Goal: Information Seeking & Learning: Understand process/instructions

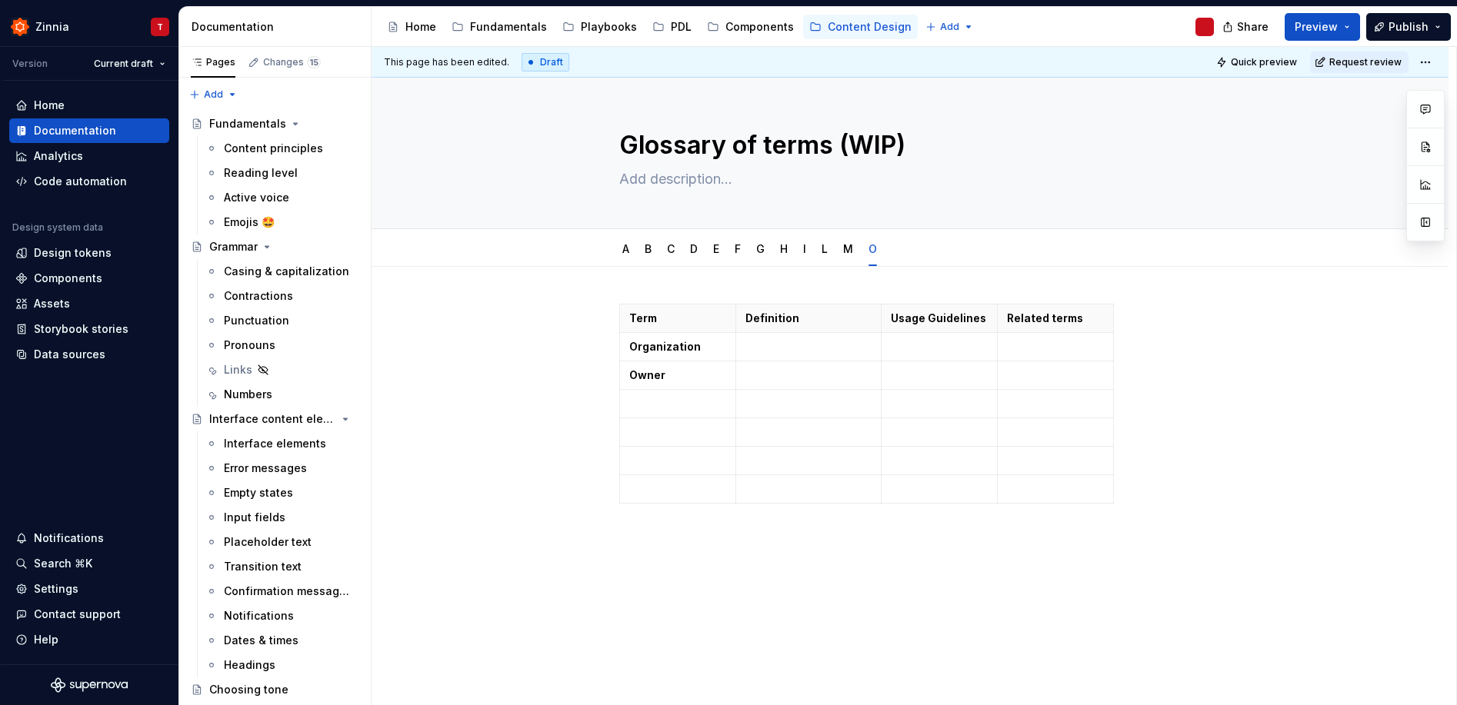
type textarea "*"
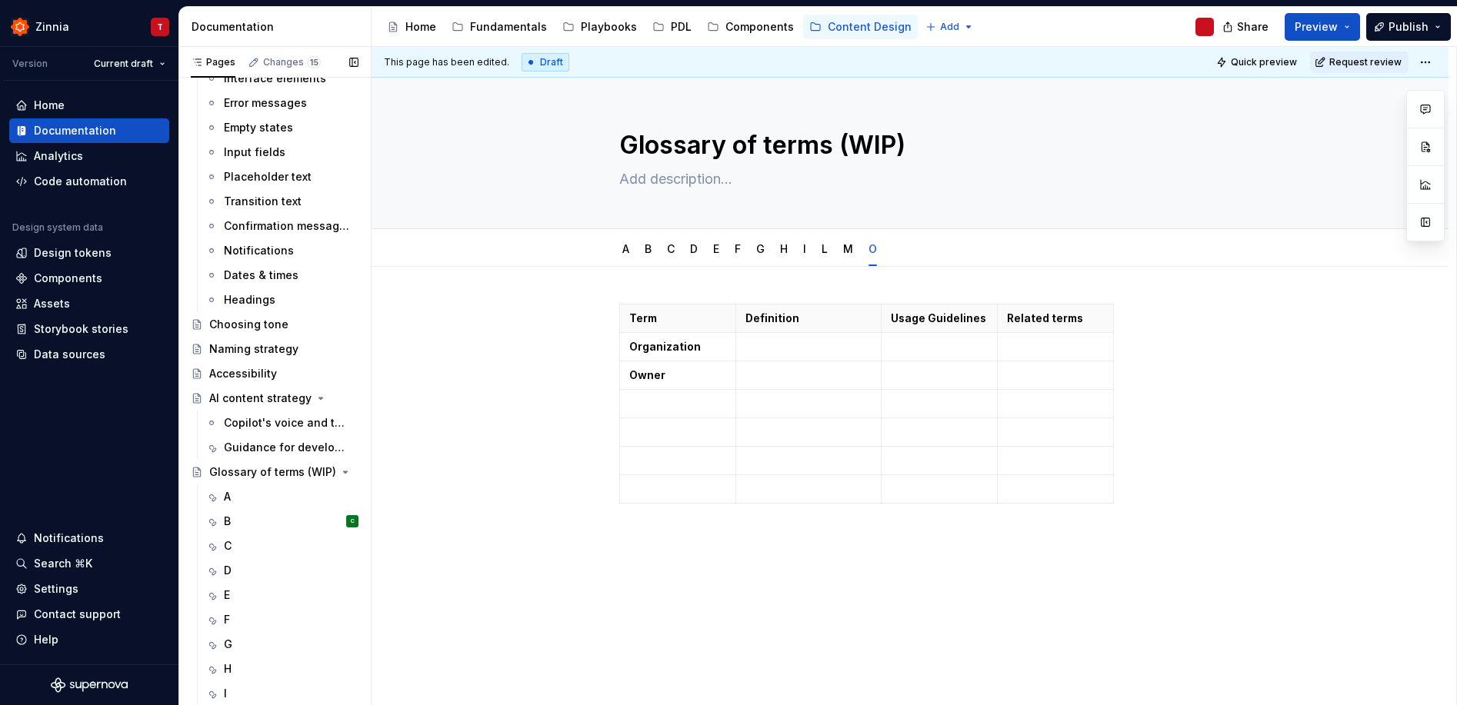
scroll to position [436, 0]
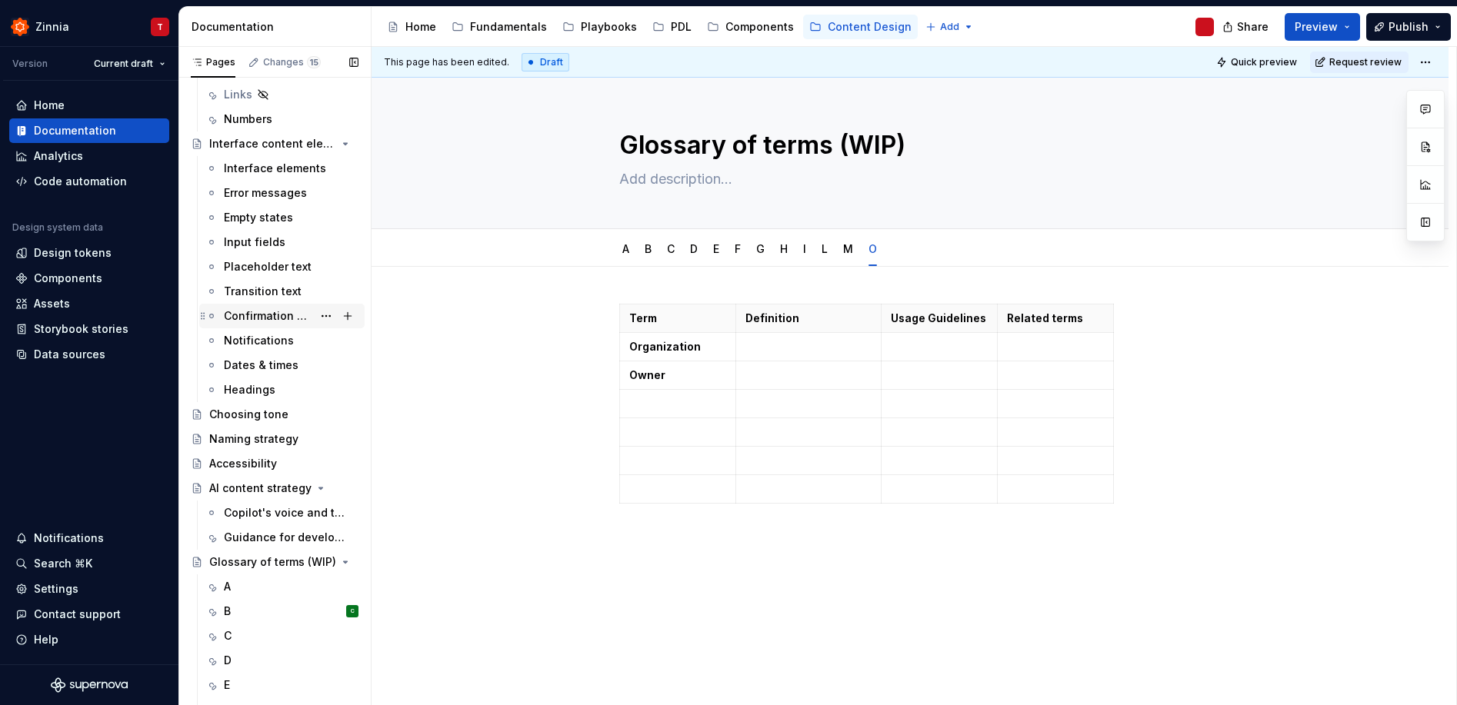
scroll to position [436, 0]
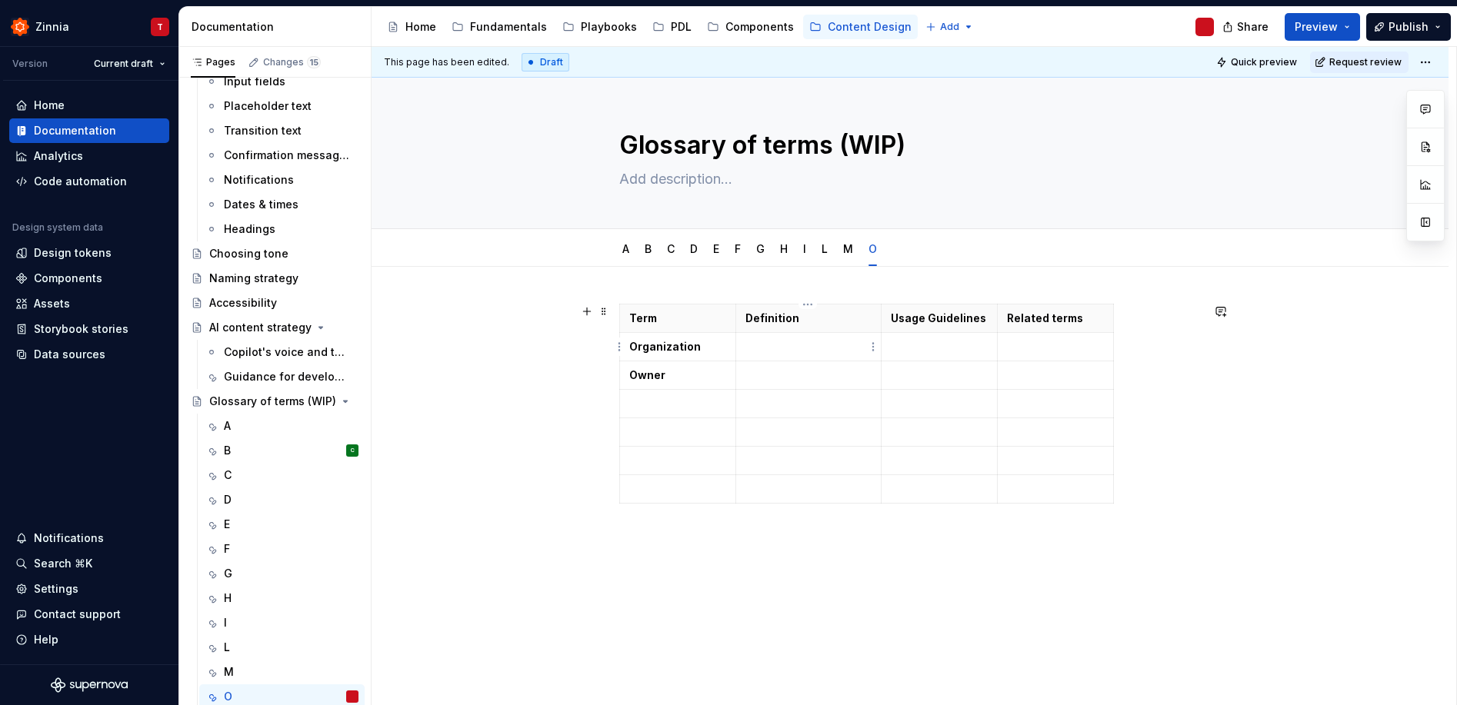
click at [777, 351] on p at bounding box center [808, 346] width 126 height 15
click at [940, 357] on td "To enrich screen reader interactions, please activate Accessibility in Grammarl…" at bounding box center [939, 370] width 116 height 75
click at [753, 421] on p "To enrich screen reader interactions, please activate Accessibility in Grammarl…" at bounding box center [808, 421] width 126 height 15
click at [799, 421] on p "To enrich screen reader interactions, please activate Accessibility in Grammarl…" at bounding box center [808, 421] width 126 height 15
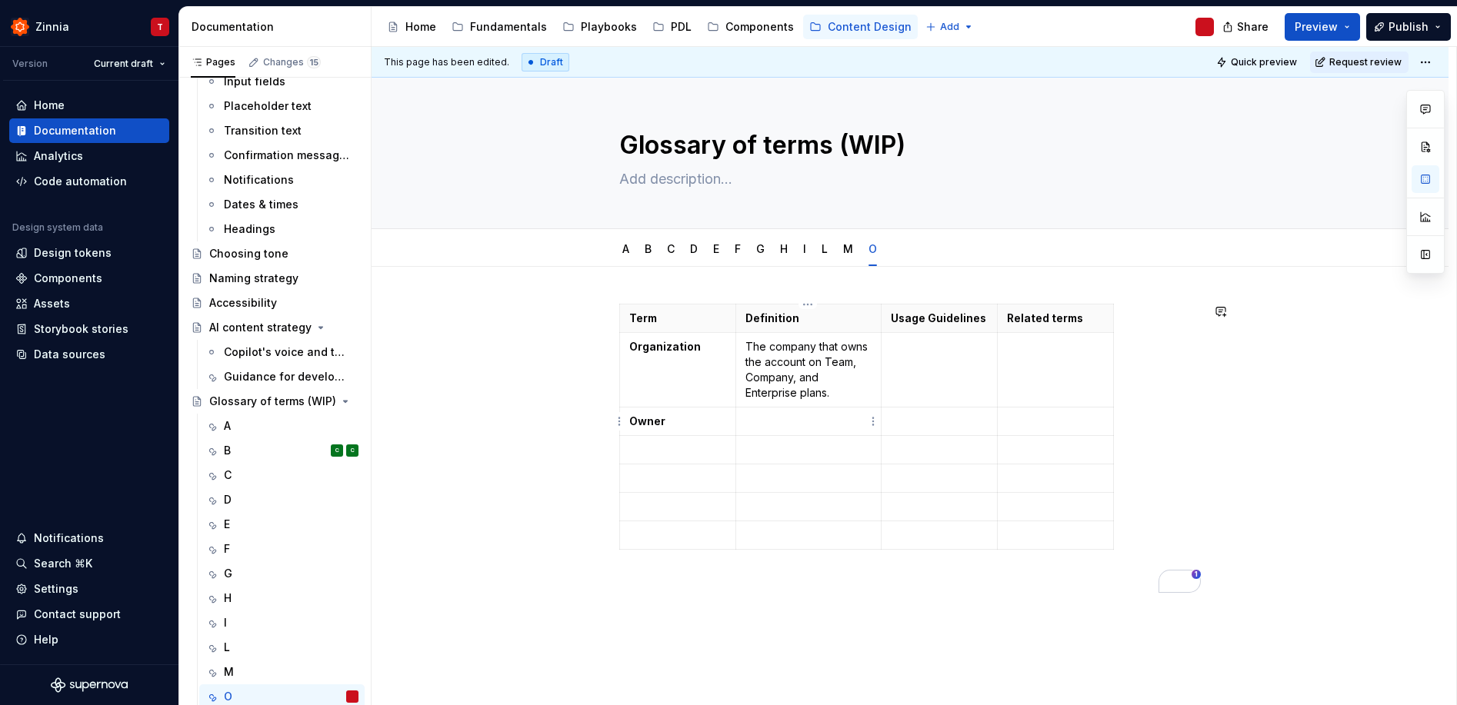
paste div "To enrich screen reader interactions, please activate Accessibility in Grammarl…"
click at [749, 420] on p "Person who created and controls the account or Zap" at bounding box center [808, 437] width 126 height 46
type textarea "*"
drag, startPoint x: 848, startPoint y: 455, endPoint x: 855, endPoint y: 471, distance: 17.6
click at [855, 471] on p "User role for the person who created and controls the account or Zap" at bounding box center [808, 445] width 126 height 62
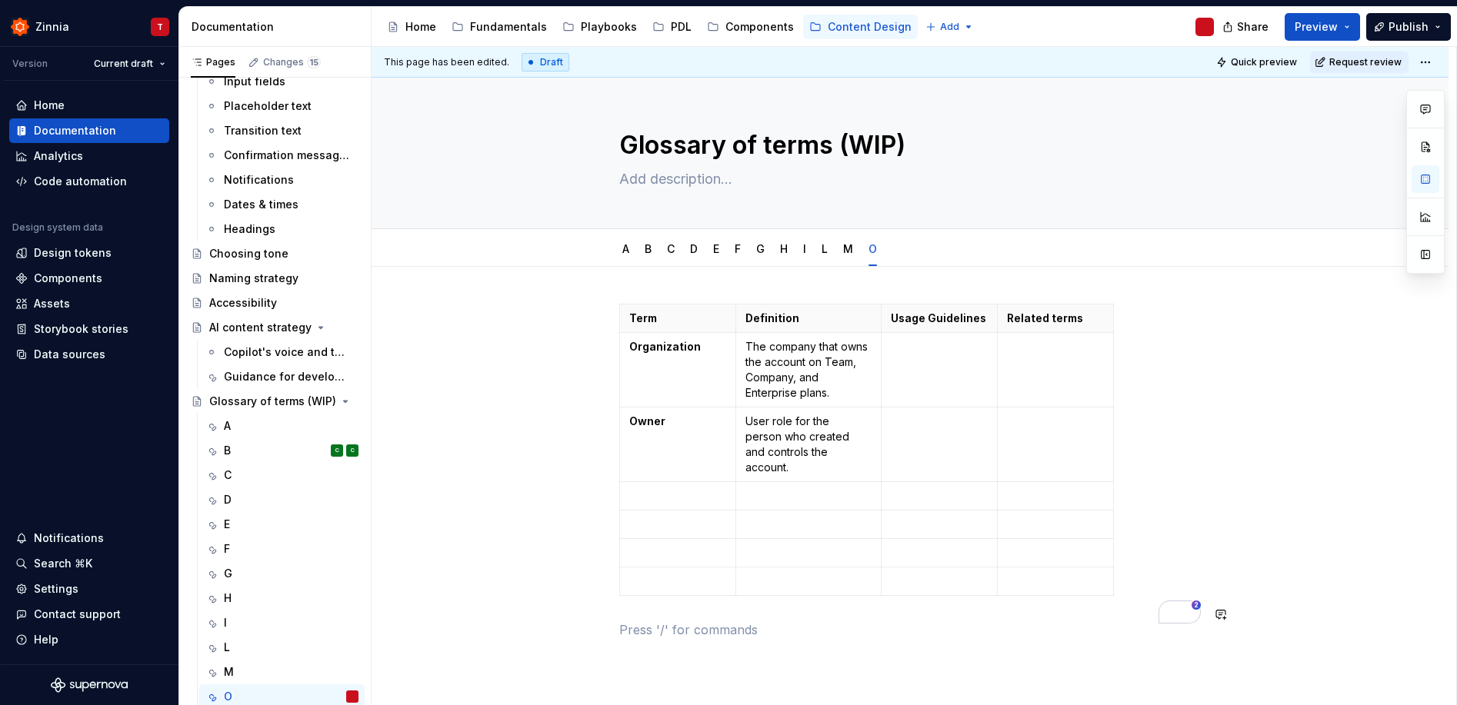
click at [801, 637] on div "Term Definition Usage Guidelines Related terms Organization The company that ow…" at bounding box center [909, 481] width 581 height 354
click at [318, 699] on button "Page tree" at bounding box center [326, 697] width 22 height 22
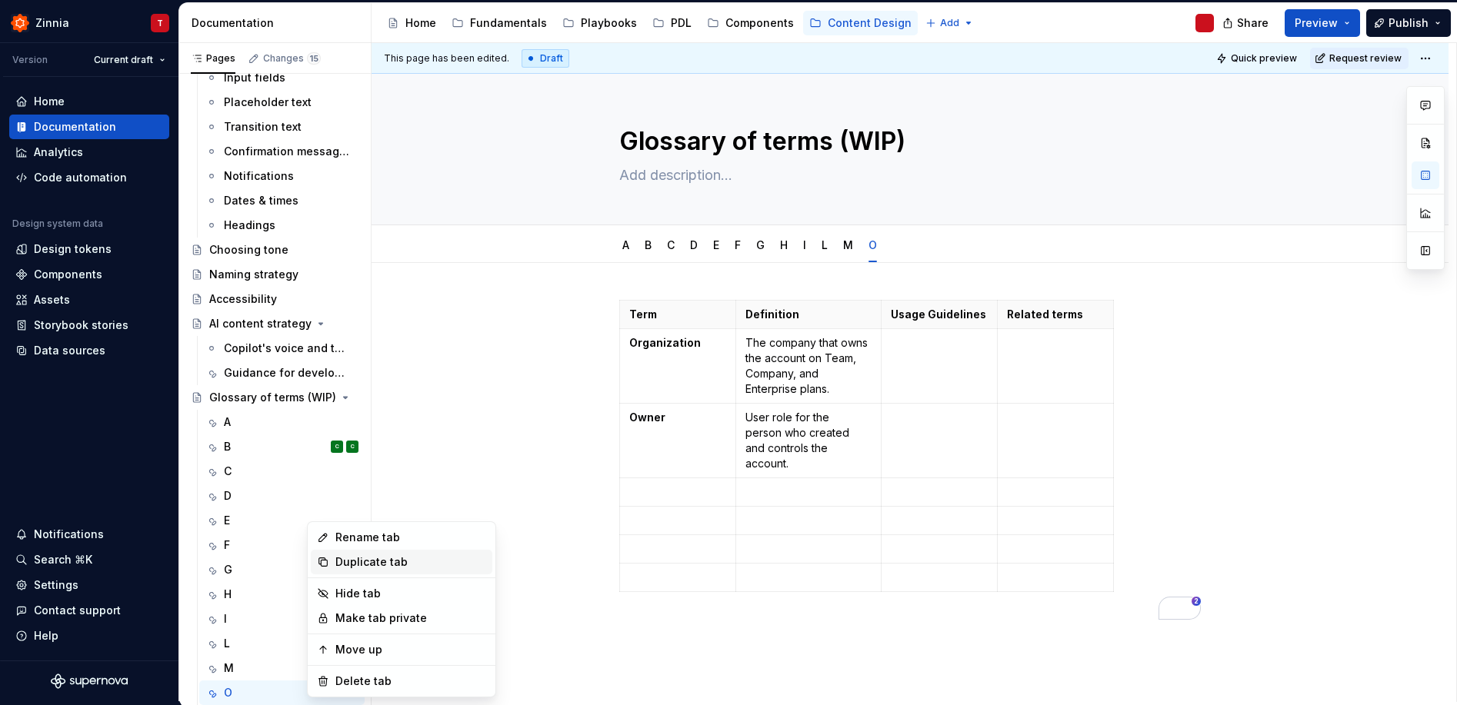
click at [363, 558] on div "Duplicate tab" at bounding box center [410, 561] width 151 height 15
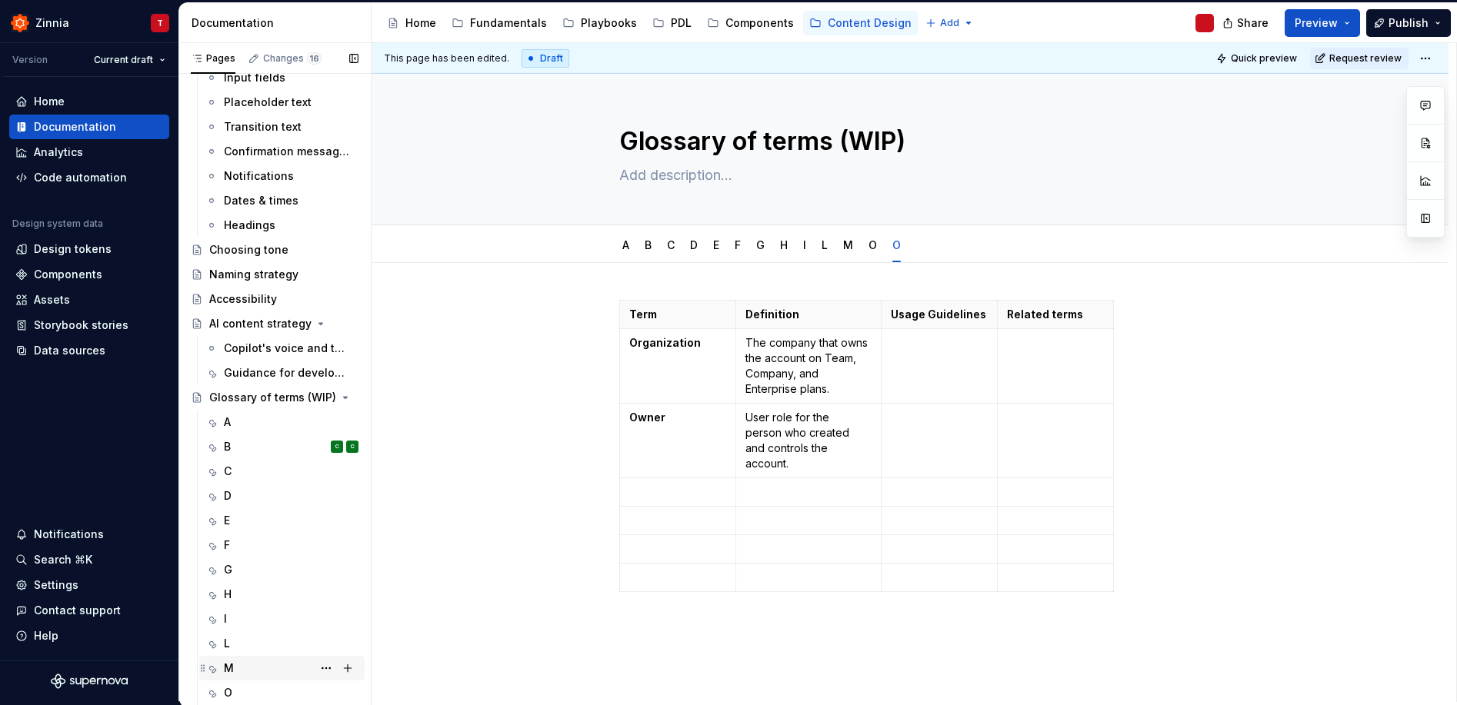
scroll to position [461, 0]
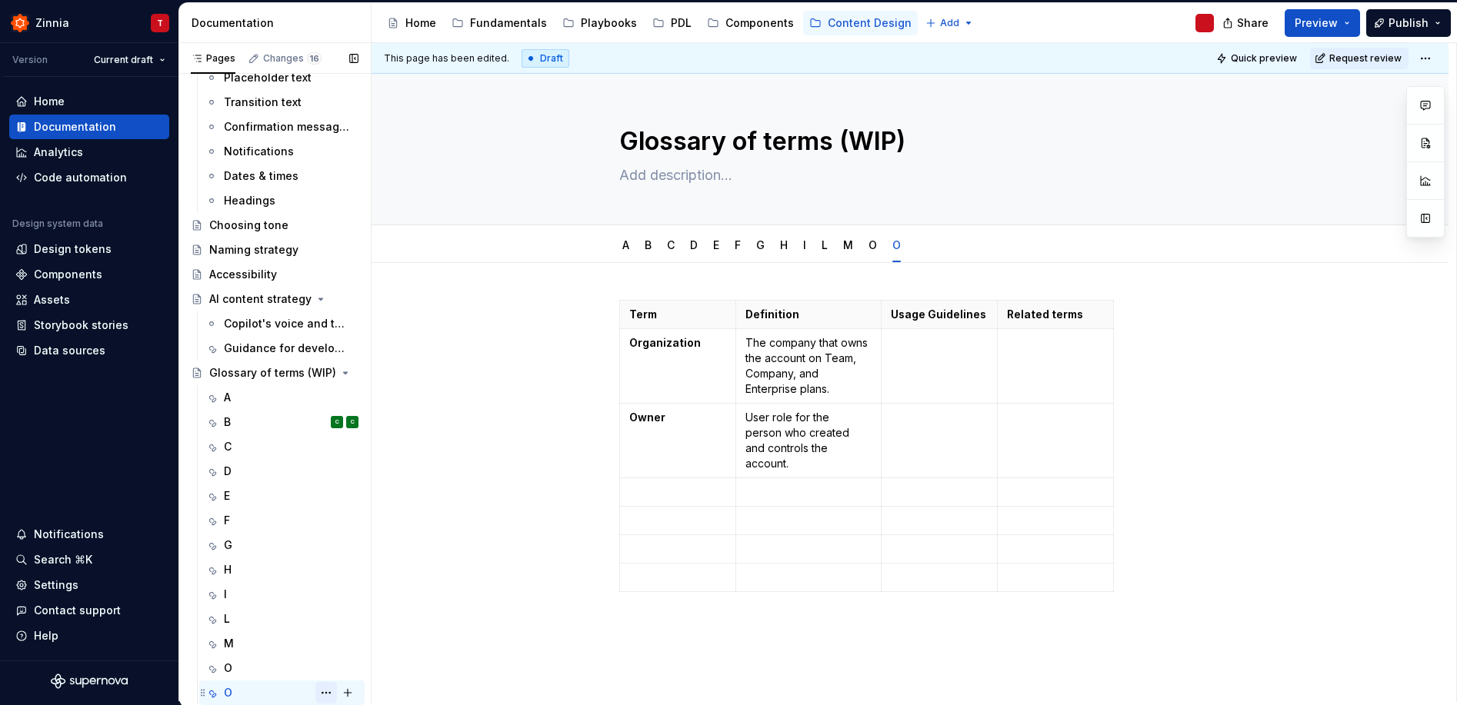
click at [315, 693] on button "Page tree" at bounding box center [326, 693] width 22 height 22
type textarea "*"
click at [358, 538] on div "Rename tab" at bounding box center [410, 537] width 151 height 15
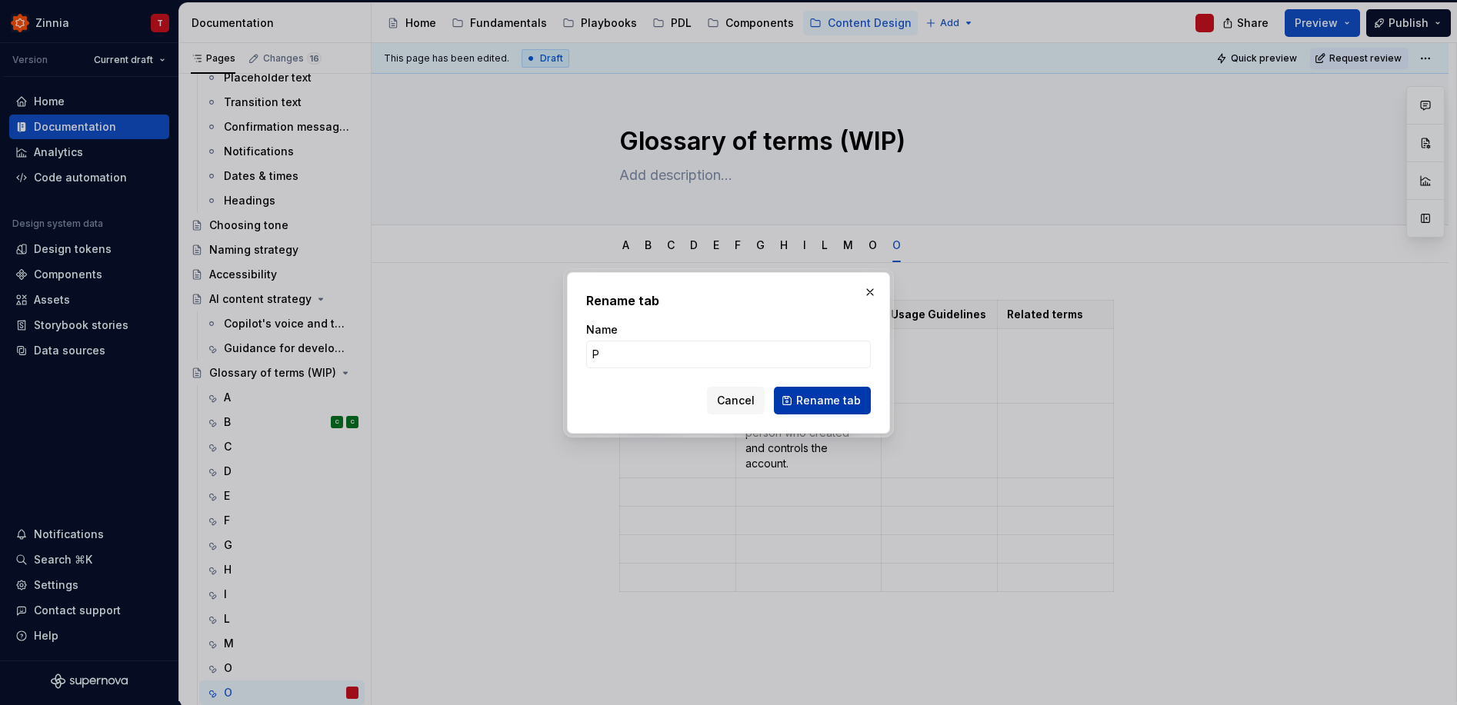
type input "P"
click at [820, 402] on span "Rename tab" at bounding box center [828, 400] width 65 height 15
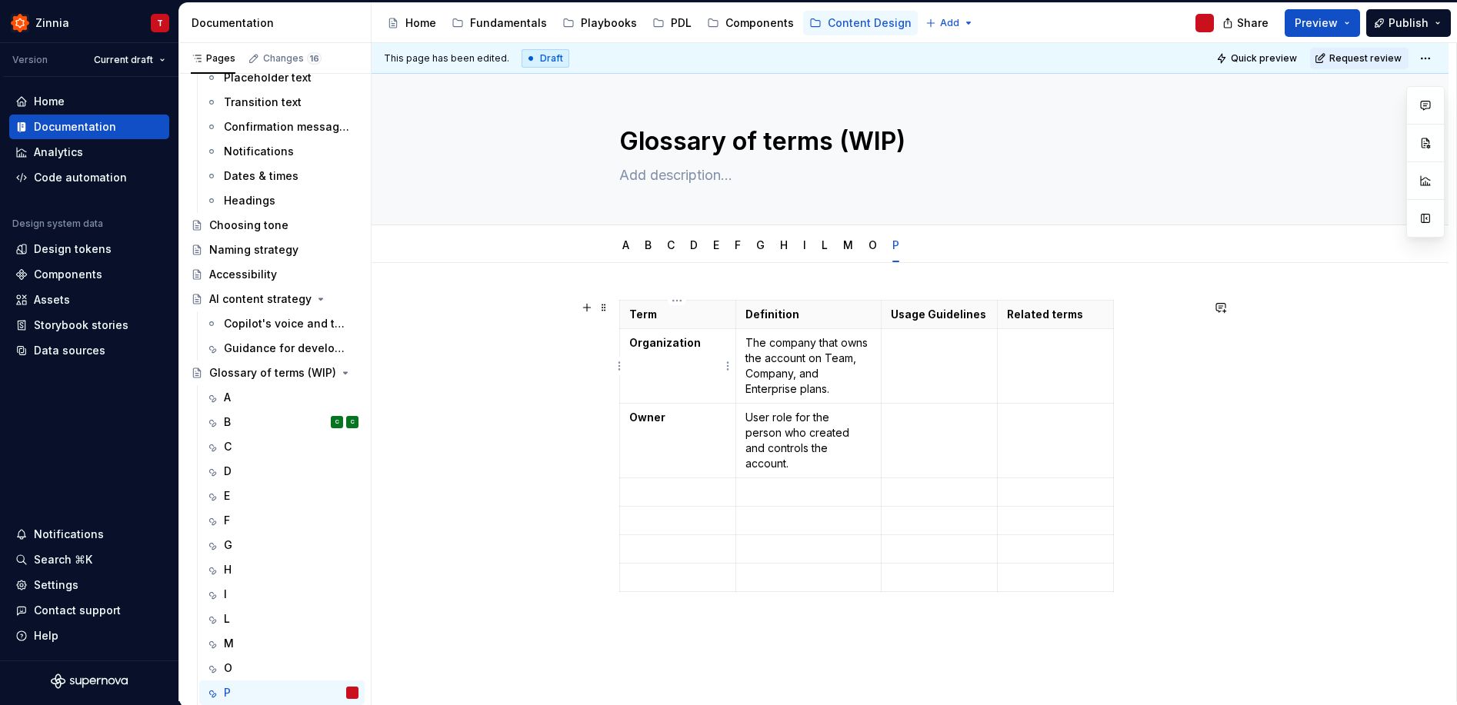
click at [689, 346] on strong "Organization" at bounding box center [665, 342] width 72 height 13
click at [651, 351] on td "Organization" at bounding box center [678, 366] width 116 height 75
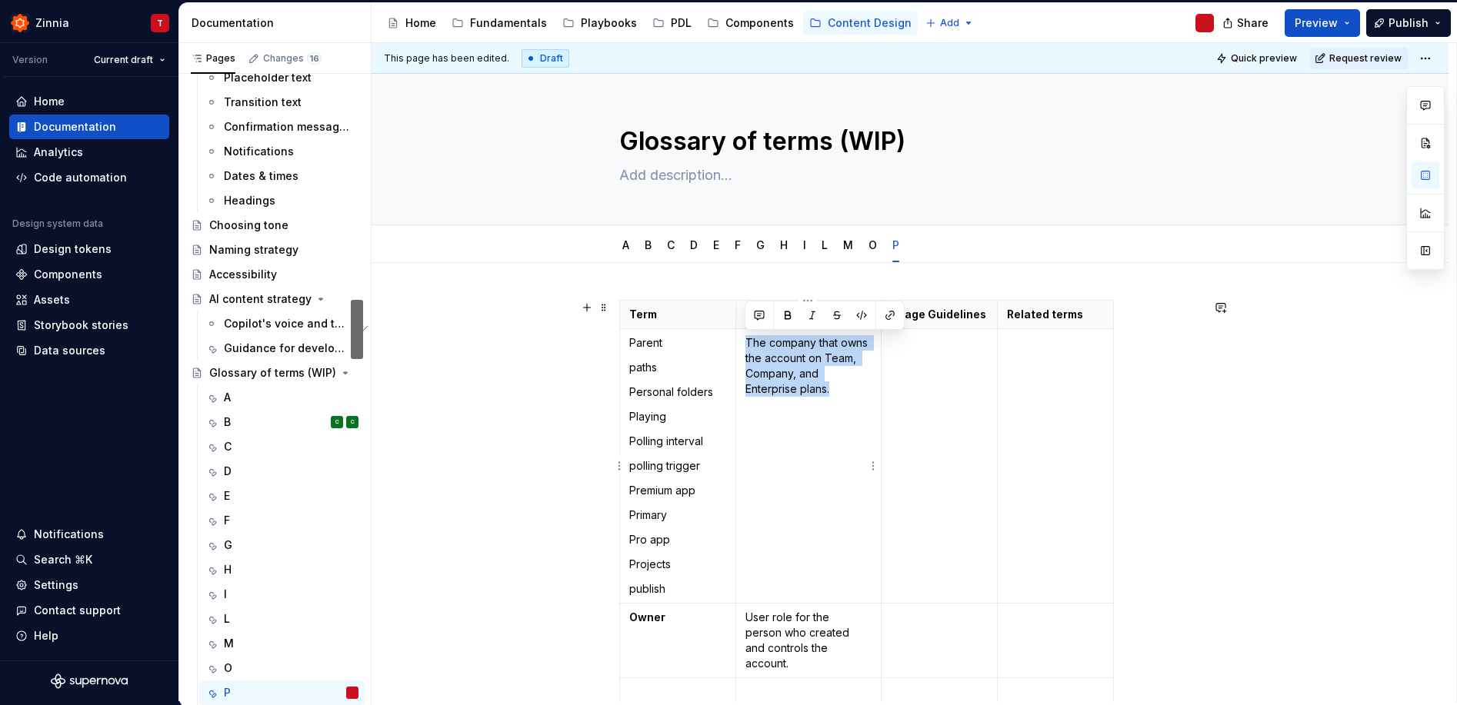
drag, startPoint x: 746, startPoint y: 341, endPoint x: 835, endPoint y: 392, distance: 102.6
click at [835, 392] on p "The company that owns the account on Team, Company, and Enterprise plans." at bounding box center [808, 366] width 126 height 62
click at [771, 624] on p "User role for the person who created and controls the account." at bounding box center [808, 641] width 126 height 62
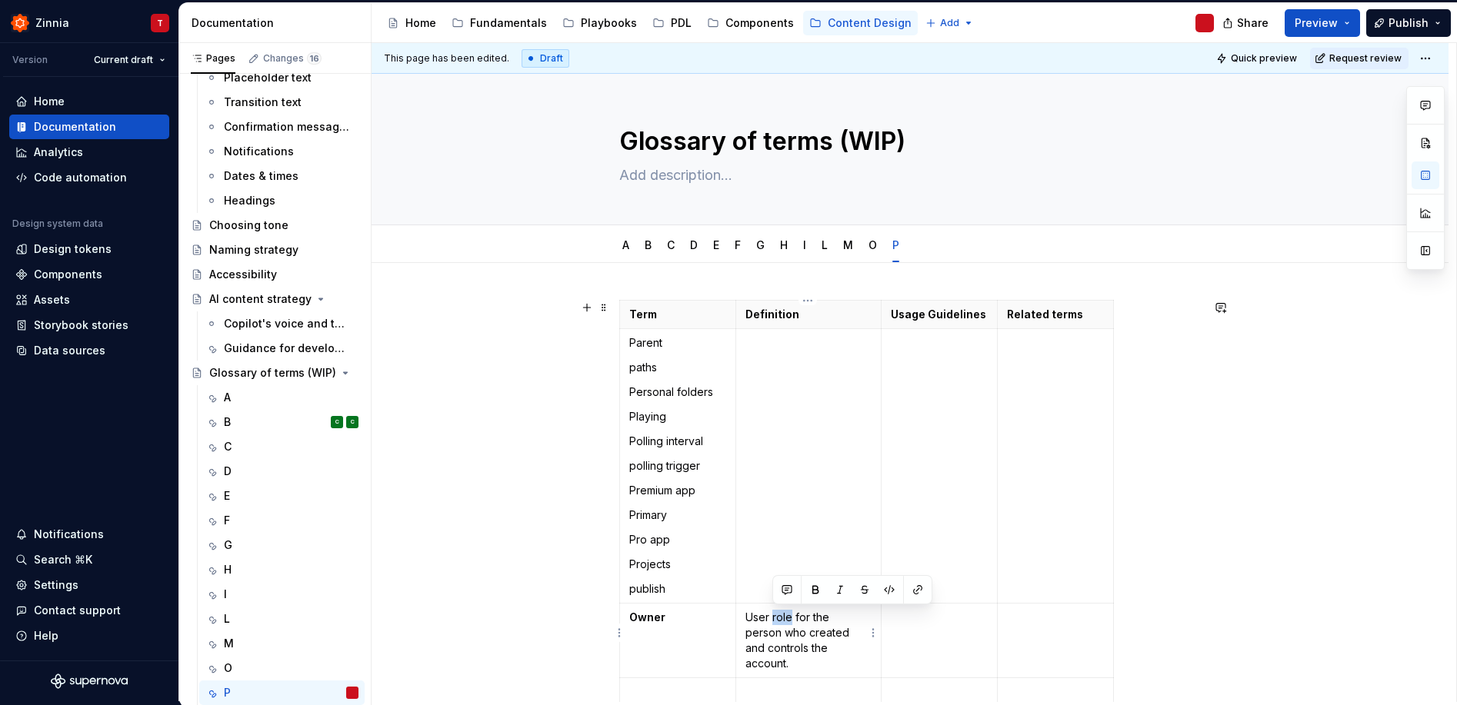
click at [771, 624] on p "User role for the person who created and controls the account." at bounding box center [808, 641] width 126 height 62
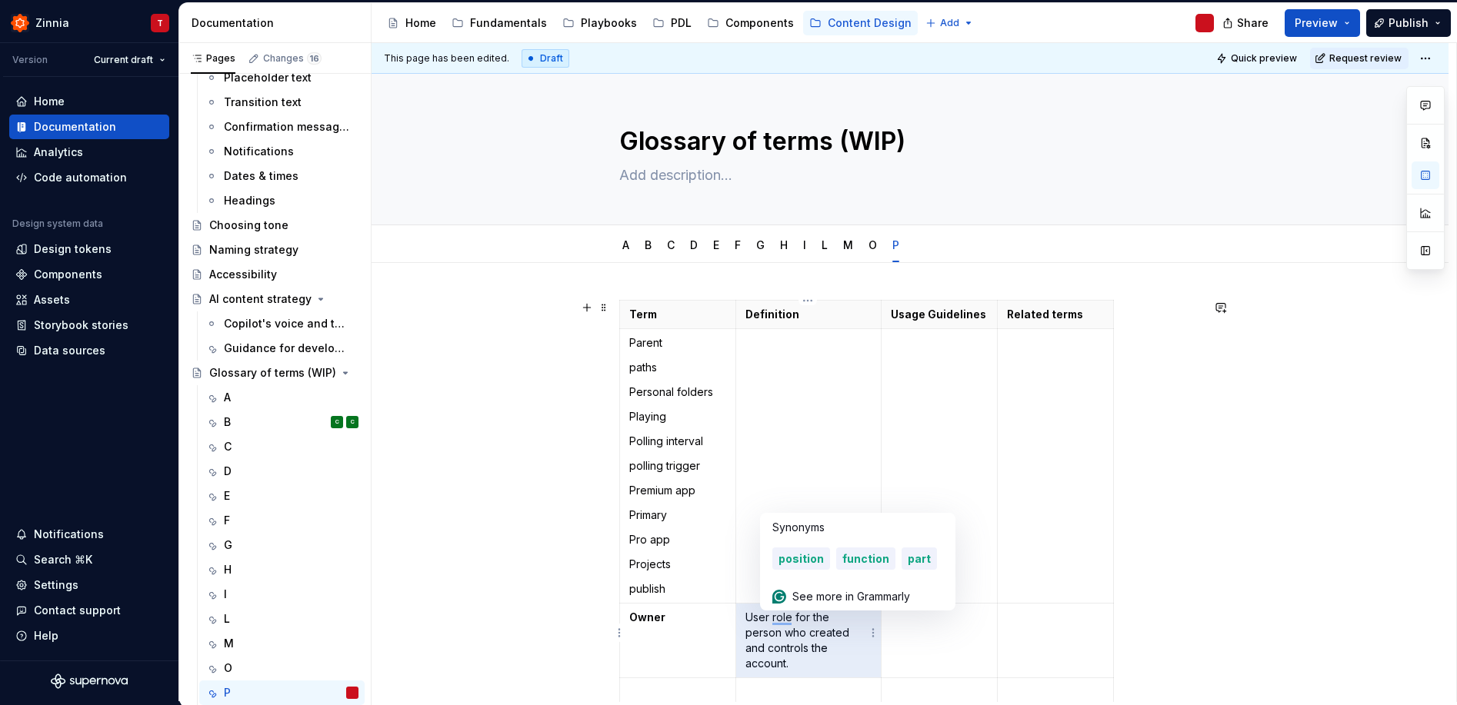
click at [771, 624] on p "User role for the person who created and controls the account." at bounding box center [808, 641] width 126 height 62
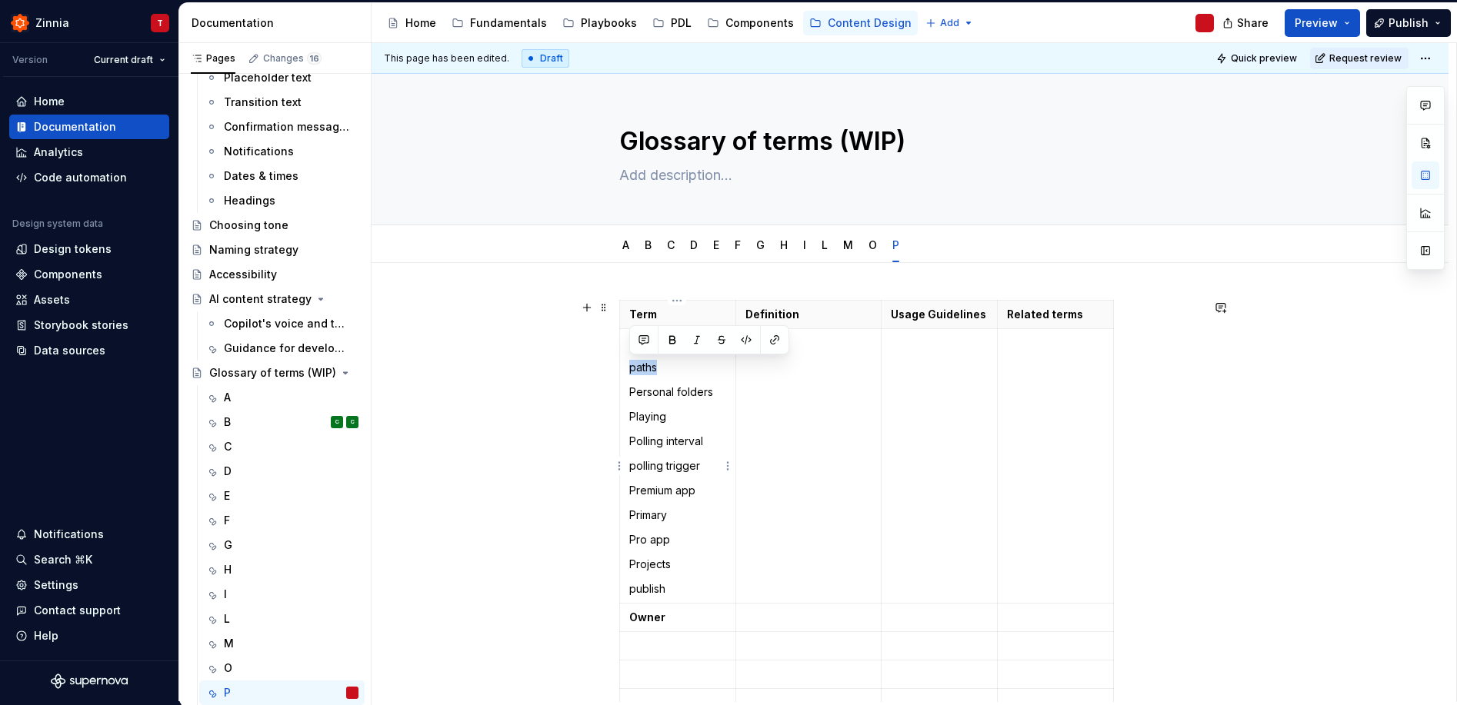
drag, startPoint x: 640, startPoint y: 367, endPoint x: 631, endPoint y: 365, distance: 9.5
click at [631, 365] on p "paths" at bounding box center [677, 367] width 97 height 15
click at [650, 621] on strong "Owner" at bounding box center [647, 617] width 36 height 13
drag, startPoint x: 631, startPoint y: 390, endPoint x: 726, endPoint y: 385, distance: 95.5
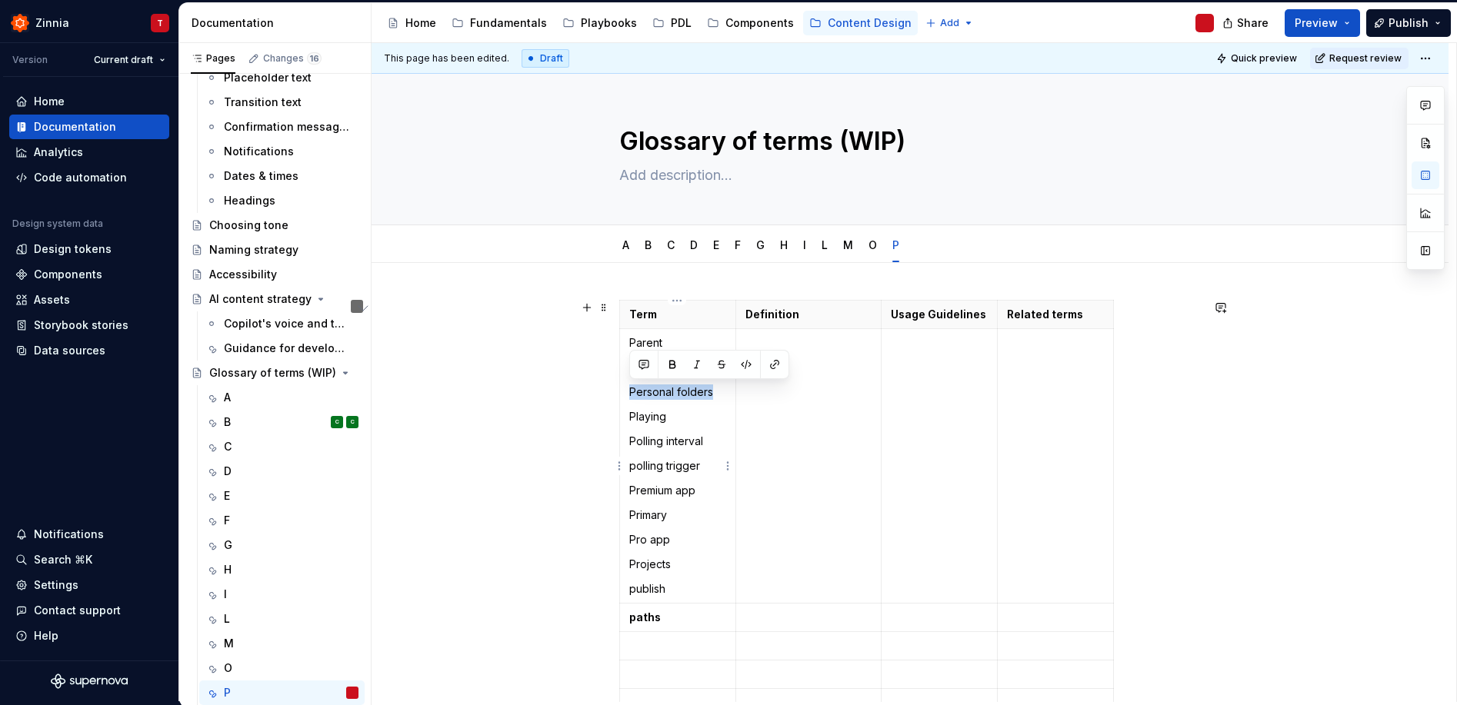
click at [726, 385] on td "Parent Personal folders Playing Polling interval polling trigger Premium app Pr…" at bounding box center [678, 466] width 116 height 275
type textarea "*"
click at [688, 647] on p "To enrich screen reader interactions, please activate Accessibility in Grammarl…" at bounding box center [677, 645] width 97 height 15
click at [915, 653] on p "To enrich screen reader interactions, please activate Accessibility in Grammarl…" at bounding box center [939, 645] width 97 height 15
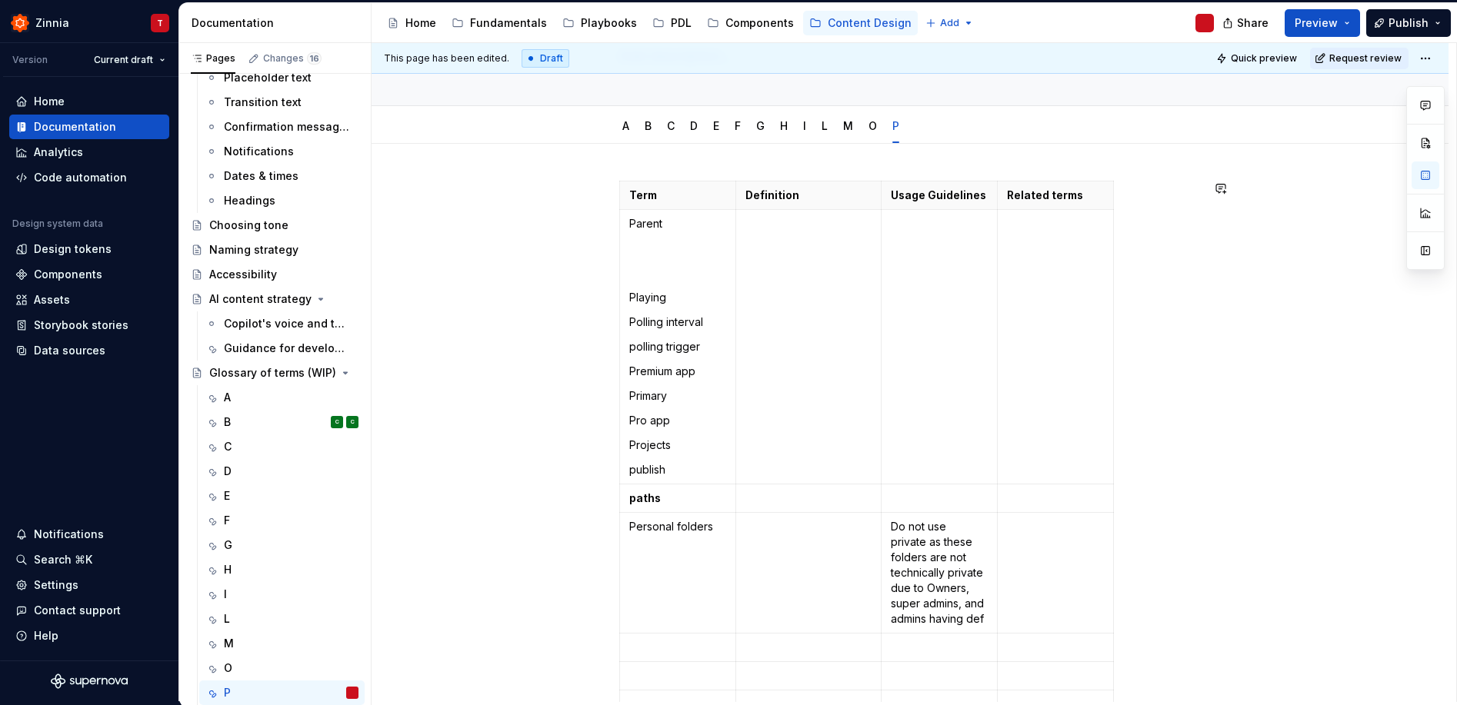
scroll to position [135, 0]
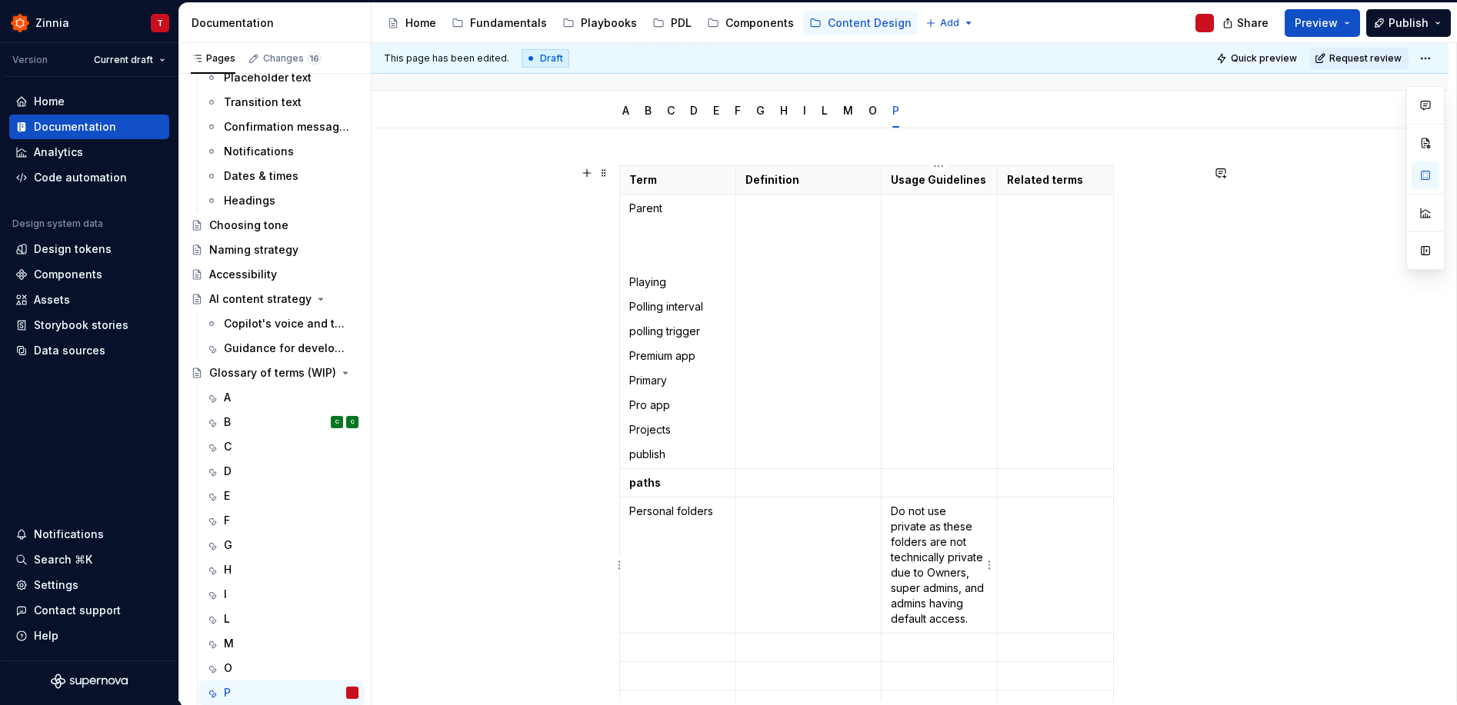
click at [897, 574] on p "Do not use private as these folders are not technically private due to Owners, …" at bounding box center [939, 565] width 97 height 123
click at [653, 538] on td "Personal folders" at bounding box center [678, 566] width 116 height 136
click at [633, 505] on p "Personal folders" at bounding box center [677, 511] width 97 height 15
click at [776, 551] on td "To enrich screen reader interactions, please activate Accessibility in Grammarl…" at bounding box center [807, 566] width 145 height 136
click at [236, 677] on div "O" at bounding box center [291, 669] width 135 height 22
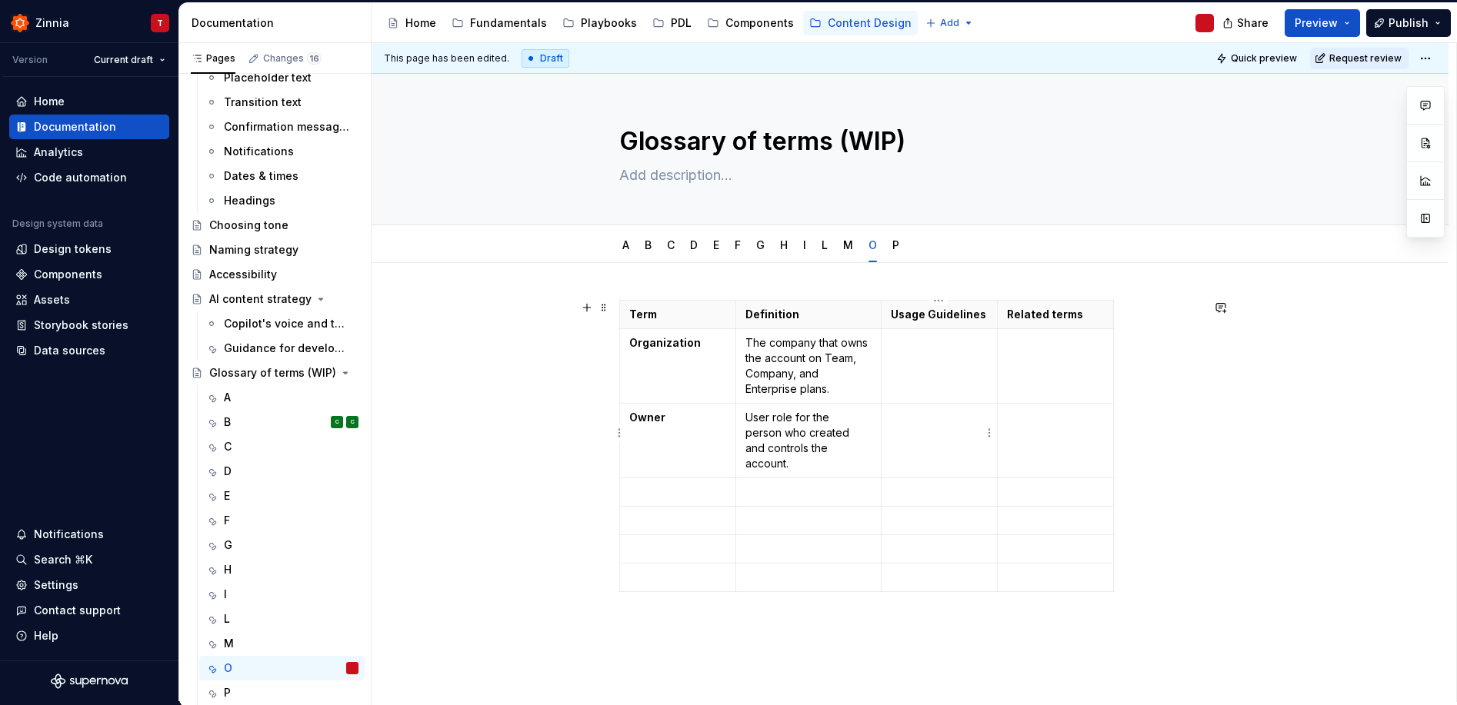
click at [954, 433] on td at bounding box center [939, 441] width 116 height 75
click at [932, 429] on td at bounding box center [939, 441] width 116 height 75
click at [909, 421] on p "To enrich screen reader interactions, please activate Accessibility in Grammarl…" at bounding box center [939, 417] width 97 height 15
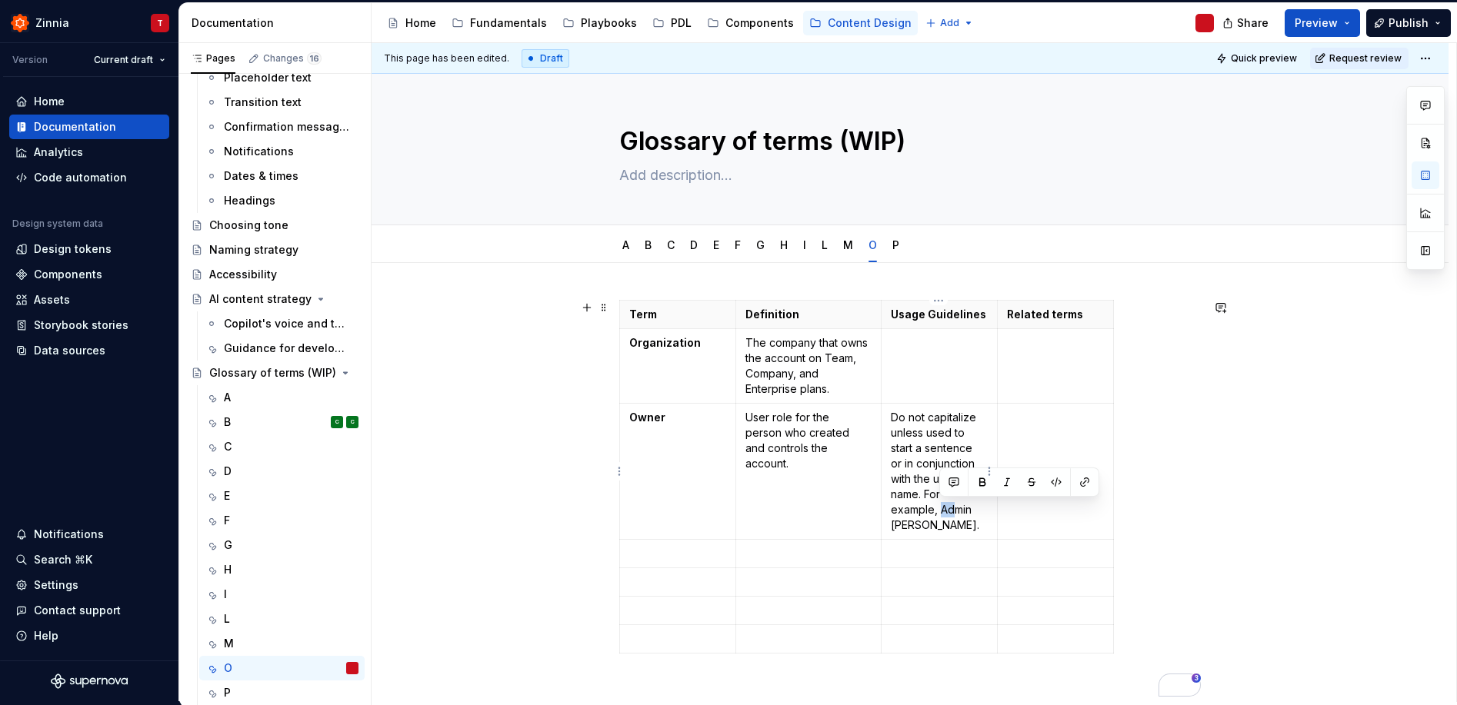
type textarea "*"
drag, startPoint x: 938, startPoint y: 508, endPoint x: 972, endPoint y: 508, distance: 33.8
click at [972, 508] on p "Do not capitalize unless used to start a sentence or in conjunction with the us…" at bounding box center [939, 471] width 97 height 123
drag, startPoint x: 974, startPoint y: 529, endPoint x: 941, endPoint y: 528, distance: 33.9
click at [941, 528] on p "Do not capitalize unless used to start a sentence or in conjunction with the us…" at bounding box center [939, 471] width 97 height 123
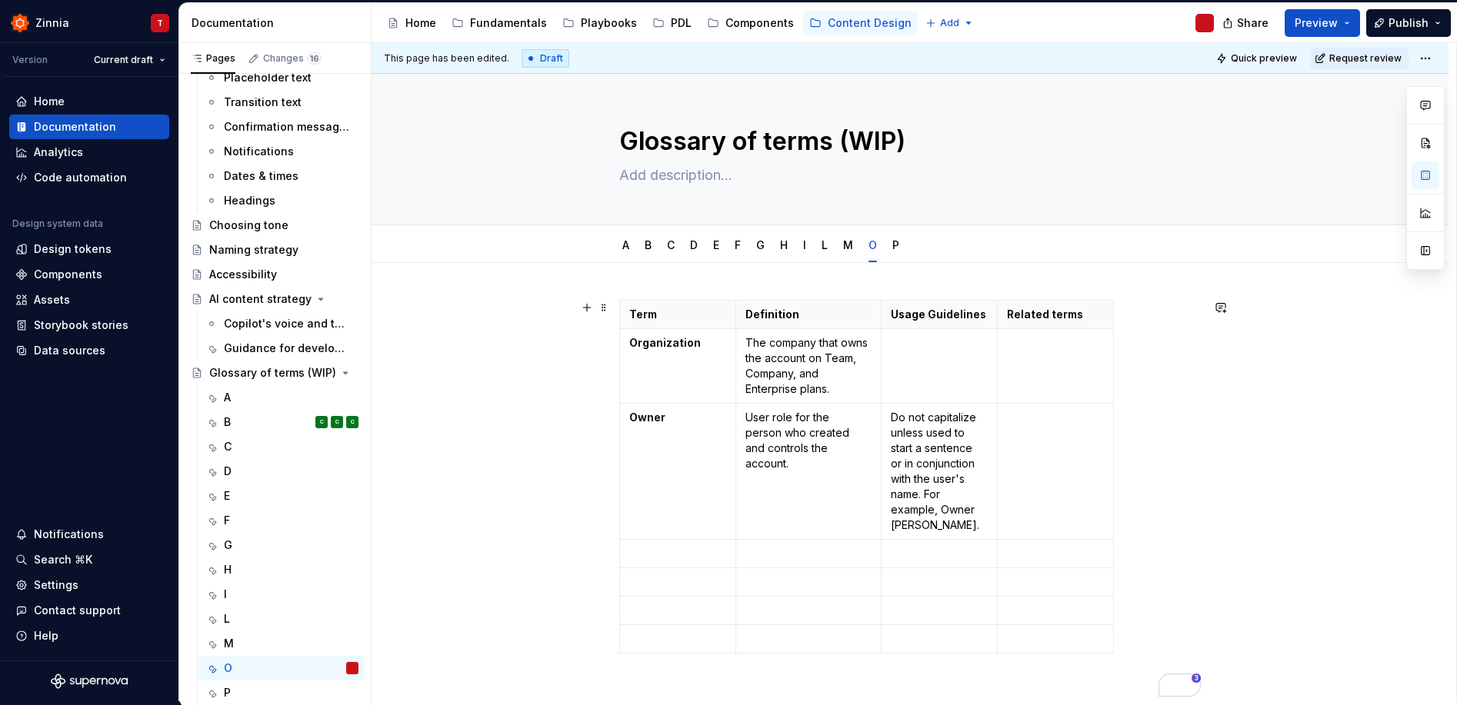
click at [1214, 481] on div "Term Definition Usage Guidelines Related terms Organization The company that ow…" at bounding box center [909, 595] width 1077 height 664
click at [635, 416] on strong "Owner" at bounding box center [647, 417] width 36 height 13
click at [950, 373] on td "To enrich screen reader interactions, please activate Accessibility in Grammarl…" at bounding box center [939, 366] width 116 height 75
click at [634, 345] on strong "Organization" at bounding box center [665, 342] width 72 height 13
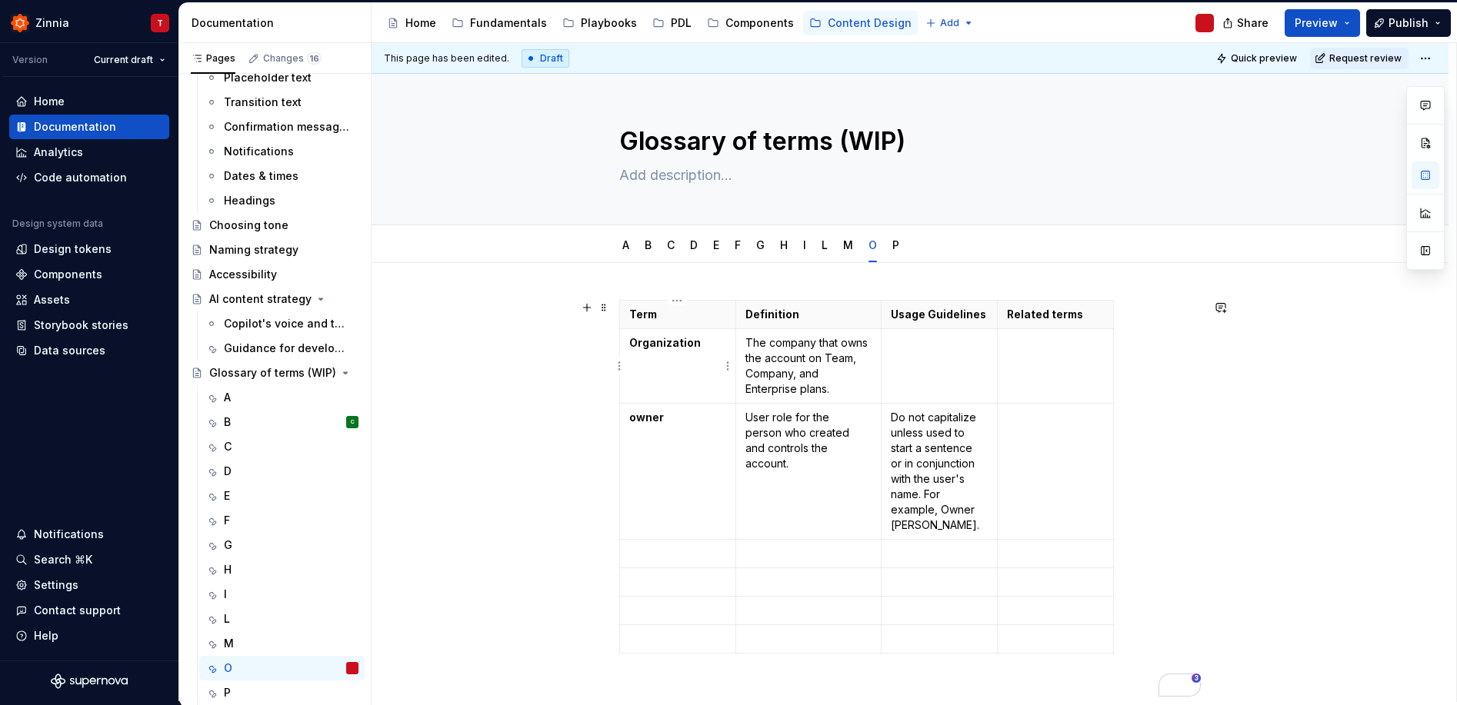
click at [638, 345] on strong "Organization" at bounding box center [665, 342] width 72 height 13
click at [634, 343] on strong "Organization" at bounding box center [665, 342] width 72 height 13
click at [546, 471] on div "Term Definition Usage Guidelines Related terms organization The company that ow…" at bounding box center [909, 595] width 1077 height 664
click at [265, 691] on div "P" at bounding box center [291, 693] width 135 height 22
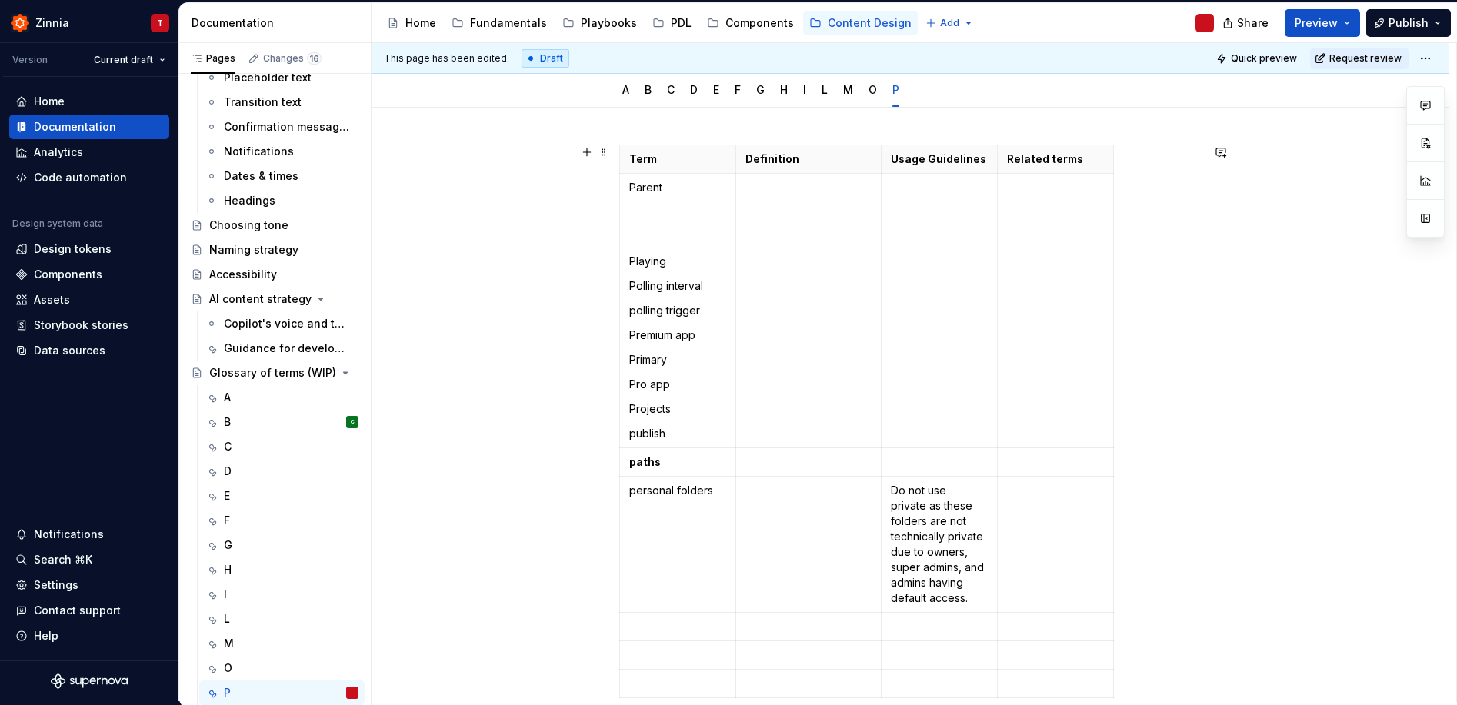
scroll to position [157, 0]
click at [907, 215] on td at bounding box center [939, 309] width 116 height 275
click at [907, 272] on td at bounding box center [939, 309] width 116 height 275
click at [907, 272] on td "To enrich screen reader interactions, please activate Accessibility in Grammarl…" at bounding box center [939, 309] width 116 height 275
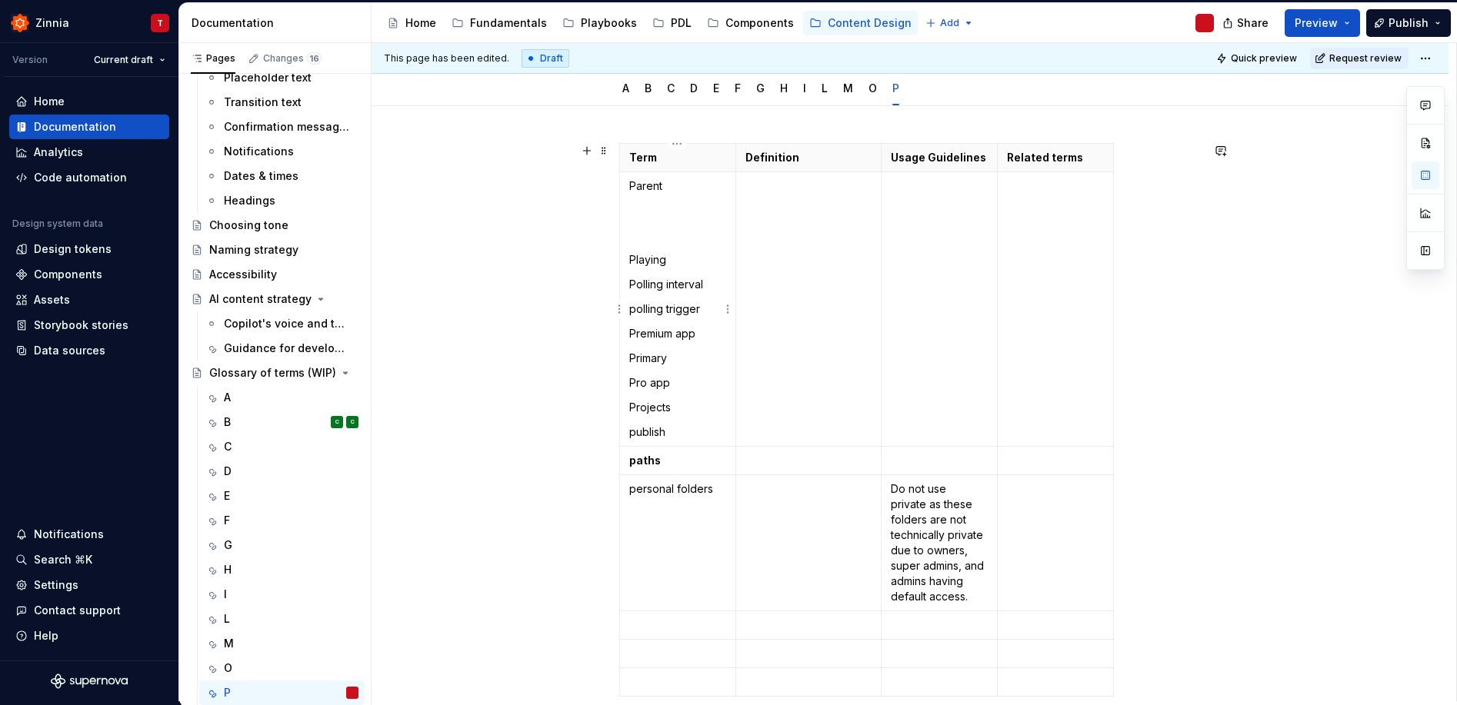
click at [654, 186] on p "Parent" at bounding box center [677, 185] width 97 height 15
click at [629, 262] on p "Playing" at bounding box center [677, 259] width 97 height 15
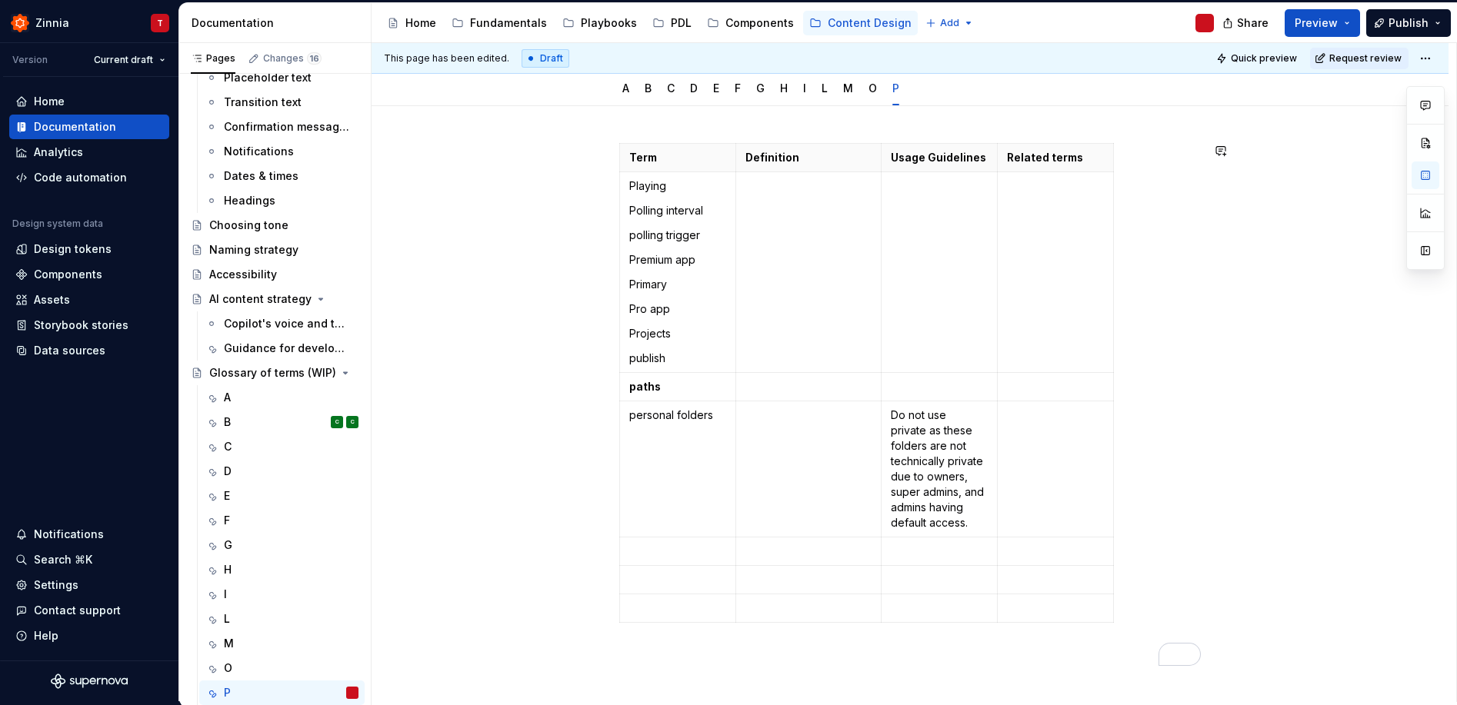
type textarea "*"
click at [633, 188] on p "Playing" at bounding box center [677, 185] width 97 height 15
click at [787, 188] on p "To enrich screen reader interactions, please activate Accessibility in Grammarl…" at bounding box center [808, 185] width 126 height 15
drag, startPoint x: 666, startPoint y: 188, endPoint x: 626, endPoint y: 185, distance: 40.2
click at [626, 185] on td "playing Polling interval polling trigger Premium app Primary Pro app Projects p…" at bounding box center [678, 272] width 116 height 201
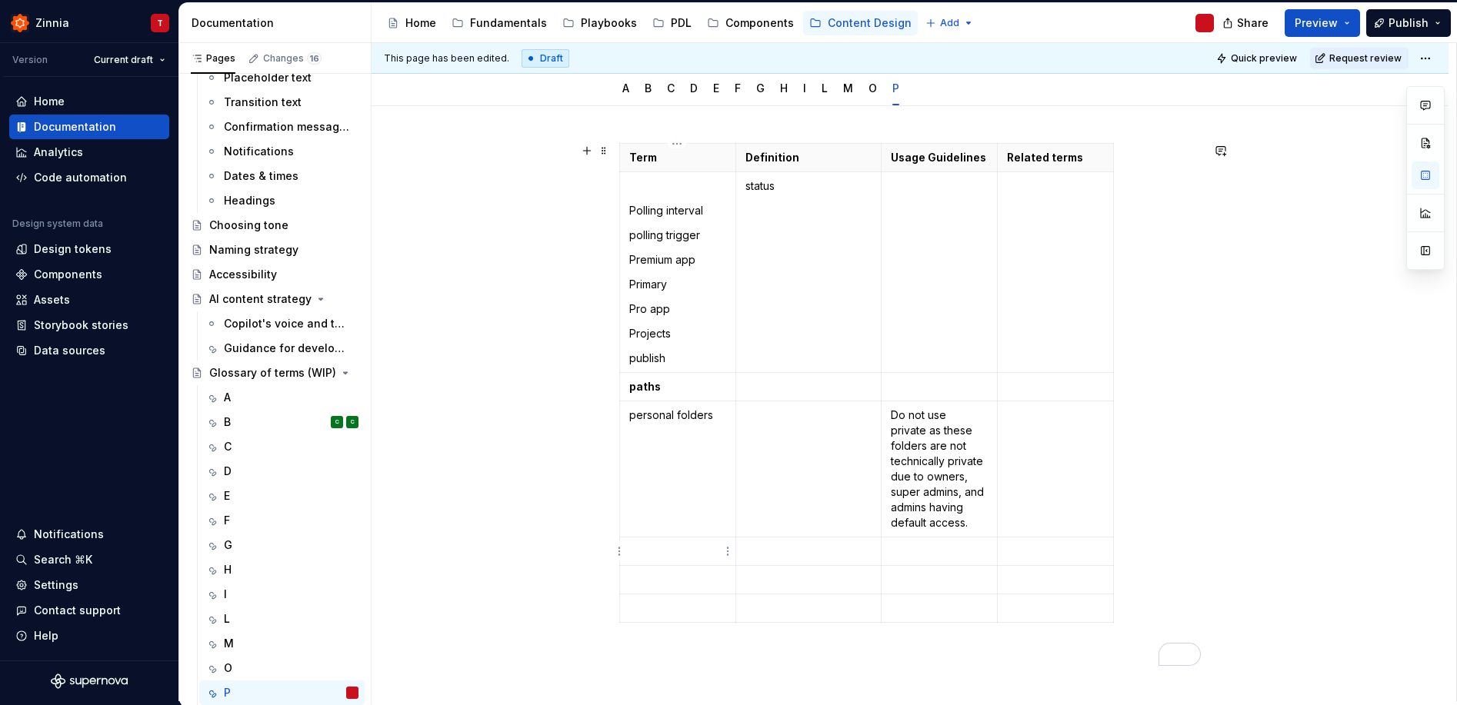
click at [684, 558] on p "To enrich screen reader interactions, please activate Accessibility in Grammarl…" at bounding box center [677, 551] width 97 height 15
click at [753, 191] on p "status" at bounding box center [808, 185] width 126 height 15
click at [825, 551] on p "To enrich screen reader interactions, please activate Accessibility in Grammarl…" at bounding box center [808, 551] width 126 height 15
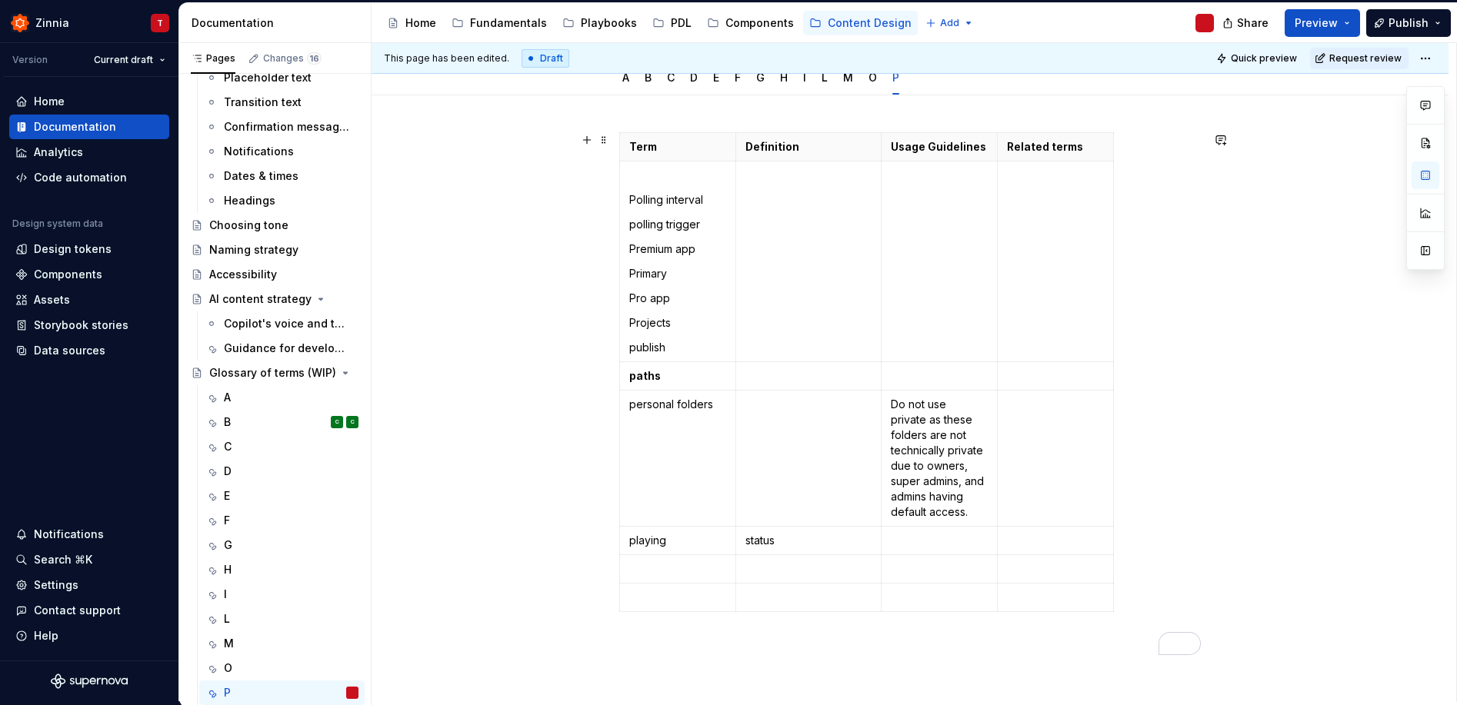
scroll to position [169, 0]
drag, startPoint x: 663, startPoint y: 198, endPoint x: 629, endPoint y: 198, distance: 33.8
click at [629, 198] on p "Polling interval" at bounding box center [677, 198] width 97 height 15
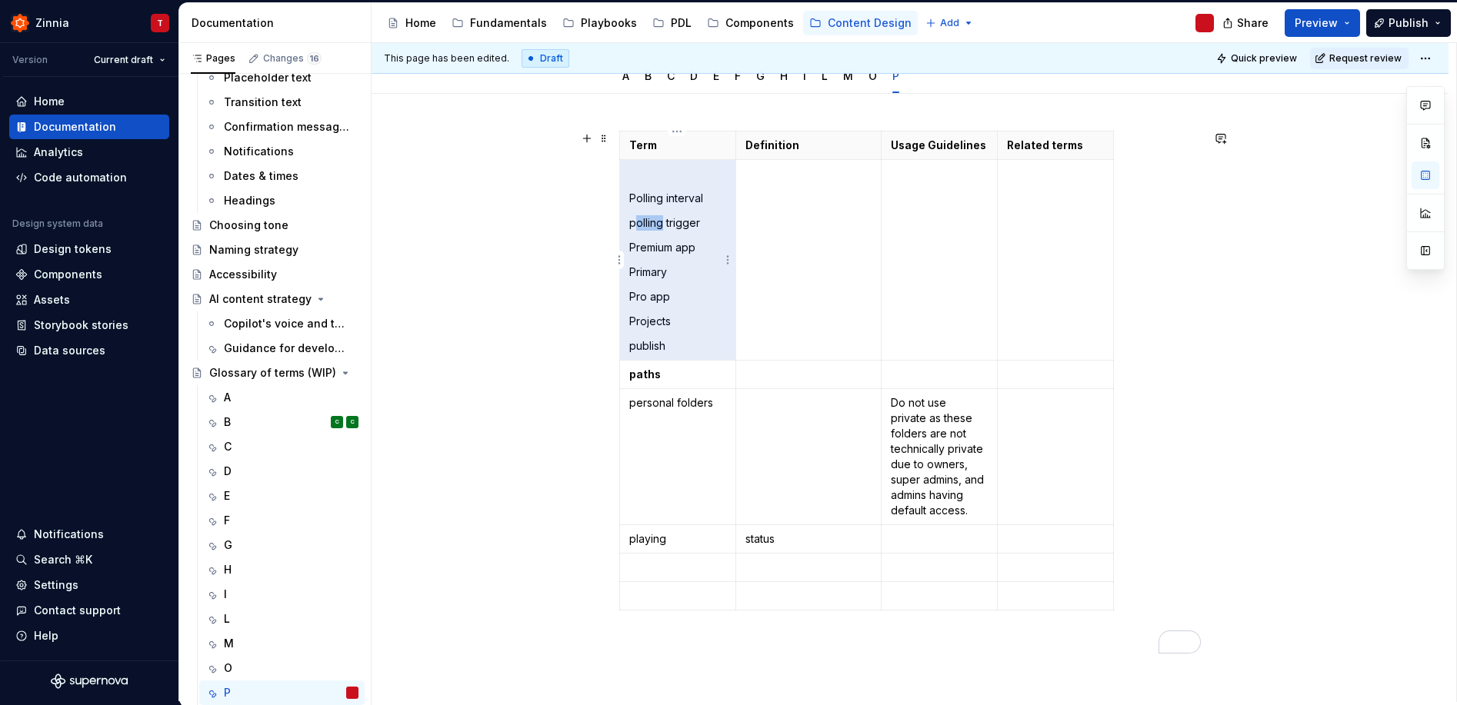
drag, startPoint x: 664, startPoint y: 224, endPoint x: 633, endPoint y: 225, distance: 30.8
click at [633, 225] on p "polling trigger" at bounding box center [677, 222] width 97 height 15
click at [642, 230] on p "polling trigger" at bounding box center [677, 222] width 97 height 15
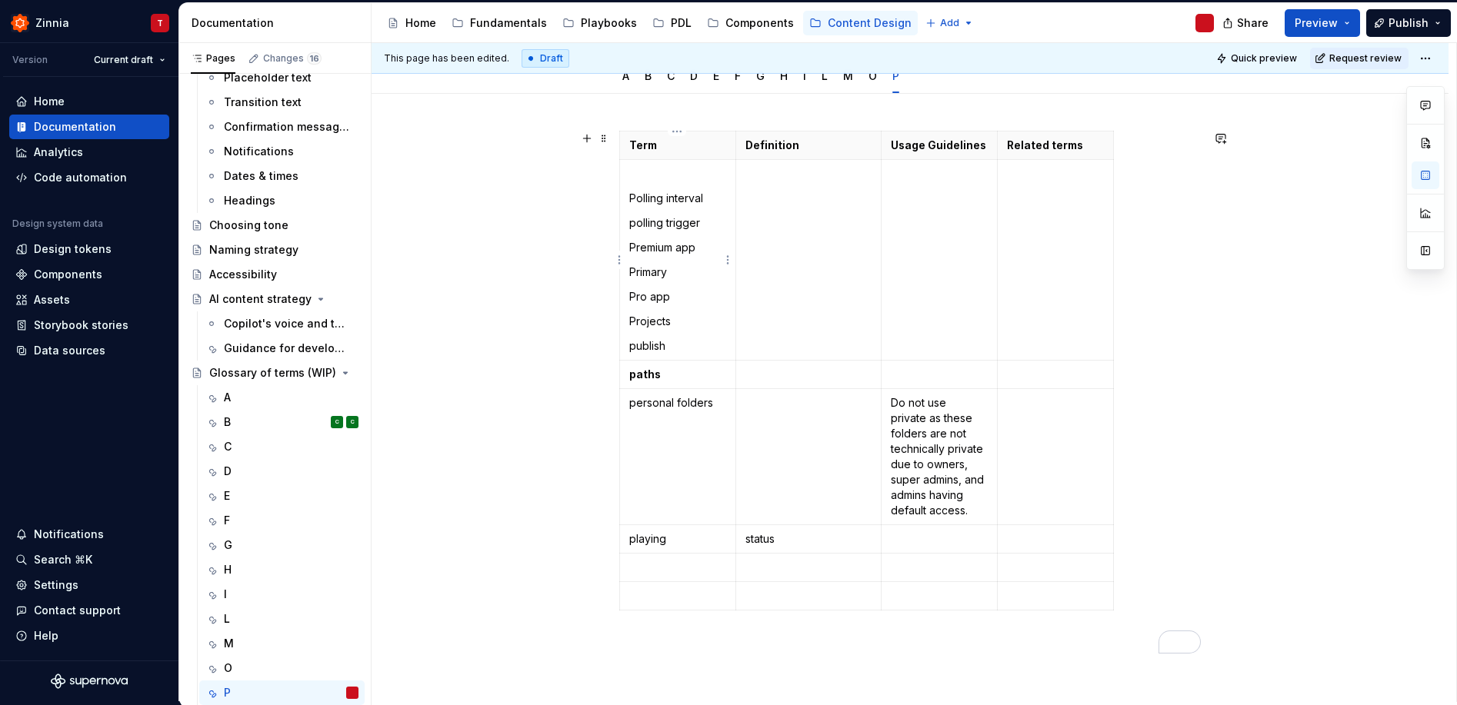
click at [644, 229] on p "polling trigger" at bounding box center [677, 222] width 97 height 15
drag, startPoint x: 663, startPoint y: 222, endPoint x: 630, endPoint y: 225, distance: 33.2
click at [630, 225] on p "polling trigger" at bounding box center [677, 222] width 97 height 15
click at [711, 564] on p "To enrich screen reader interactions, please activate Accessibility in Grammarl…" at bounding box center [677, 567] width 97 height 15
drag, startPoint x: 644, startPoint y: 209, endPoint x: 628, endPoint y: 198, distance: 19.8
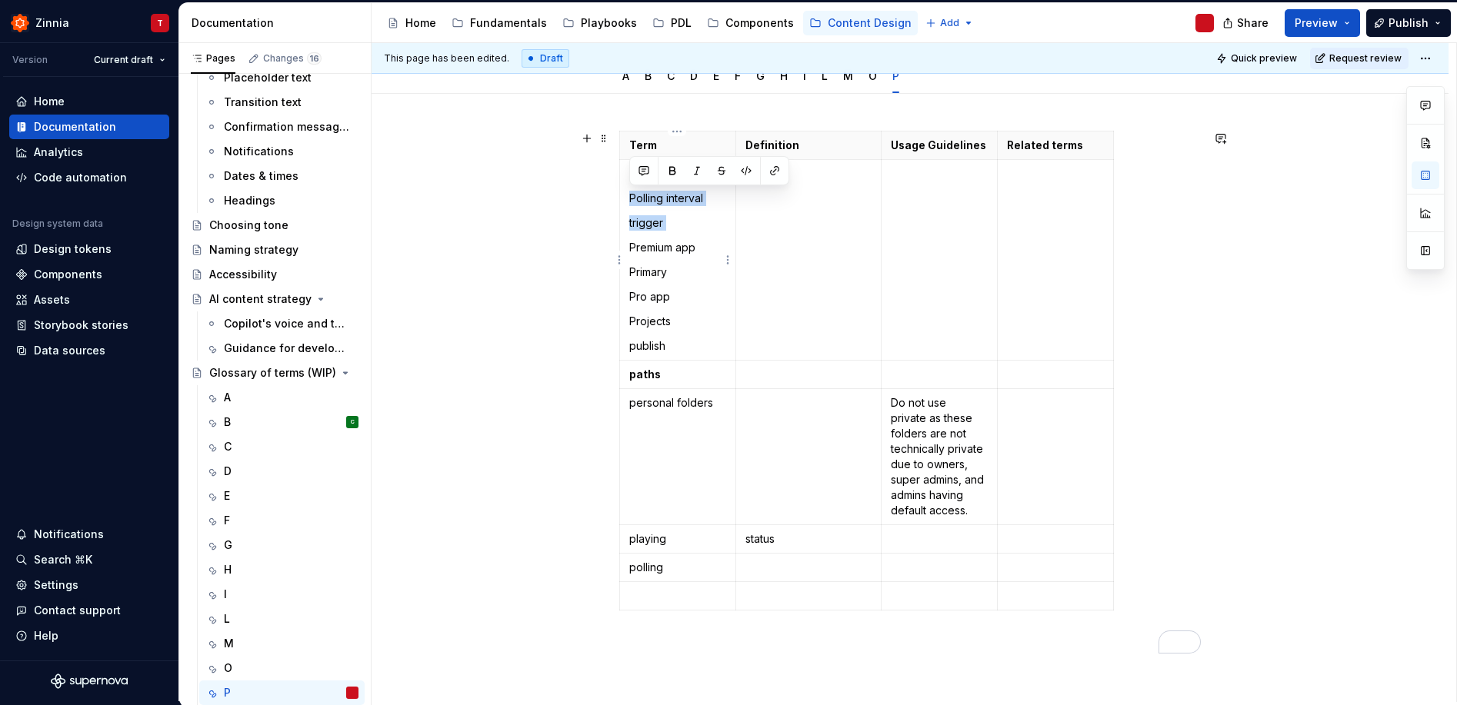
click at [628, 198] on td "Polling interval trigger Premium app Primary Pro app Projects publish" at bounding box center [678, 260] width 116 height 201
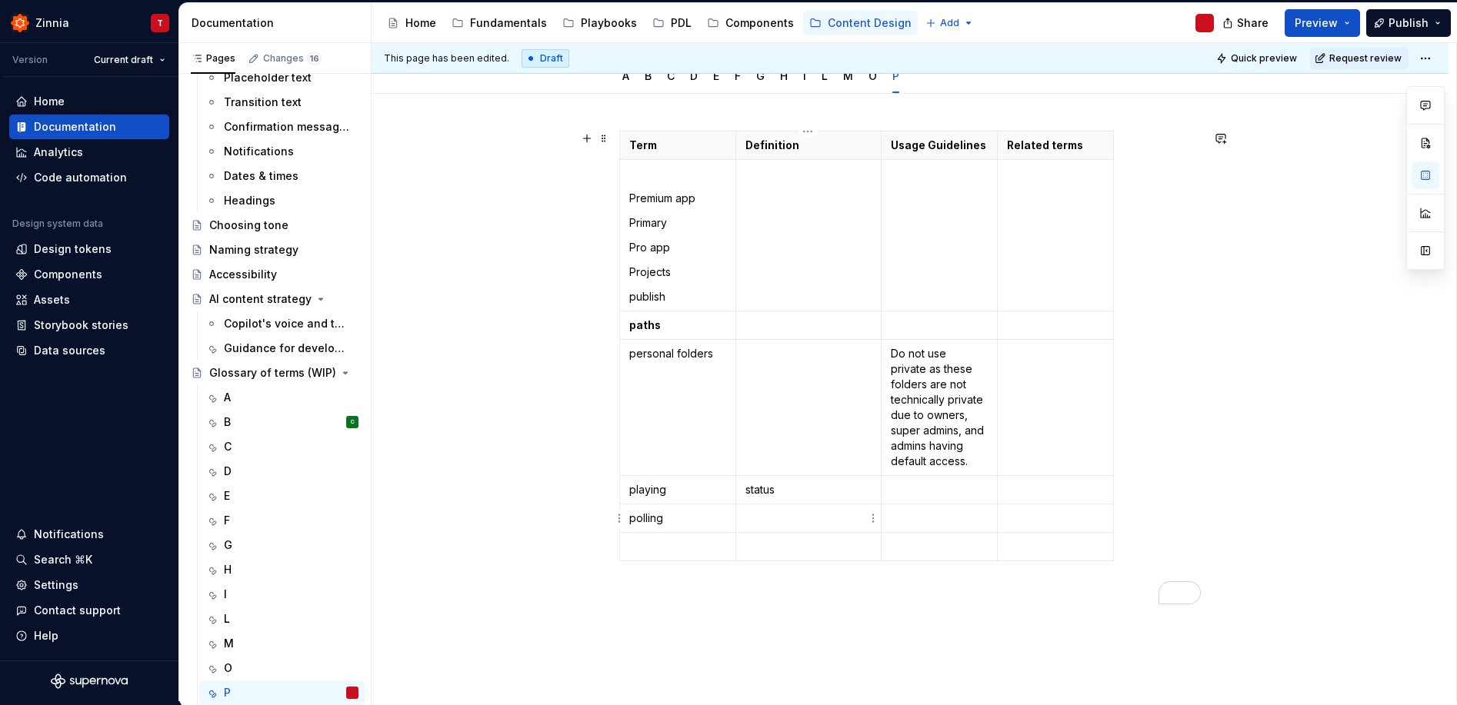
click at [822, 521] on p "To enrich screen reader interactions, please activate Accessibility in Grammarl…" at bounding box center [808, 518] width 126 height 15
drag, startPoint x: 697, startPoint y: 198, endPoint x: 629, endPoint y: 198, distance: 67.7
click at [629, 198] on p "Premium app" at bounding box center [677, 198] width 97 height 15
click at [658, 549] on p "To enrich screen reader interactions, please activate Accessibility in Grammarl…" at bounding box center [677, 546] width 97 height 15
click at [631, 545] on p "Premium app" at bounding box center [677, 546] width 97 height 15
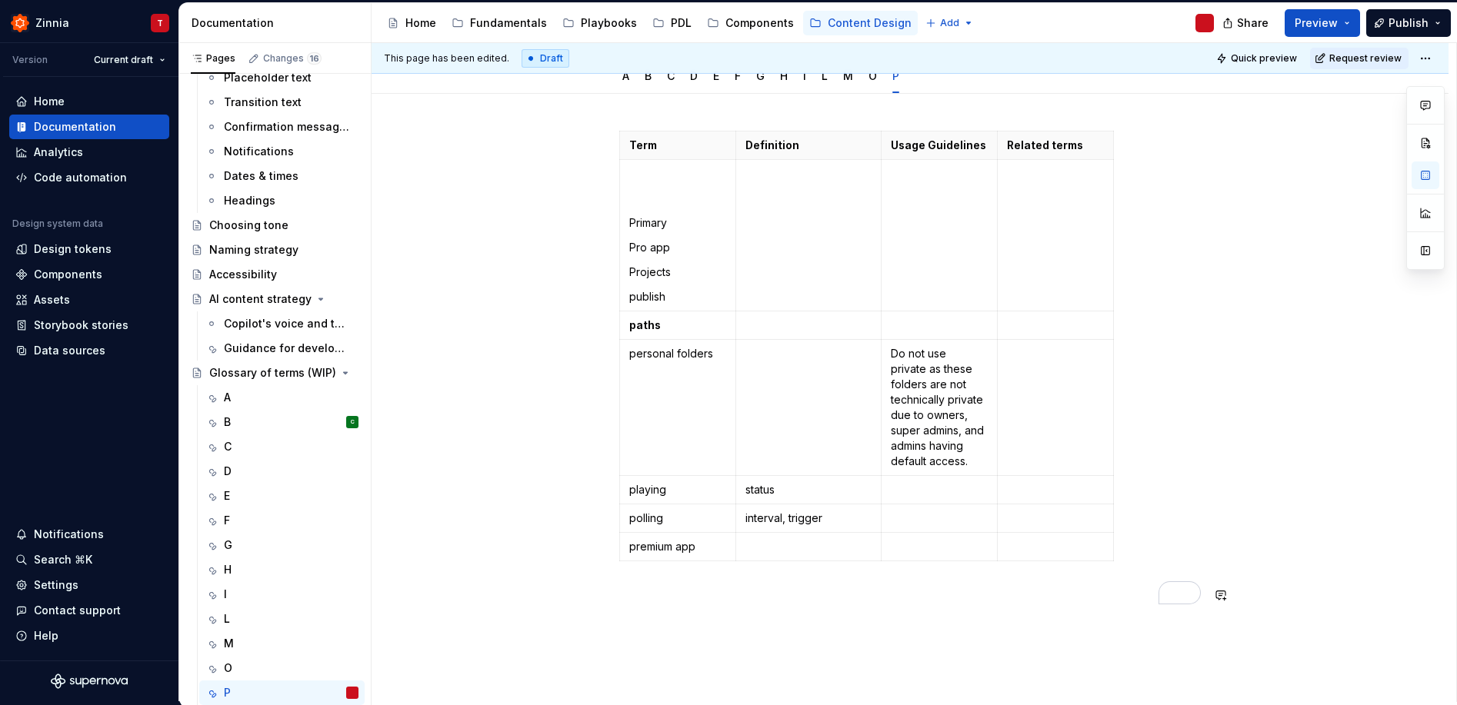
click at [892, 608] on div "Term Definition Usage Guidelines Related terms Primary Pro app Projects publish…" at bounding box center [909, 377] width 581 height 492
click at [866, 560] on icon "button" at bounding box center [865, 561] width 7 height 7
click at [865, 591] on icon "button" at bounding box center [866, 590] width 12 height 12
click at [864, 621] on icon "button" at bounding box center [866, 618] width 12 height 12
click at [630, 224] on p "Primary" at bounding box center [677, 222] width 97 height 15
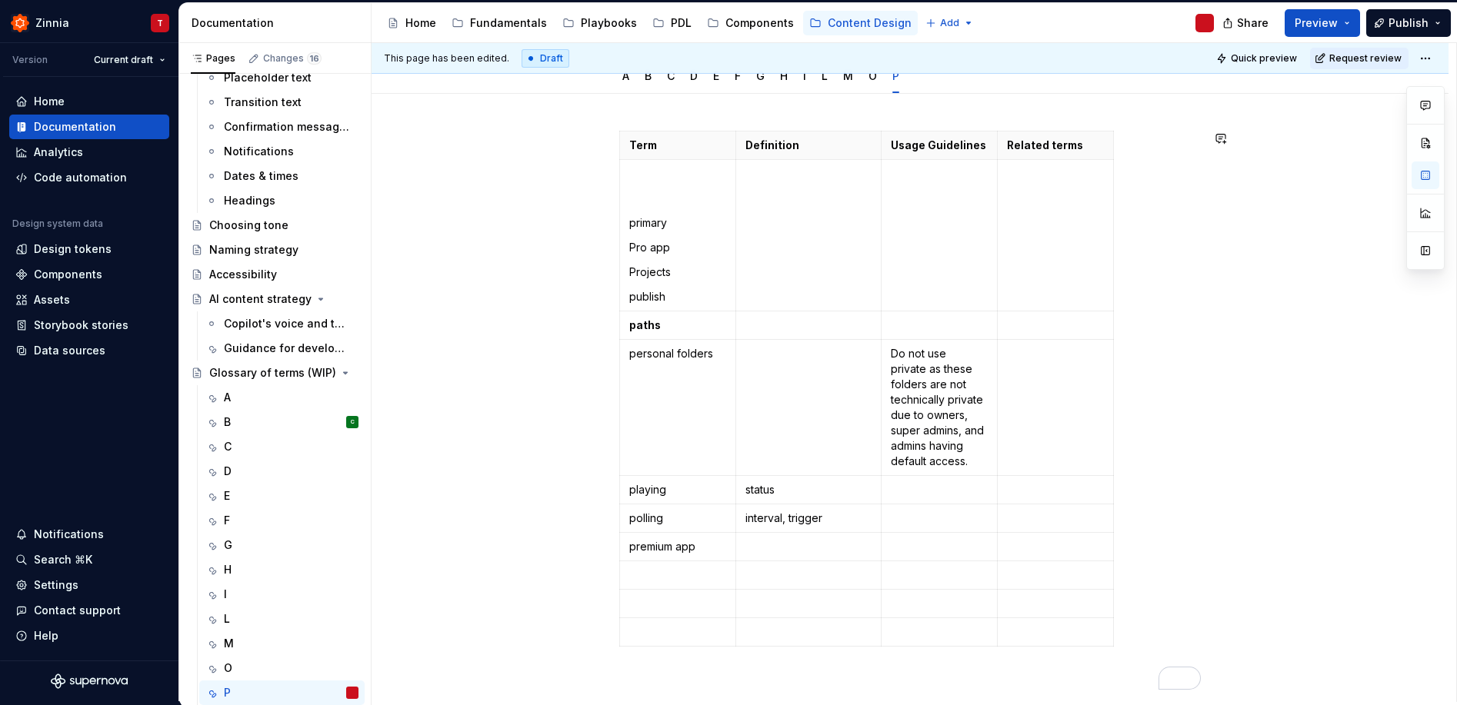
click at [631, 224] on p "primary" at bounding box center [677, 222] width 97 height 15
click at [683, 586] on td "To enrich screen reader interactions, please activate Accessibility in Grammarl…" at bounding box center [678, 575] width 116 height 28
click at [918, 580] on p "To enrich screen reader interactions, please activate Accessibility in Grammarl…" at bounding box center [939, 575] width 97 height 15
drag, startPoint x: 630, startPoint y: 246, endPoint x: 707, endPoint y: 251, distance: 77.0
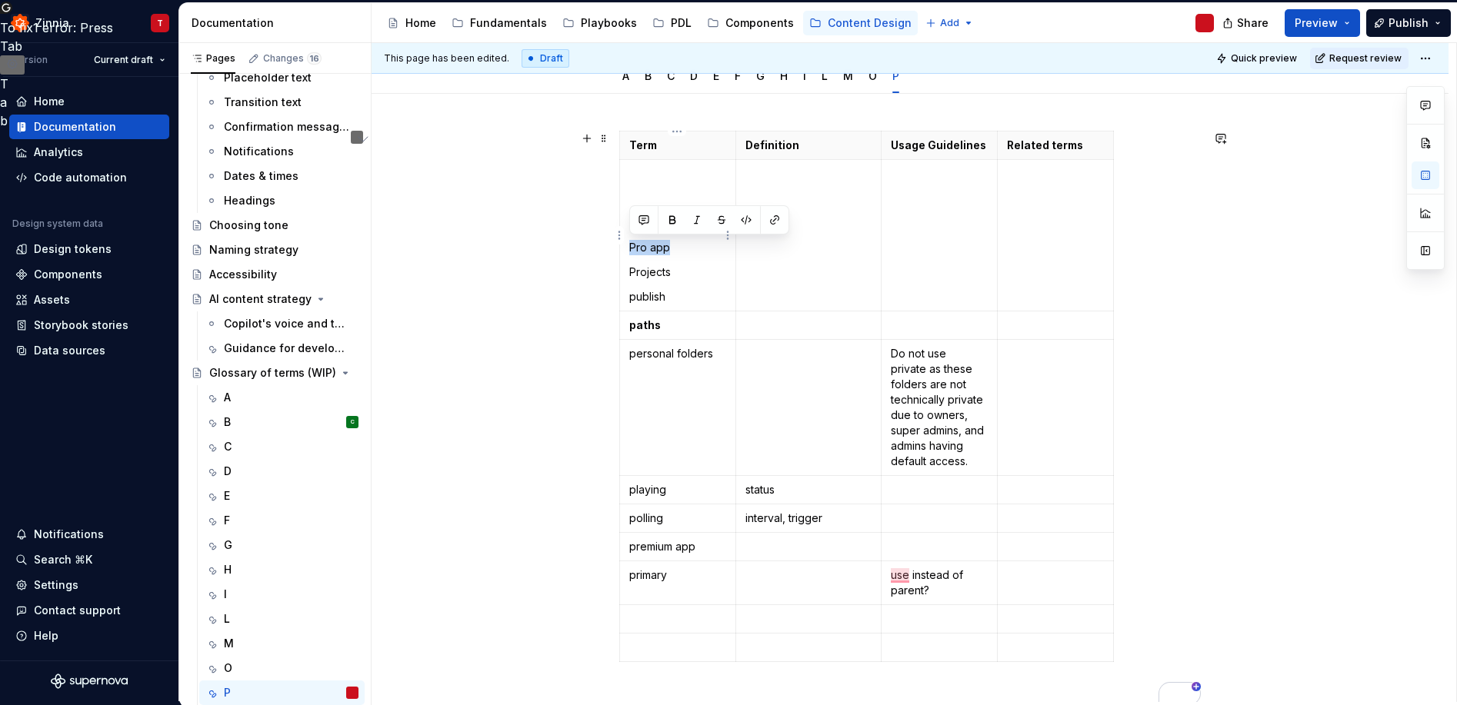
click at [707, 251] on p "Pro app" at bounding box center [677, 247] width 97 height 15
click at [652, 274] on p "Projects" at bounding box center [677, 272] width 97 height 15
click at [658, 618] on p "To enrich screen reader interactions, please activate Accessibility in Grammarl…" at bounding box center [677, 618] width 97 height 15
click at [634, 300] on p "publish" at bounding box center [677, 296] width 97 height 15
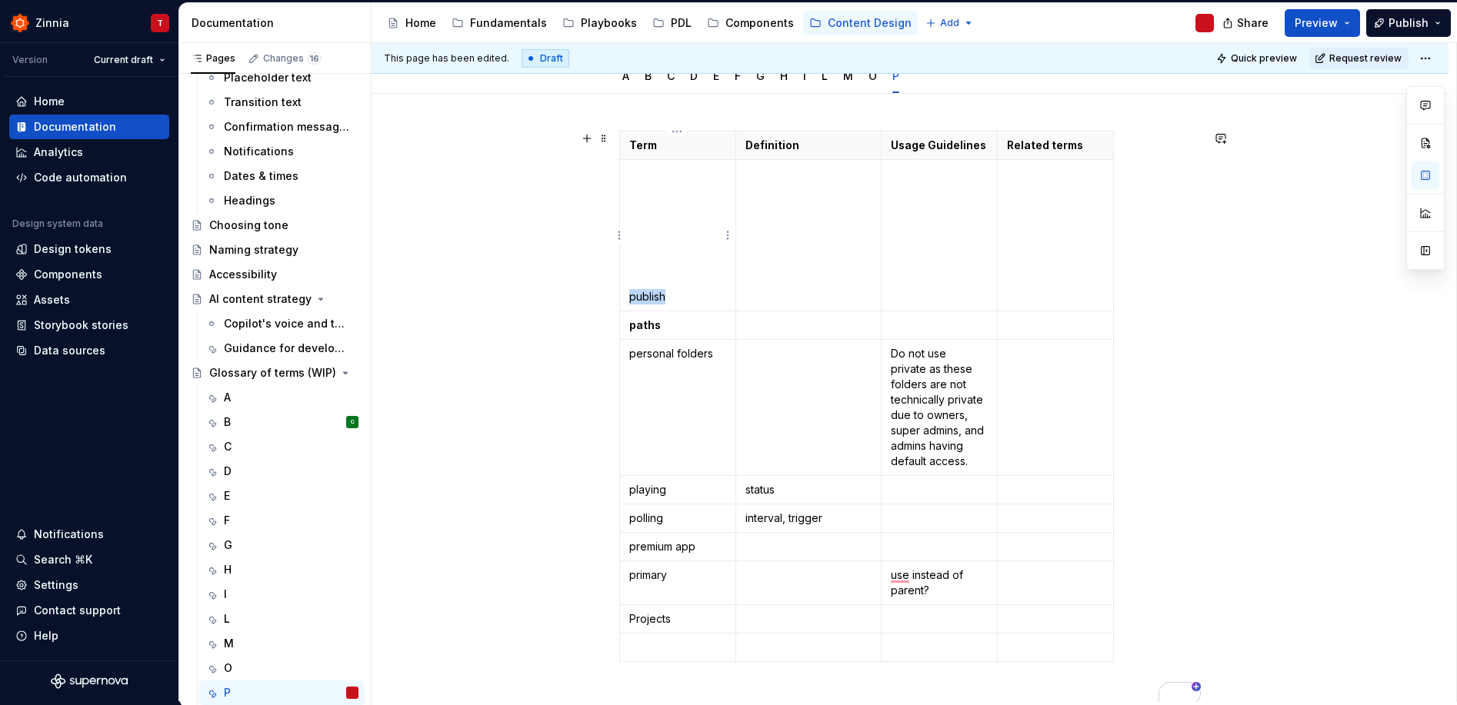
click at [634, 300] on p "publish" at bounding box center [677, 296] width 97 height 15
click at [680, 651] on p "To enrich screen reader interactions, please activate Accessibility in Grammarl…" at bounding box center [677, 647] width 97 height 15
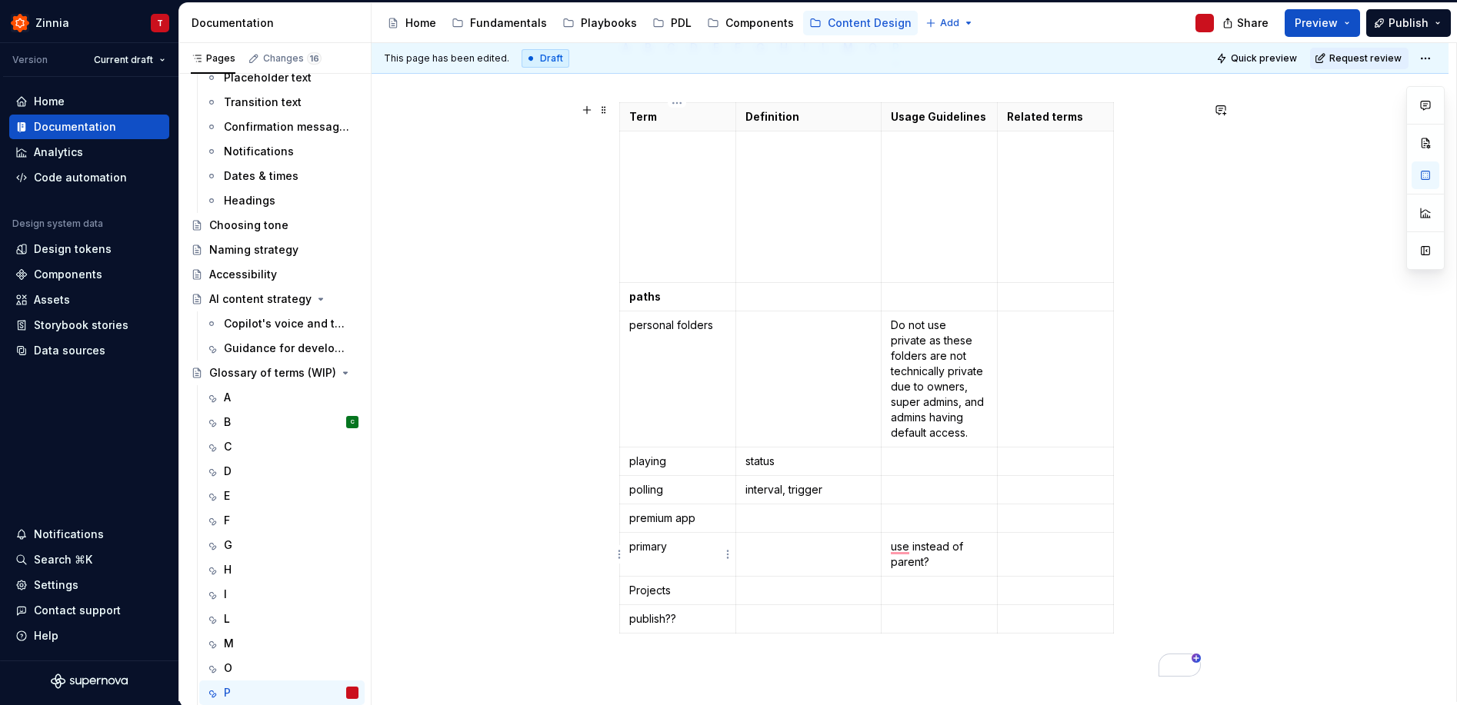
click at [678, 545] on p "primary" at bounding box center [677, 546] width 97 height 15
click at [636, 248] on p "To enrich screen reader interactions, please activate Accessibility in Grammarl…" at bounding box center [677, 243] width 97 height 15
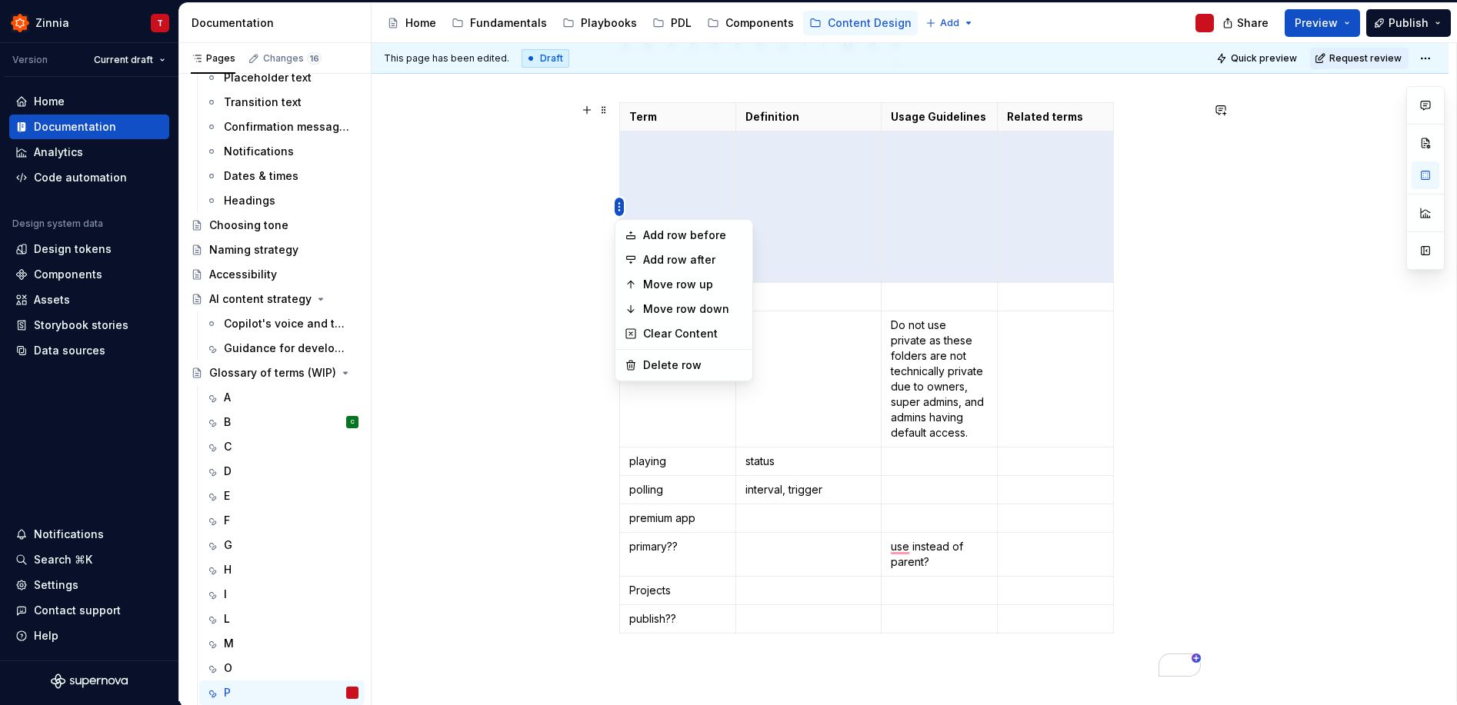
click at [618, 204] on html "Zinnia T Version Current draft Home Documentation Analytics Code automation Des…" at bounding box center [728, 352] width 1457 height 705
click at [684, 366] on div "Delete row" at bounding box center [693, 365] width 100 height 15
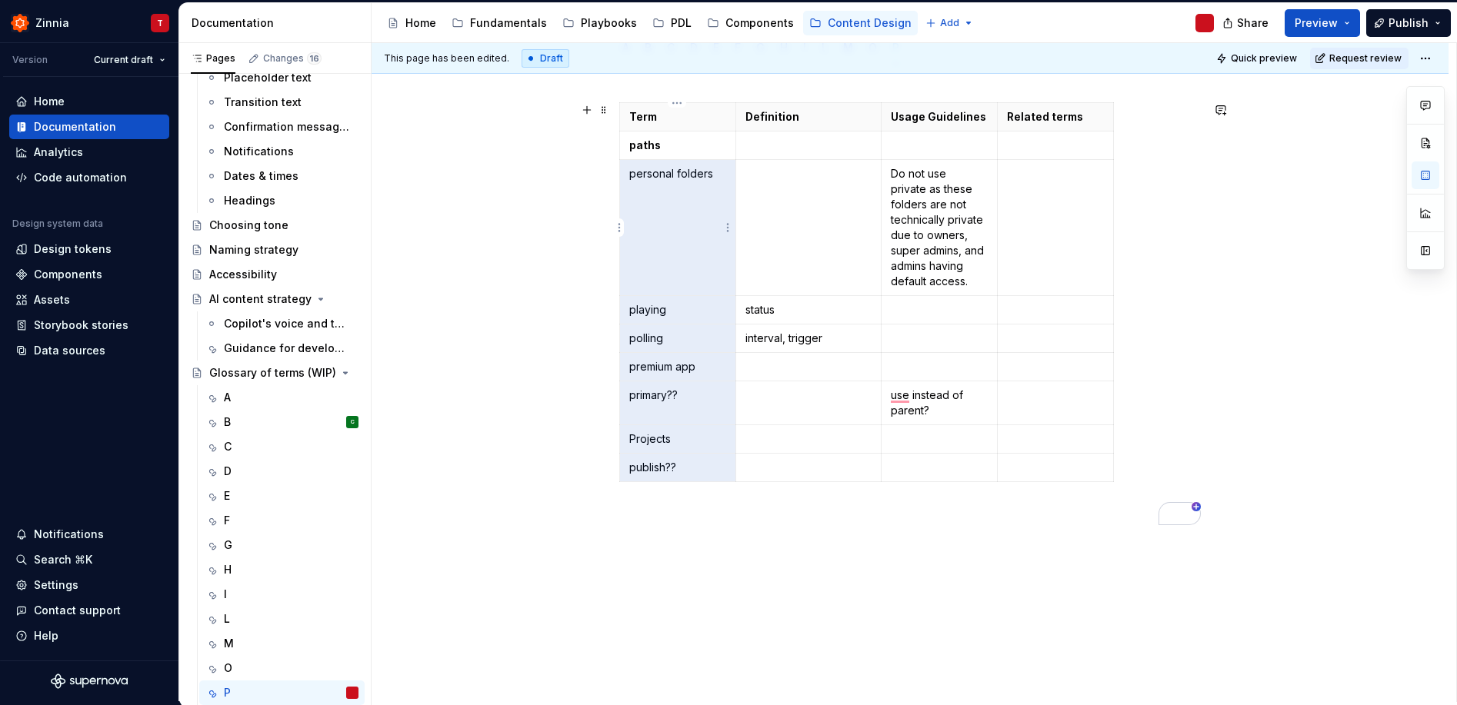
drag, startPoint x: 685, startPoint y: 472, endPoint x: 633, endPoint y: 201, distance: 275.7
click at [633, 201] on tbody "Term Definition Usage Guidelines Related terms paths personal folders Do not us…" at bounding box center [867, 292] width 494 height 379
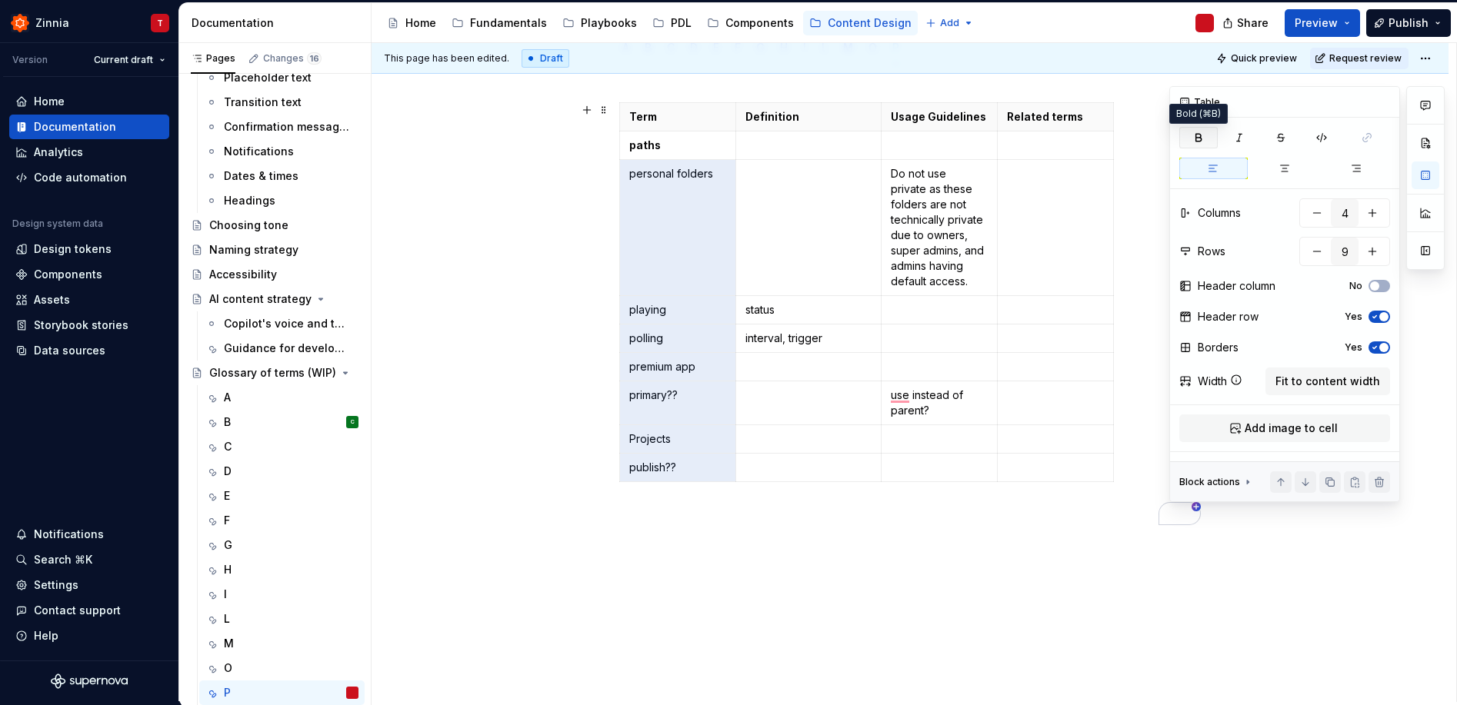
click at [1203, 133] on icon "button" at bounding box center [1198, 138] width 12 height 12
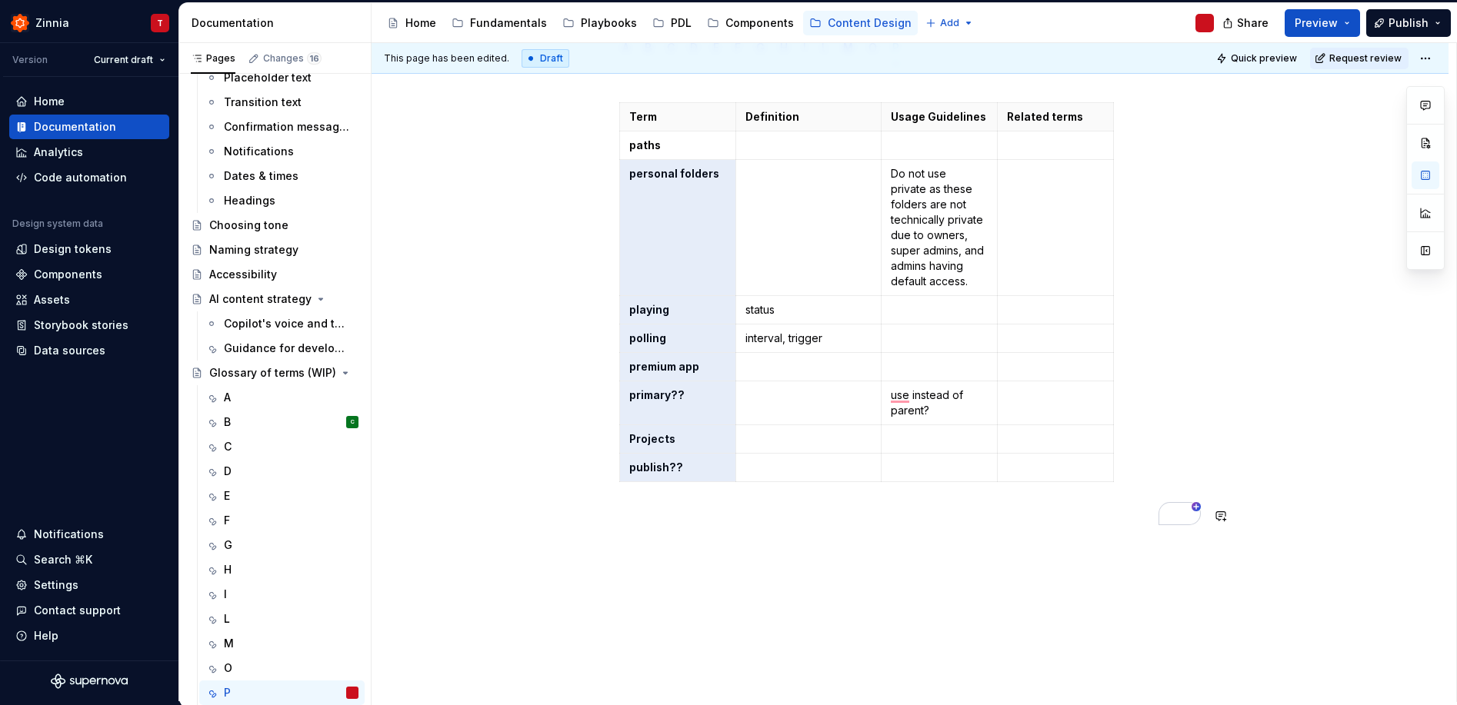
scroll to position [201, 0]
click at [738, 609] on div "Term Definition Usage Guidelines Related terms paths personal folders Do not us…" at bounding box center [909, 407] width 1077 height 690
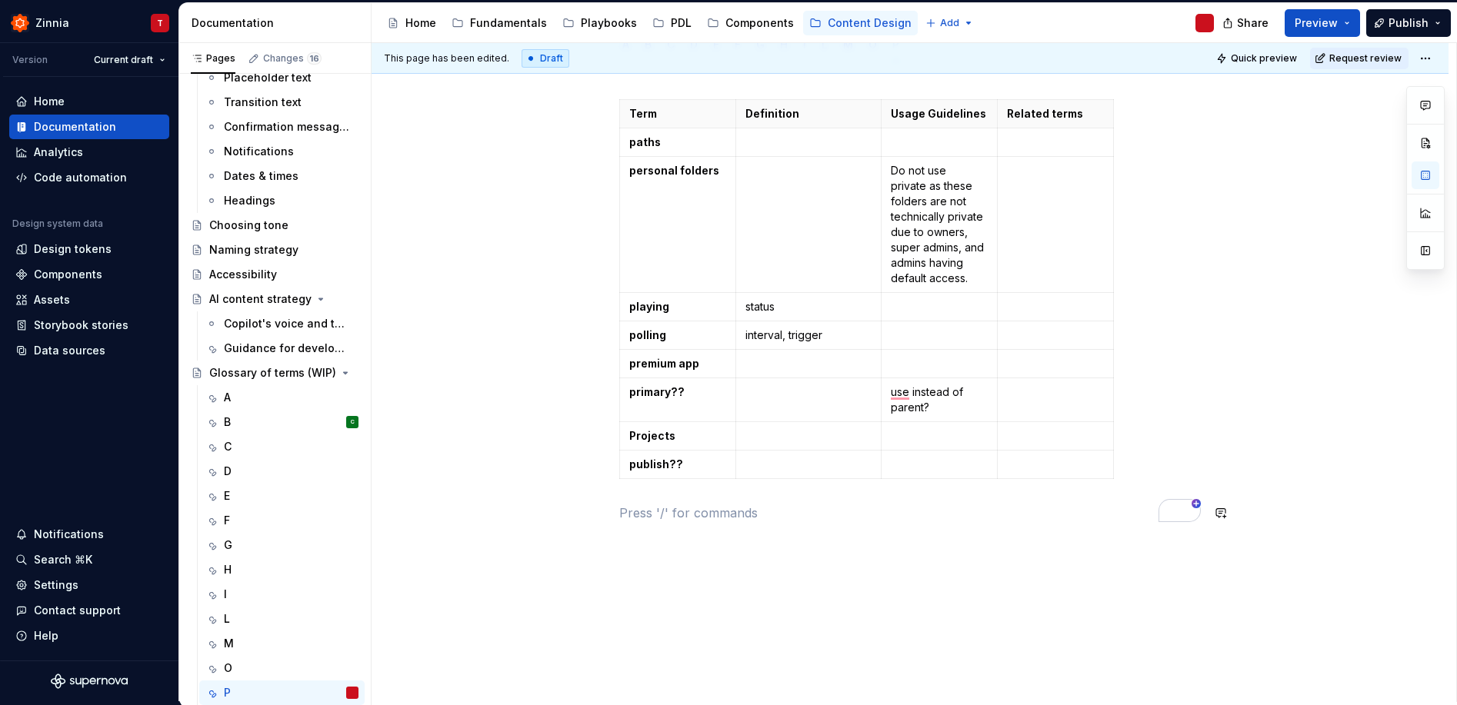
scroll to position [198, 0]
click at [788, 151] on p "To enrich screen reader interactions, please activate Accessibility in Grammarl…" at bounding box center [808, 145] width 126 height 15
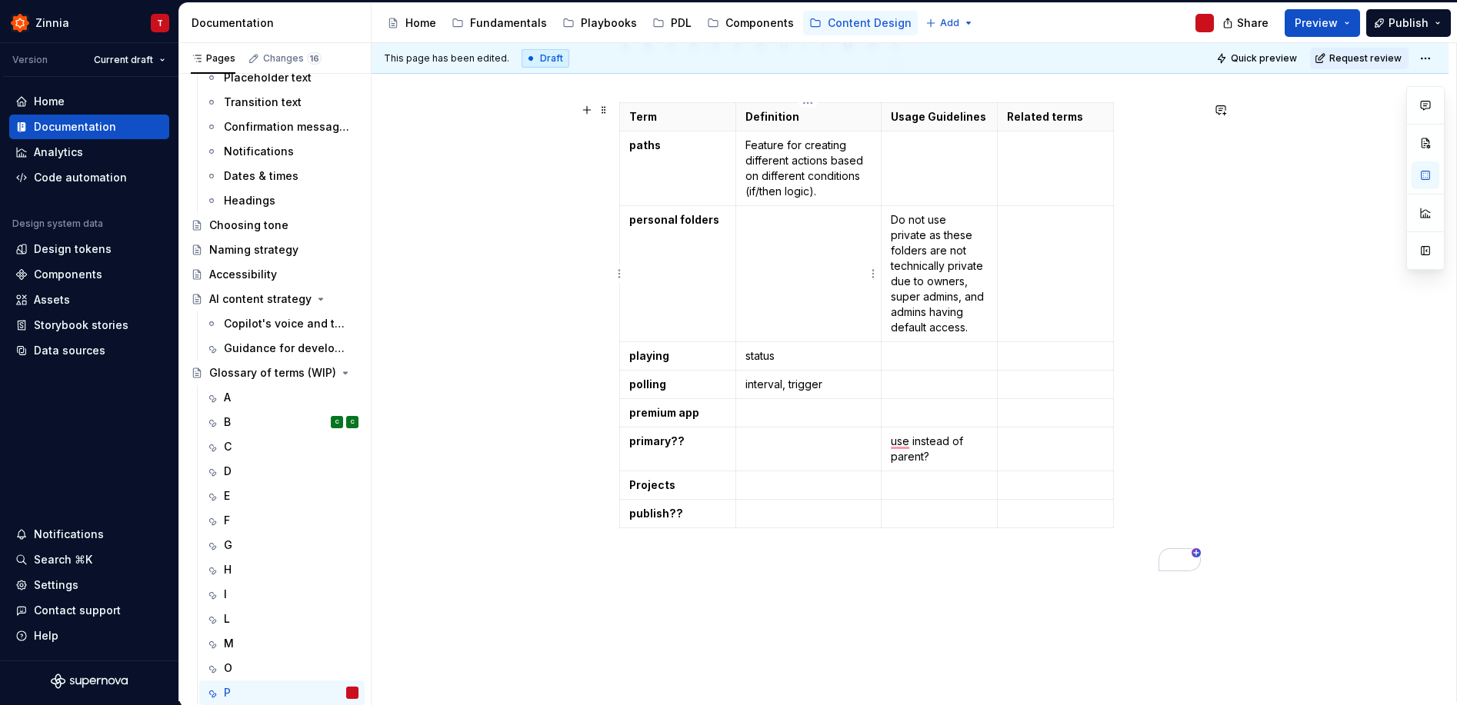
click at [804, 265] on td "To enrich screen reader interactions, please activate Accessibility in Grammarl…" at bounding box center [807, 274] width 145 height 136
click at [786, 262] on td "To enrich screen reader interactions, please activate Accessibility in Grammarl…" at bounding box center [807, 274] width 145 height 136
click at [817, 355] on p "status" at bounding box center [808, 355] width 126 height 15
click at [757, 352] on p "status" at bounding box center [808, 355] width 126 height 15
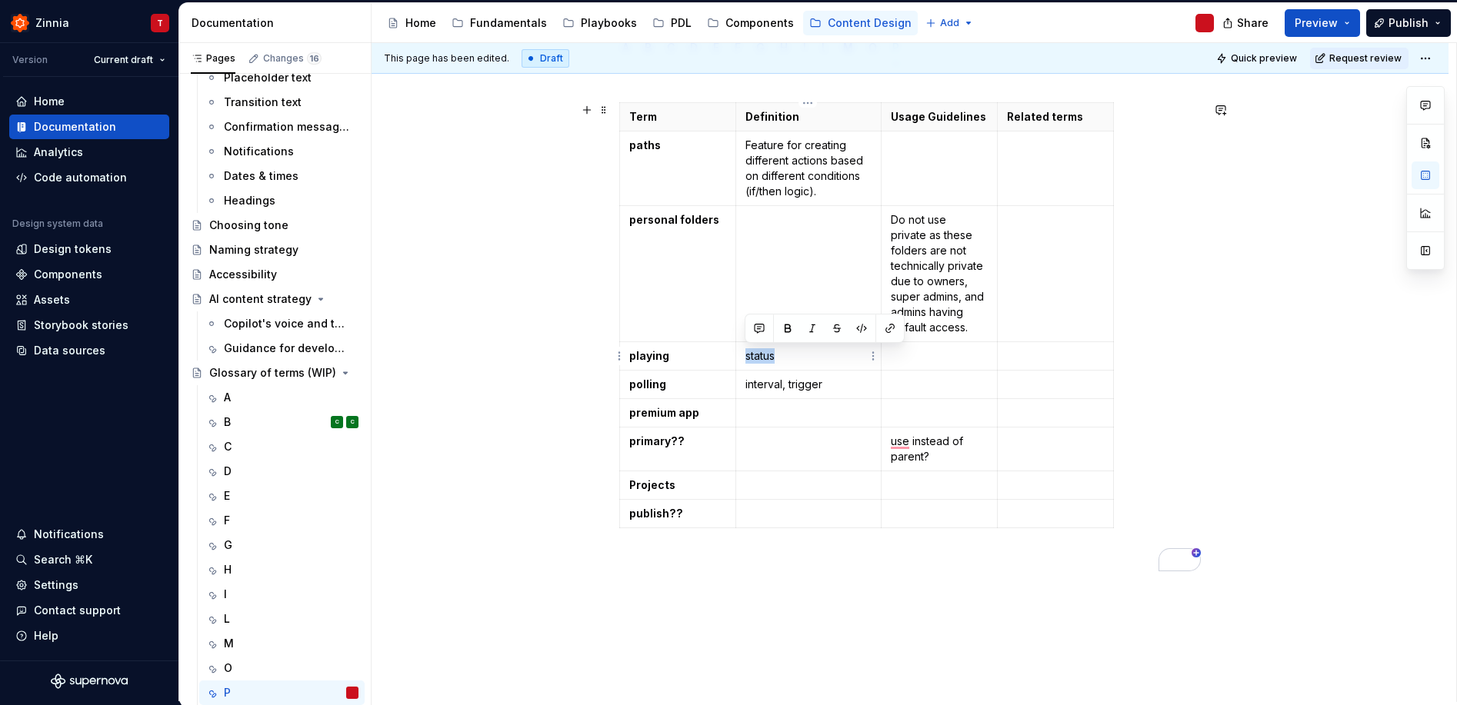
click at [757, 352] on p "status" at bounding box center [808, 355] width 126 height 15
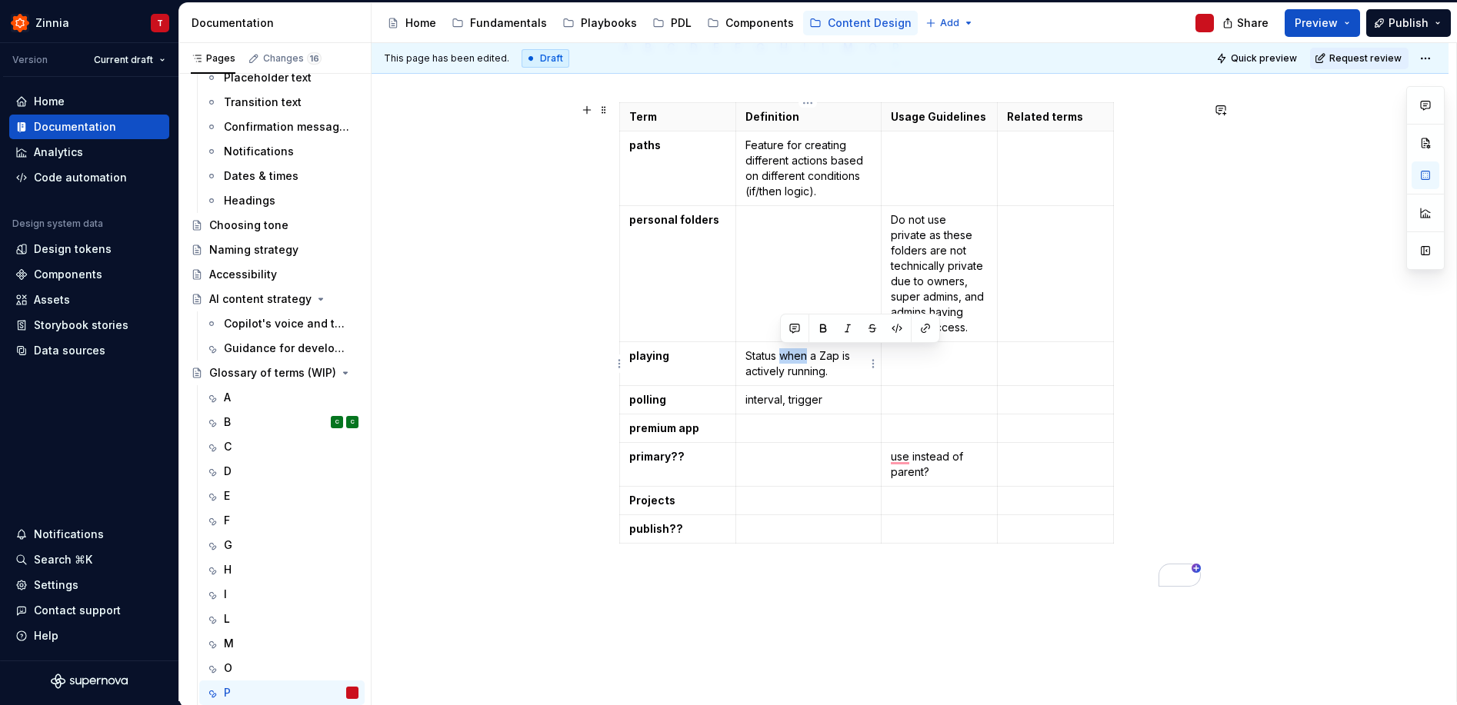
drag, startPoint x: 782, startPoint y: 355, endPoint x: 806, endPoint y: 351, distance: 24.1
click at [806, 351] on p "Status when a Zap is actively running." at bounding box center [808, 363] width 126 height 31
click at [813, 405] on p "interval, trigger" at bounding box center [808, 399] width 126 height 15
click at [752, 397] on p "interval, trigger" at bounding box center [808, 399] width 126 height 15
drag, startPoint x: 744, startPoint y: 399, endPoint x: 803, endPoint y: 411, distance: 60.3
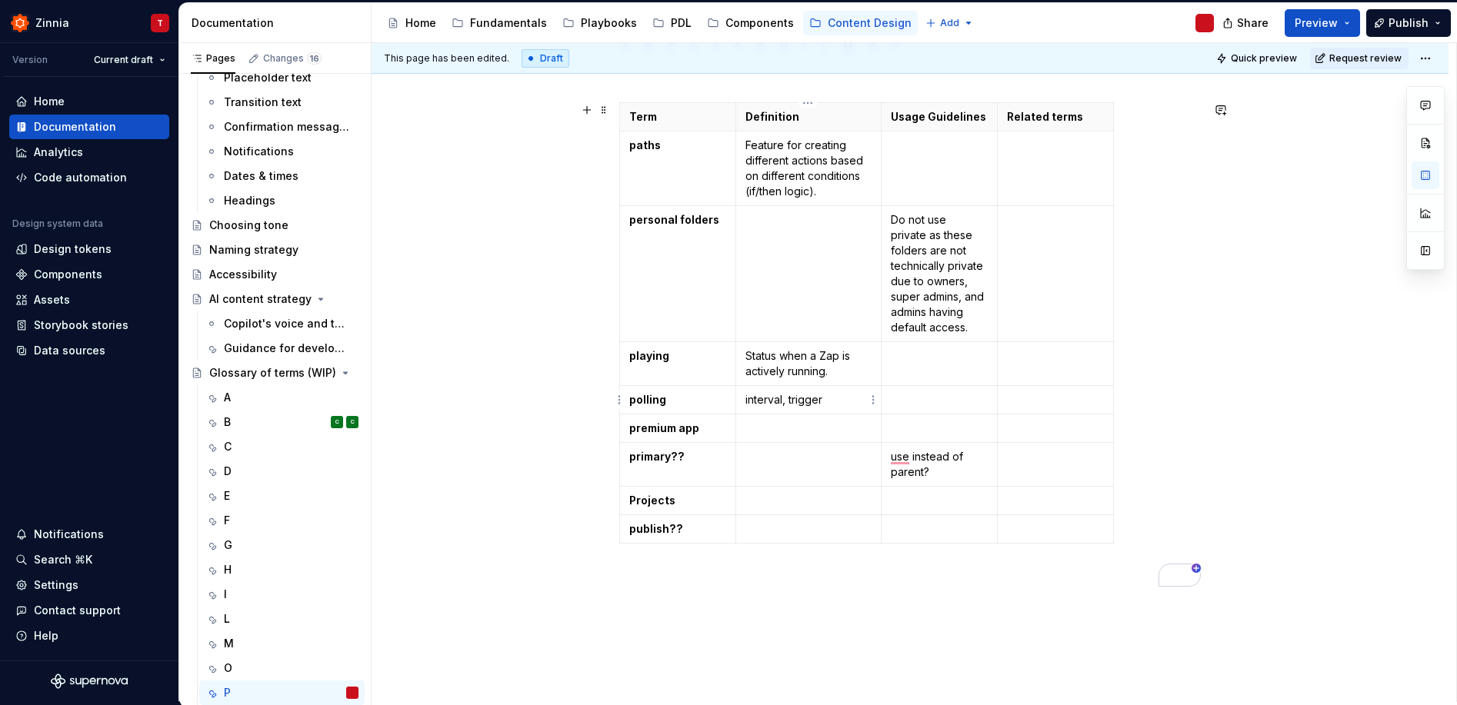
click at [745, 399] on p "interval, trigger" at bounding box center [808, 399] width 126 height 15
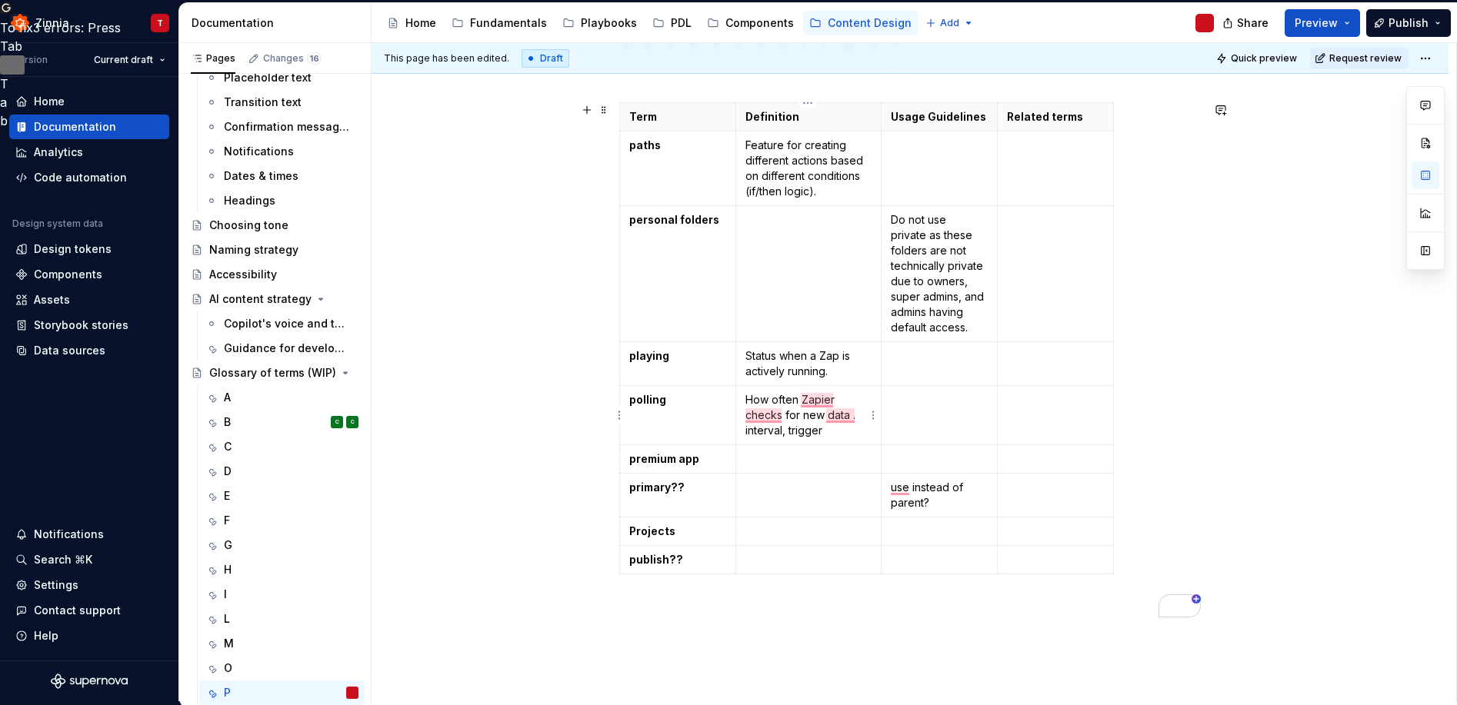
click at [834, 428] on p "How often Zapier checks for new data . interval, trigger" at bounding box center [808, 415] width 126 height 46
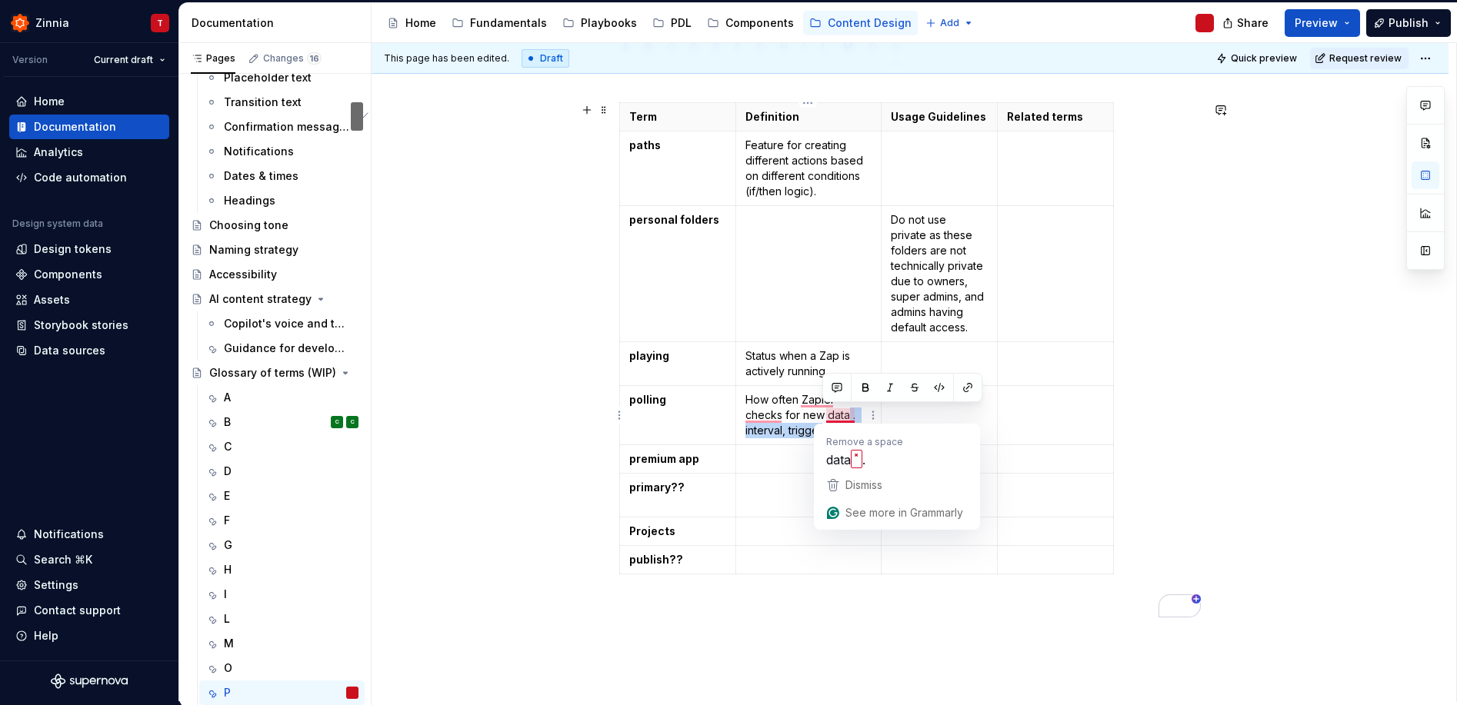
drag, startPoint x: 833, startPoint y: 428, endPoint x: 848, endPoint y: 415, distance: 19.7
click at [848, 415] on p "How often Zapier checks for new data . interval, trigger" at bounding box center [808, 415] width 126 height 46
click at [853, 421] on p "How often Zapier checks for new data . interval, trigger" at bounding box center [808, 415] width 126 height 46
click at [800, 431] on p "How often Zapier checks for new data . interval, trigger" at bounding box center [808, 415] width 126 height 46
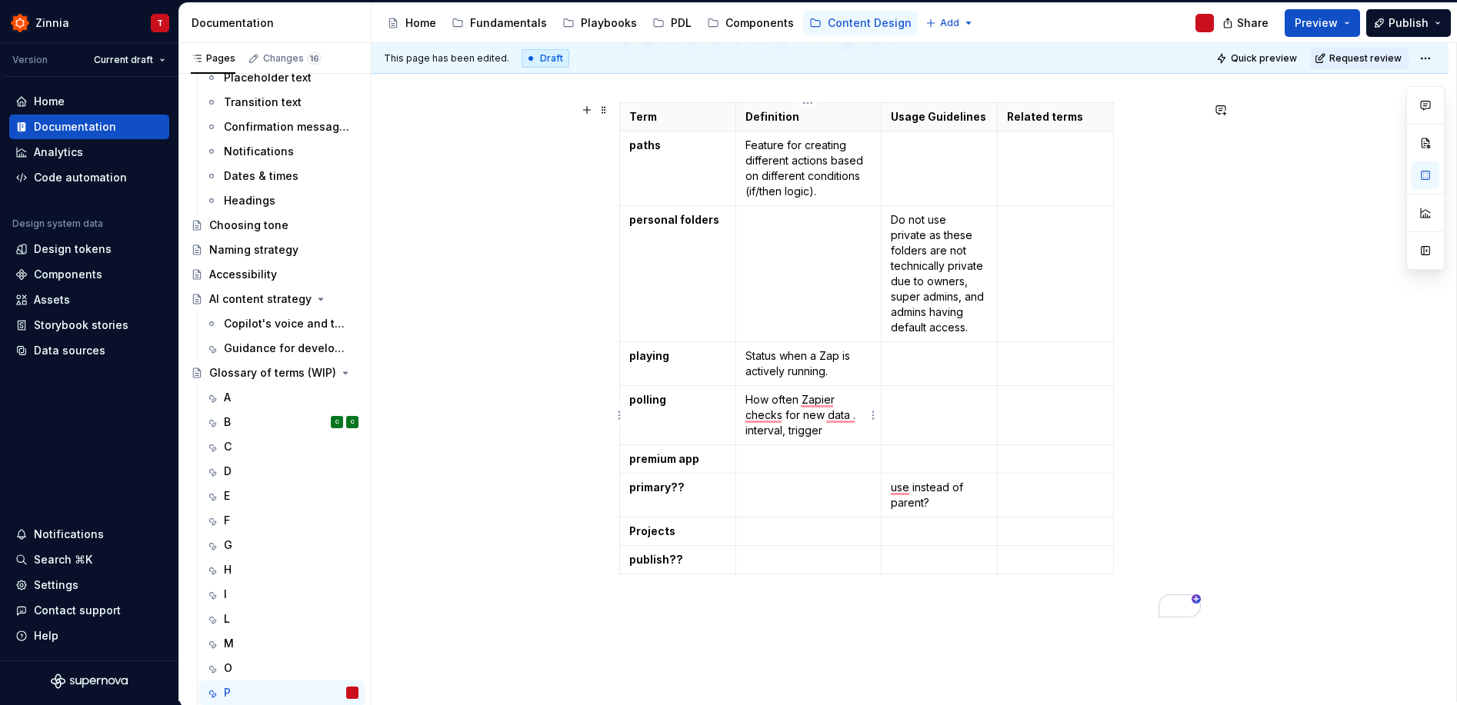
click at [838, 431] on p "How often Zapier checks for new data . interval, trigger" at bounding box center [808, 415] width 126 height 46
drag, startPoint x: 834, startPoint y: 437, endPoint x: 745, endPoint y: 434, distance: 88.5
click at [745, 434] on p "How often Zapier checks for new data . interval, trigger" at bounding box center [808, 415] width 126 height 46
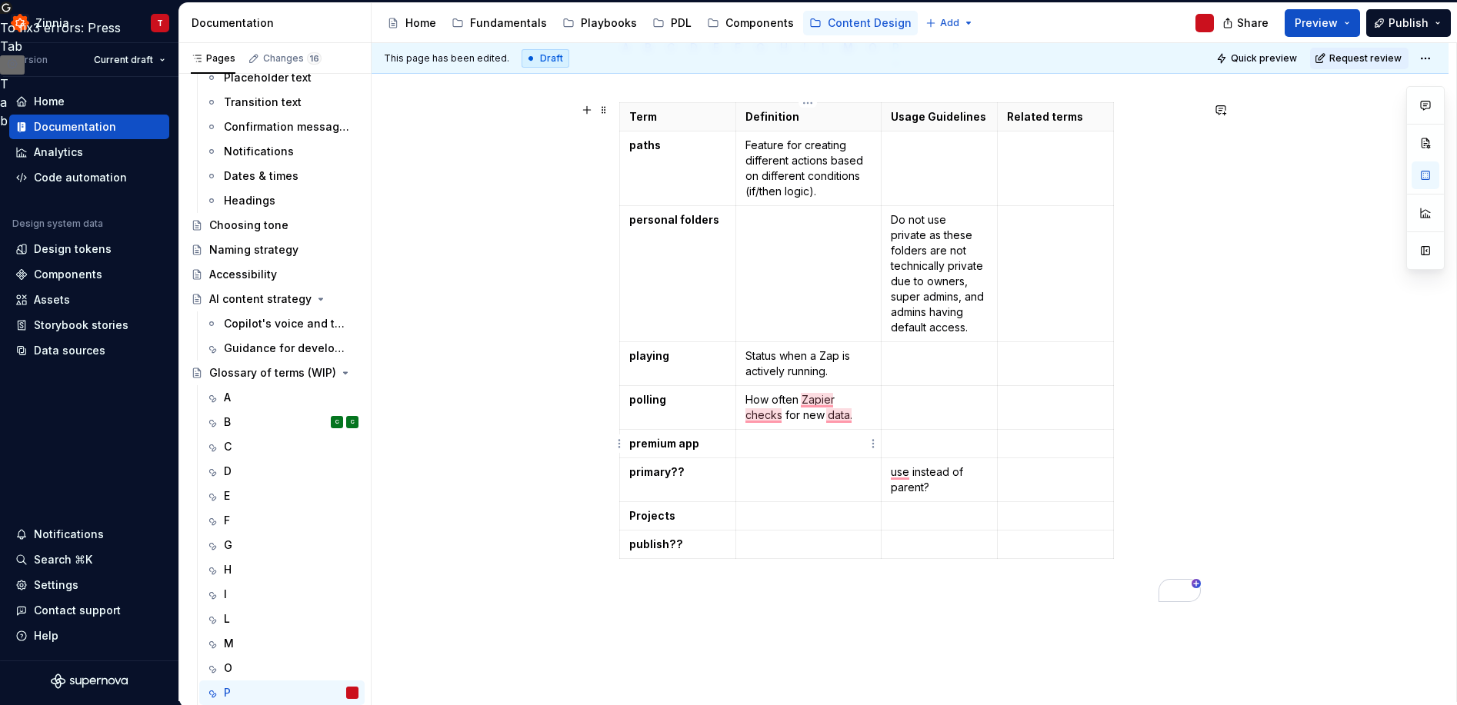
click at [779, 455] on td "To enrich screen reader interactions, please activate Accessibility in Grammarl…" at bounding box center [807, 444] width 145 height 28
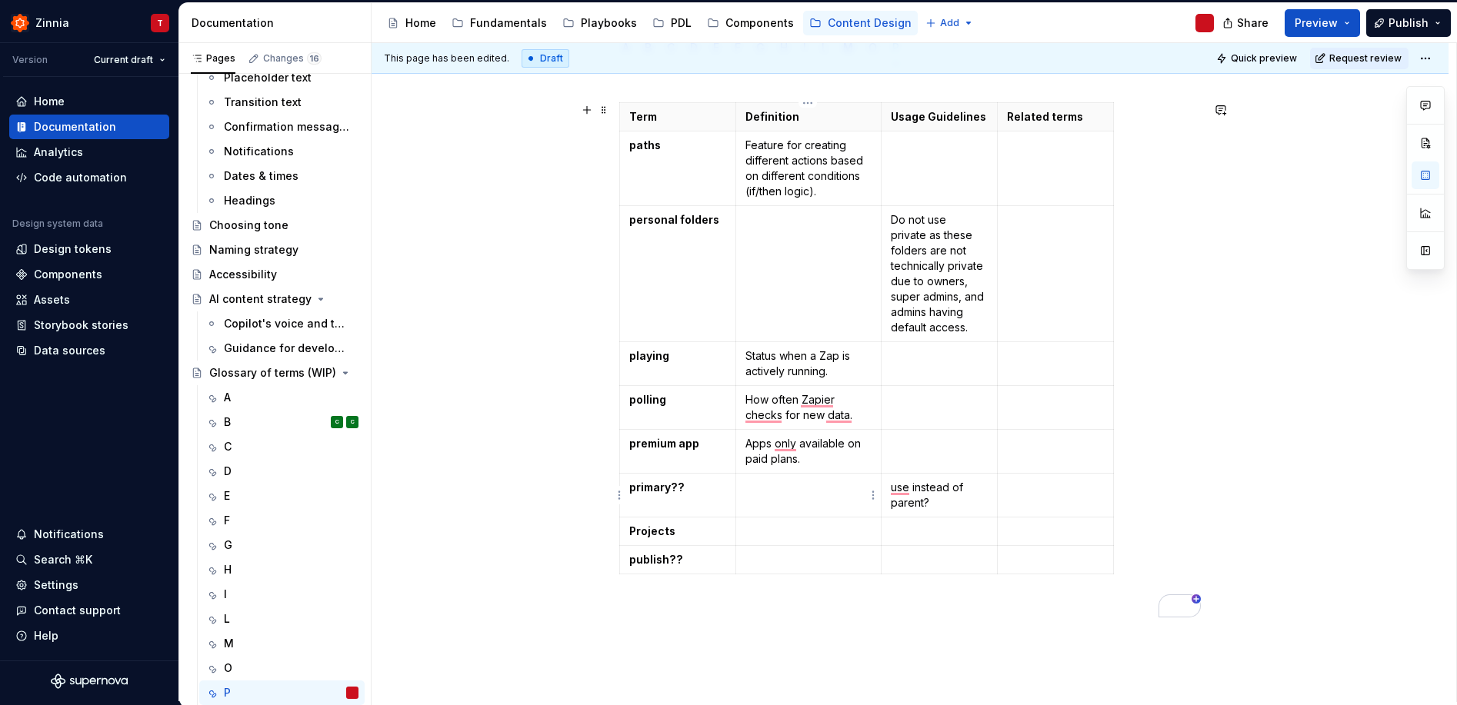
click at [804, 485] on p "To enrich screen reader interactions, please activate Accessibility in Grammarl…" at bounding box center [808, 487] width 126 height 15
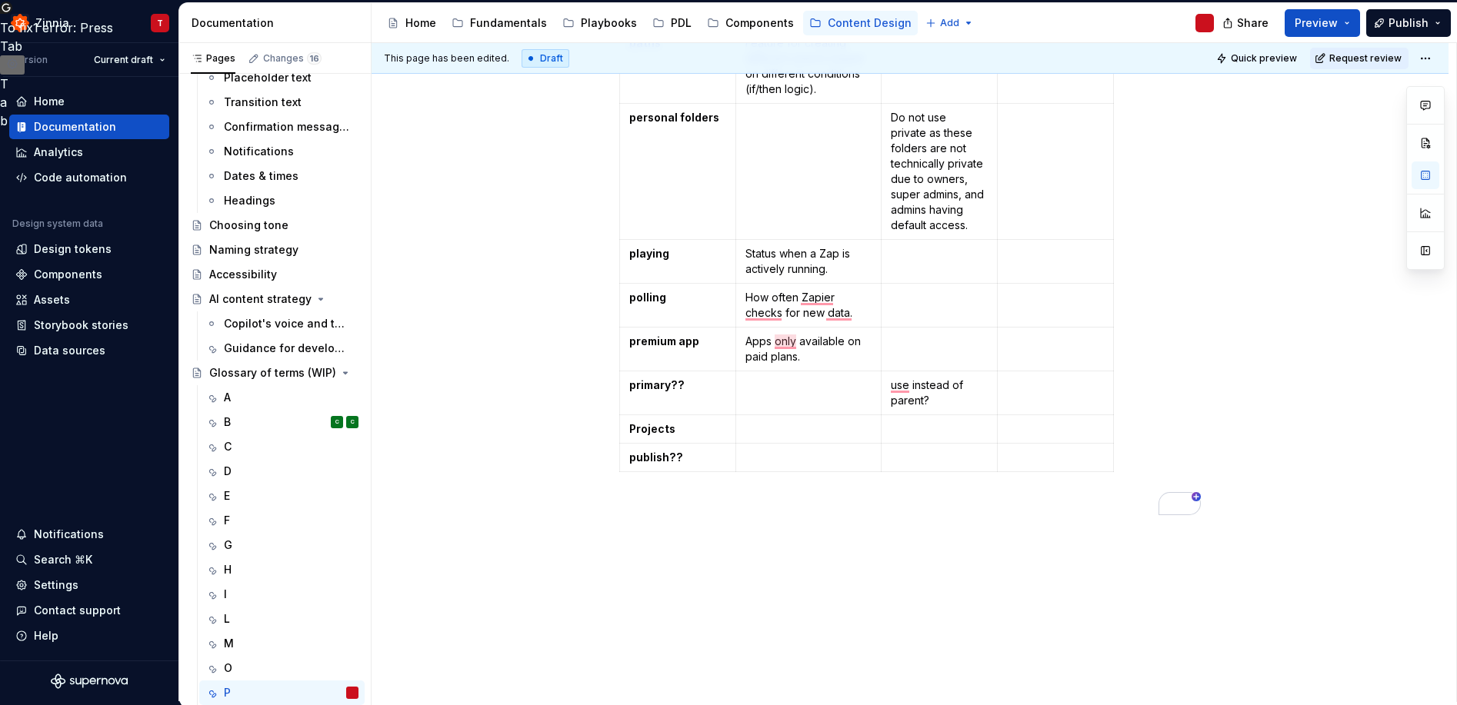
scroll to position [300, 0]
click at [796, 447] on td "To enrich screen reader interactions, please activate Accessibility in Grammarl…" at bounding box center [807, 458] width 145 height 28
click at [801, 433] on p "To enrich screen reader interactions, please activate Accessibility in Grammarl…" at bounding box center [808, 428] width 126 height 15
click at [764, 458] on p "To enrich screen reader interactions, please activate Accessibility in Grammarl…" at bounding box center [808, 457] width 126 height 15
click at [808, 427] on p "To enrich screen reader interactions, please activate Accessibility in Grammarl…" at bounding box center [808, 428] width 126 height 15
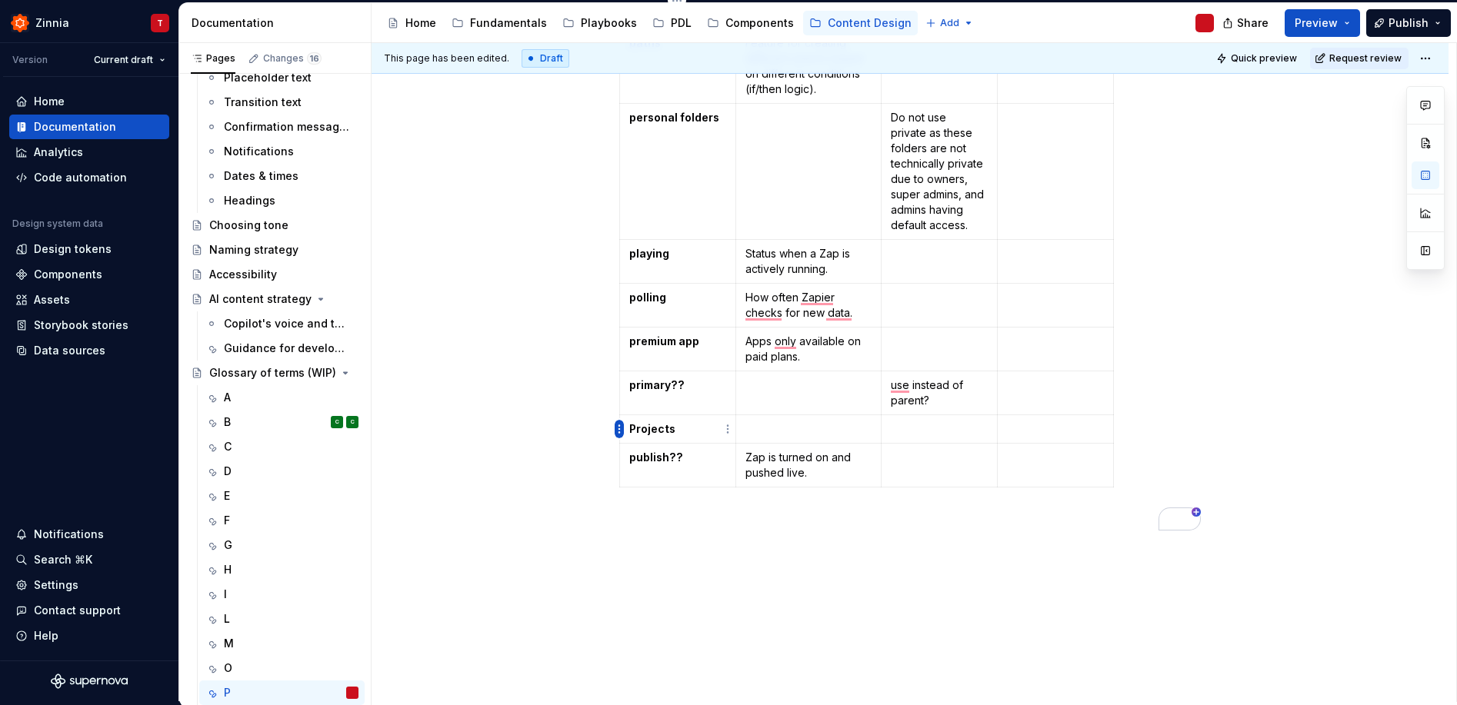
click at [618, 429] on html "Zinnia T Version Current draft Home Documentation Analytics Code automation Des…" at bounding box center [728, 352] width 1457 height 705
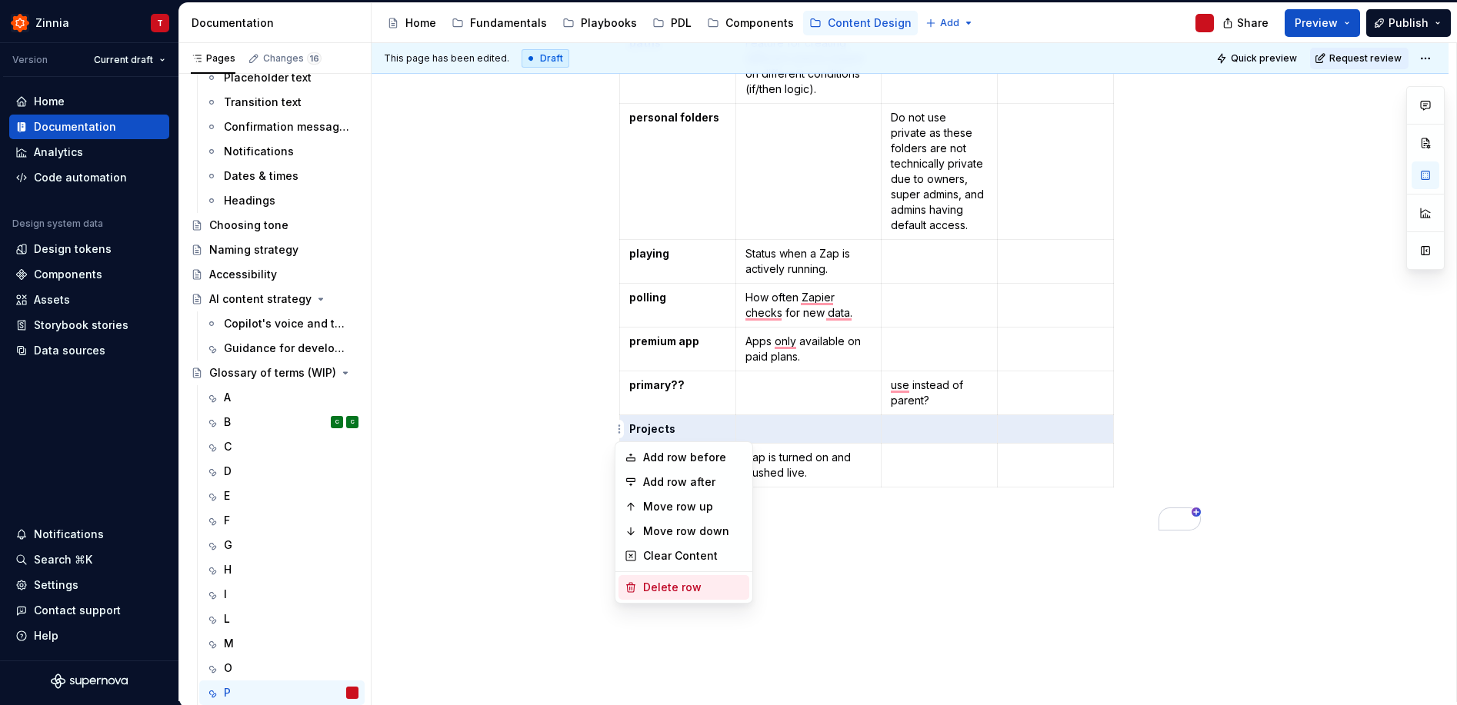
click at [670, 595] on div "Delete row" at bounding box center [683, 587] width 131 height 25
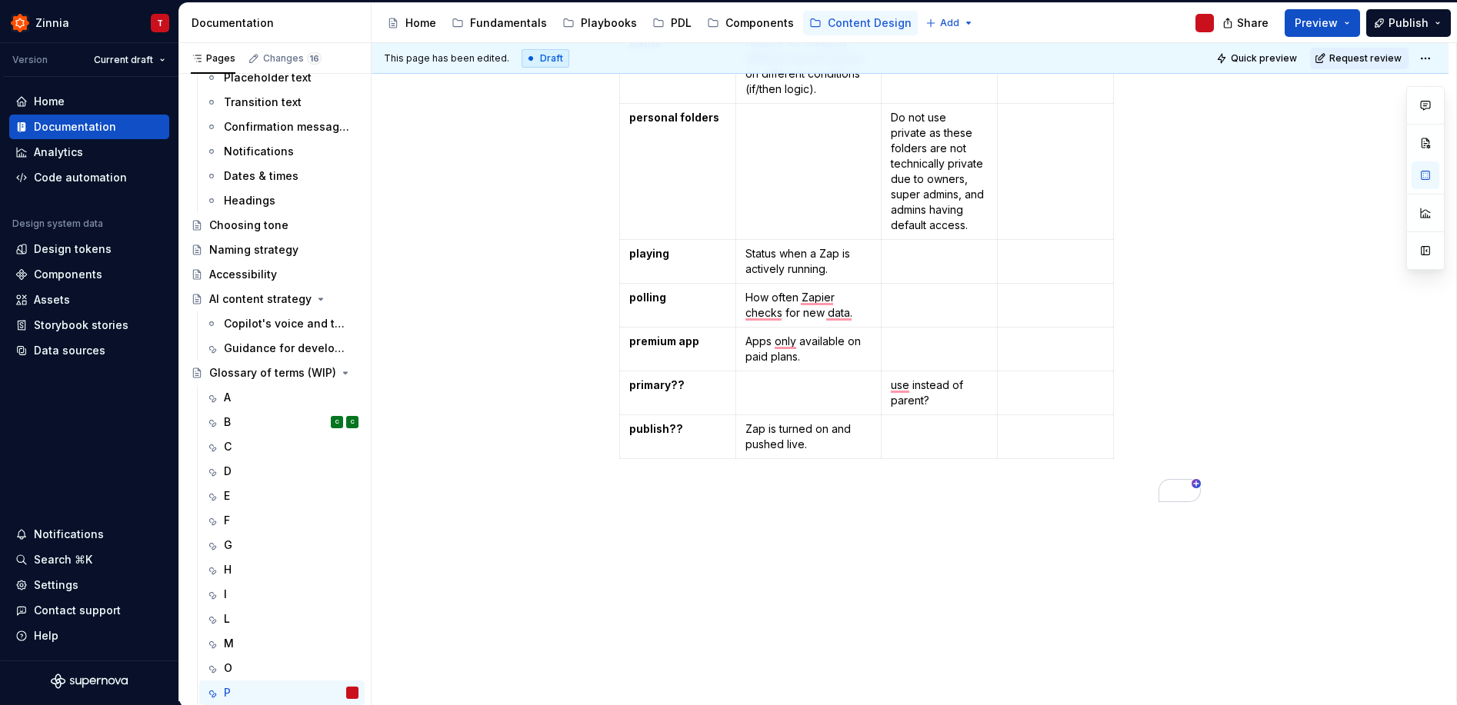
click at [887, 574] on div "Term Definition Usage Guidelines Related terms paths Feature for creating diffe…" at bounding box center [909, 347] width 1077 height 769
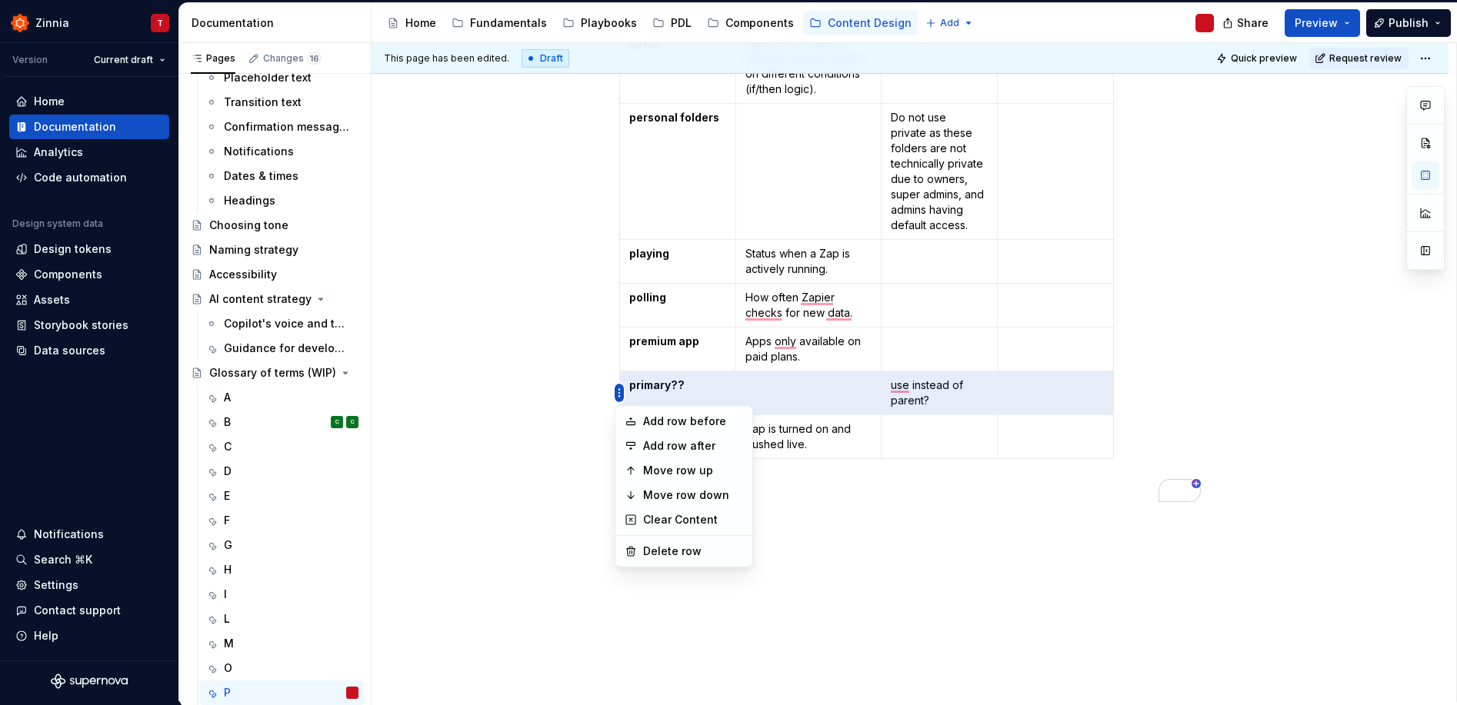
click at [616, 391] on html "Zinnia T Version Current draft Home Documentation Analytics Code automation Des…" at bounding box center [728, 352] width 1457 height 705
click at [663, 547] on div "Delete row" at bounding box center [693, 551] width 100 height 15
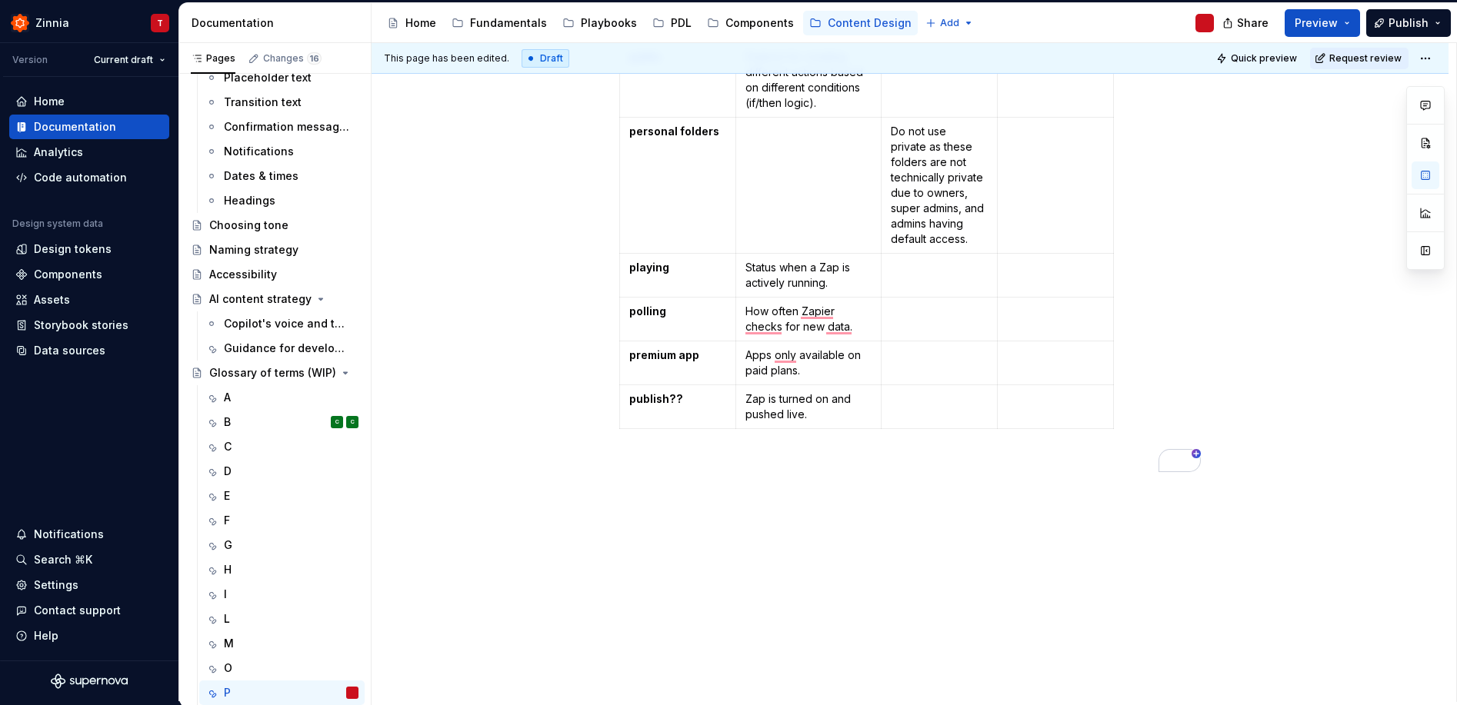
scroll to position [286, 0]
drag, startPoint x: 668, startPoint y: 395, endPoint x: 680, endPoint y: 395, distance: 12.3
click at [680, 395] on p "publish??" at bounding box center [677, 398] width 97 height 15
drag, startPoint x: 702, startPoint y: 570, endPoint x: 715, endPoint y: 560, distance: 16.5
click at [702, 570] on div "This page has been edited. Draft Quick preview Request review Glossary of terms…" at bounding box center [913, 372] width 1084 height 659
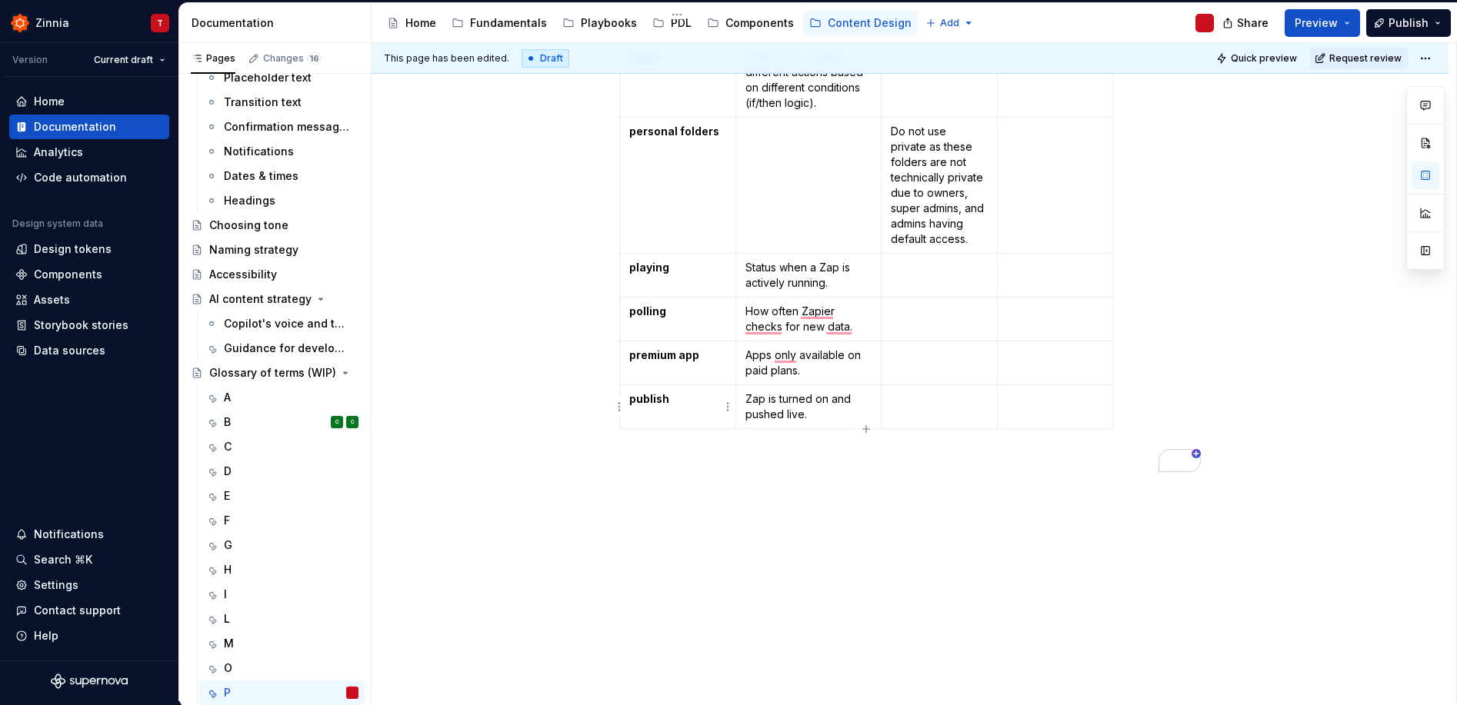
click at [668, 396] on p "publish" at bounding box center [677, 398] width 97 height 15
click at [674, 521] on div "Term Definition Usage Guidelines Related terms paths Feature for creating diffe…" at bounding box center [909, 339] width 1077 height 725
click at [319, 693] on button "Page tree" at bounding box center [326, 693] width 22 height 22
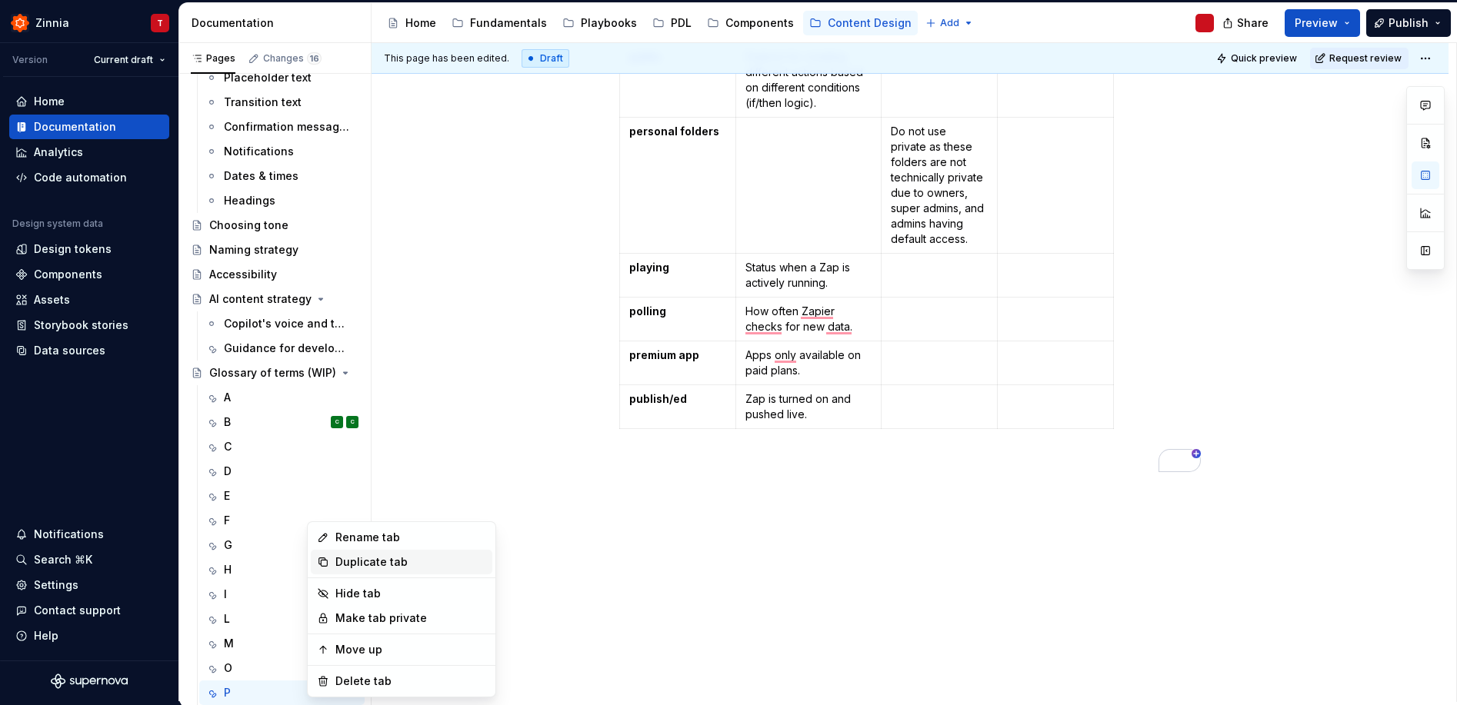
click at [351, 566] on div "Duplicate tab" at bounding box center [410, 561] width 151 height 15
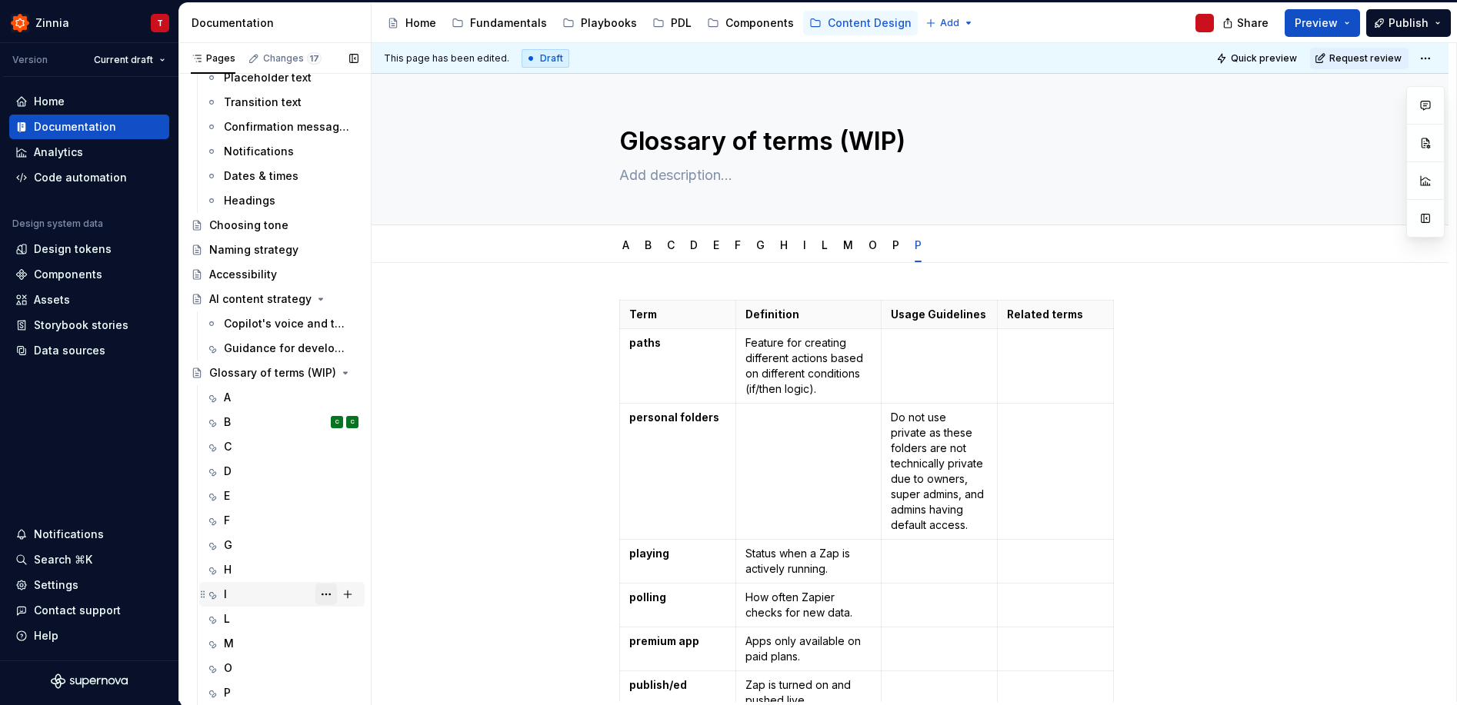
scroll to position [485, 0]
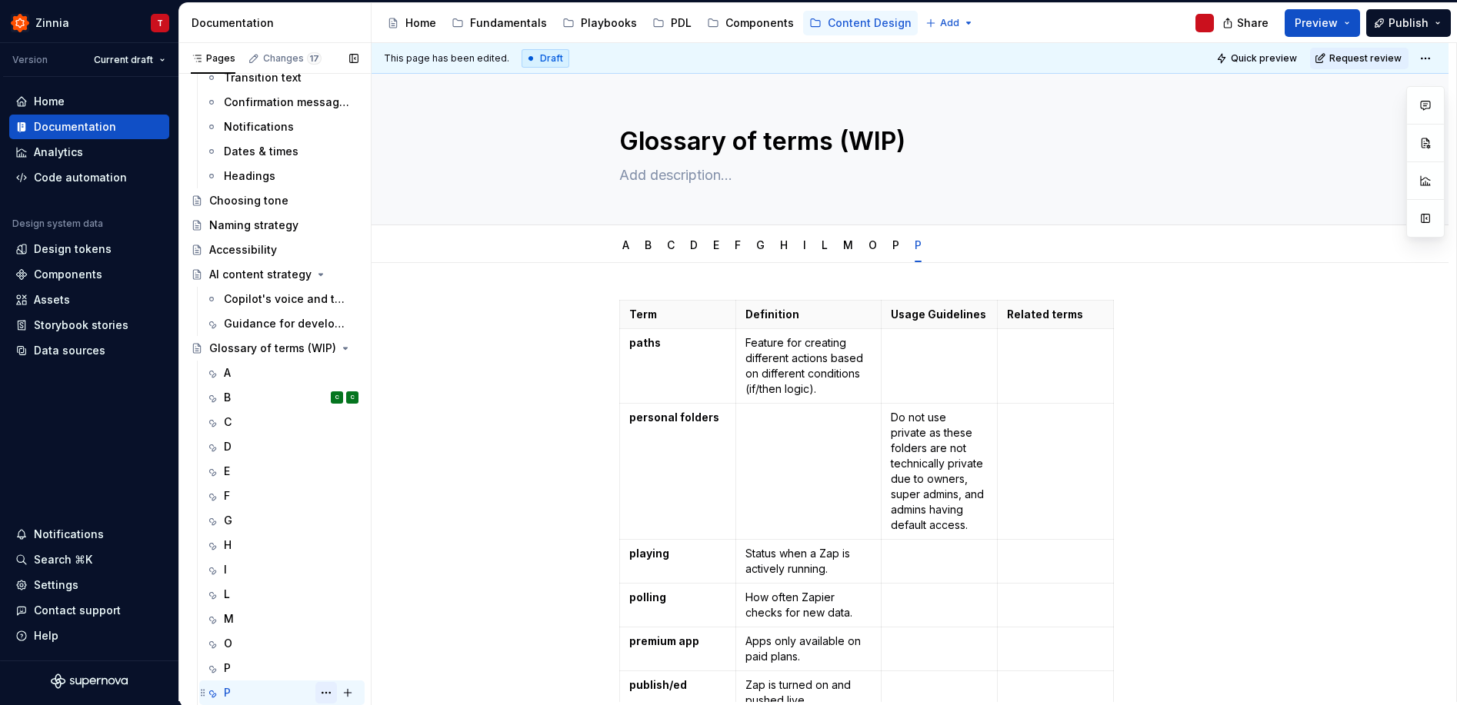
click at [315, 693] on button "Page tree" at bounding box center [326, 693] width 22 height 22
type textarea "*"
click at [377, 542] on div "Rename tab" at bounding box center [410, 537] width 151 height 15
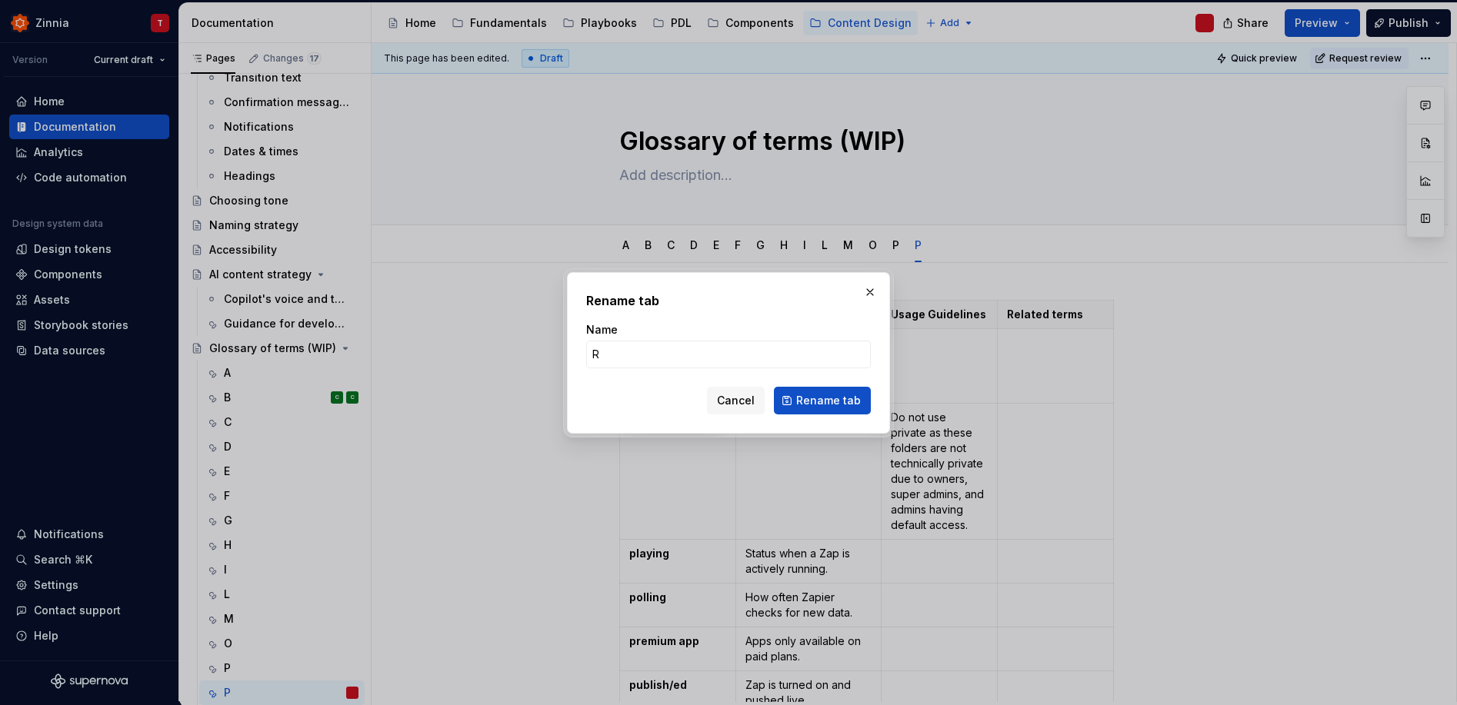
type input "R"
click at [792, 406] on button "Rename tab" at bounding box center [822, 401] width 97 height 28
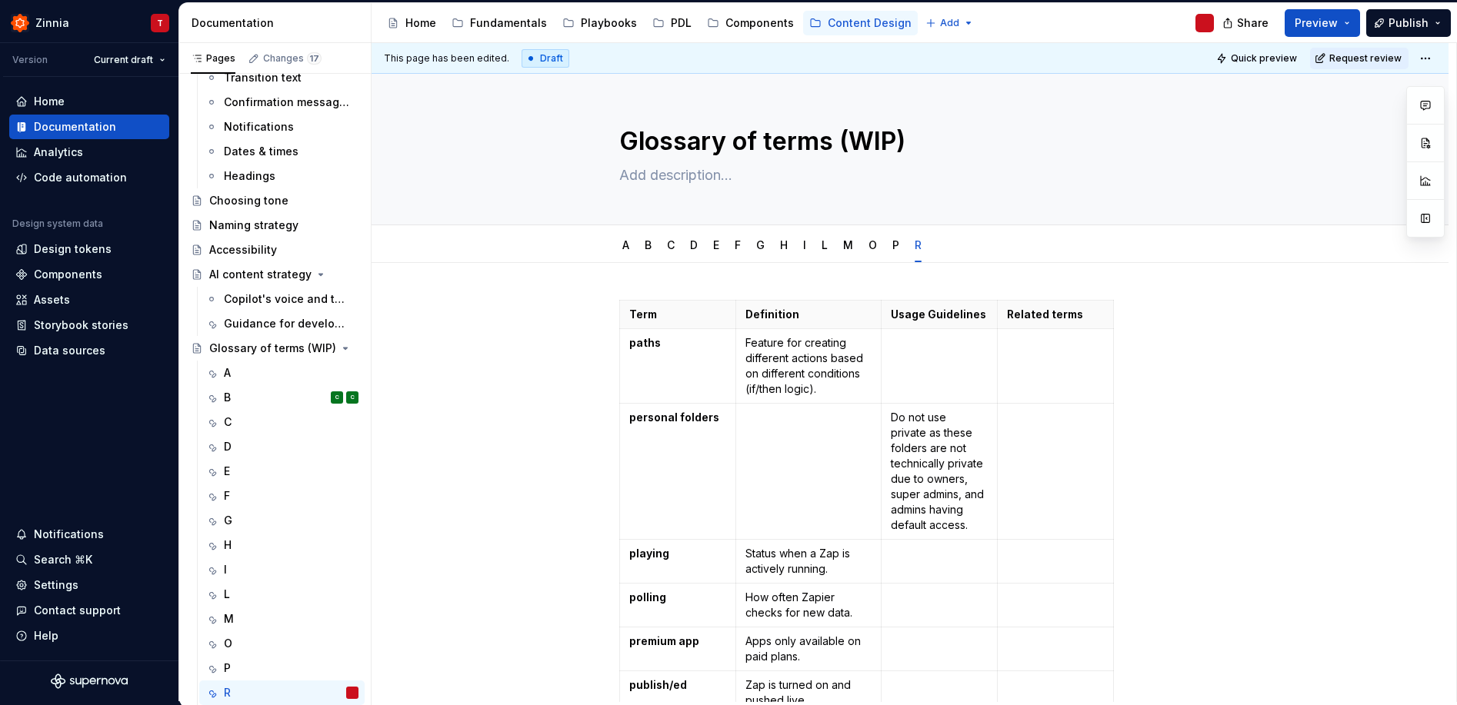
type textarea "*"
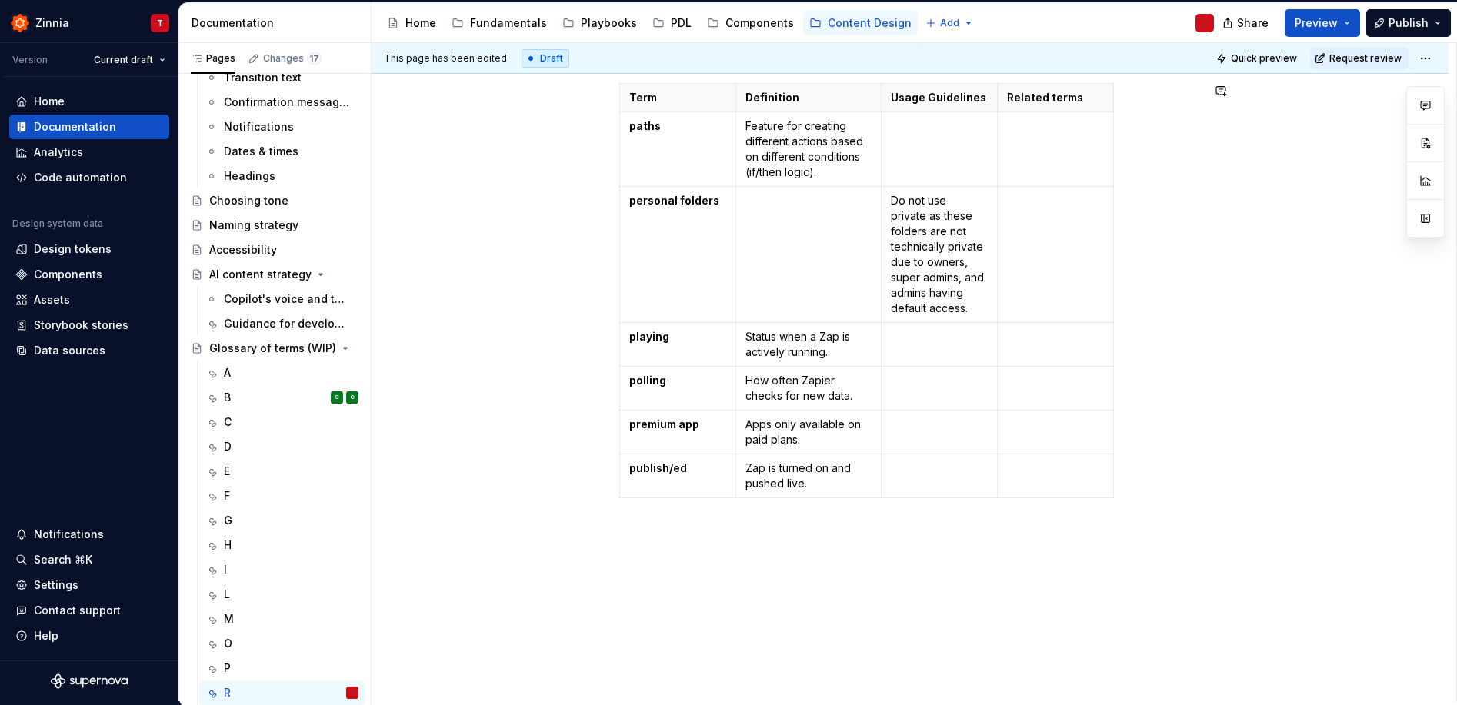
scroll to position [216, 0]
drag, startPoint x: 698, startPoint y: 474, endPoint x: 1434, endPoint y: 65, distance: 841.7
click at [641, 162] on tbody "Term Definition Usage Guidelines Related terms paths Feature for creating diffe…" at bounding box center [867, 292] width 494 height 415
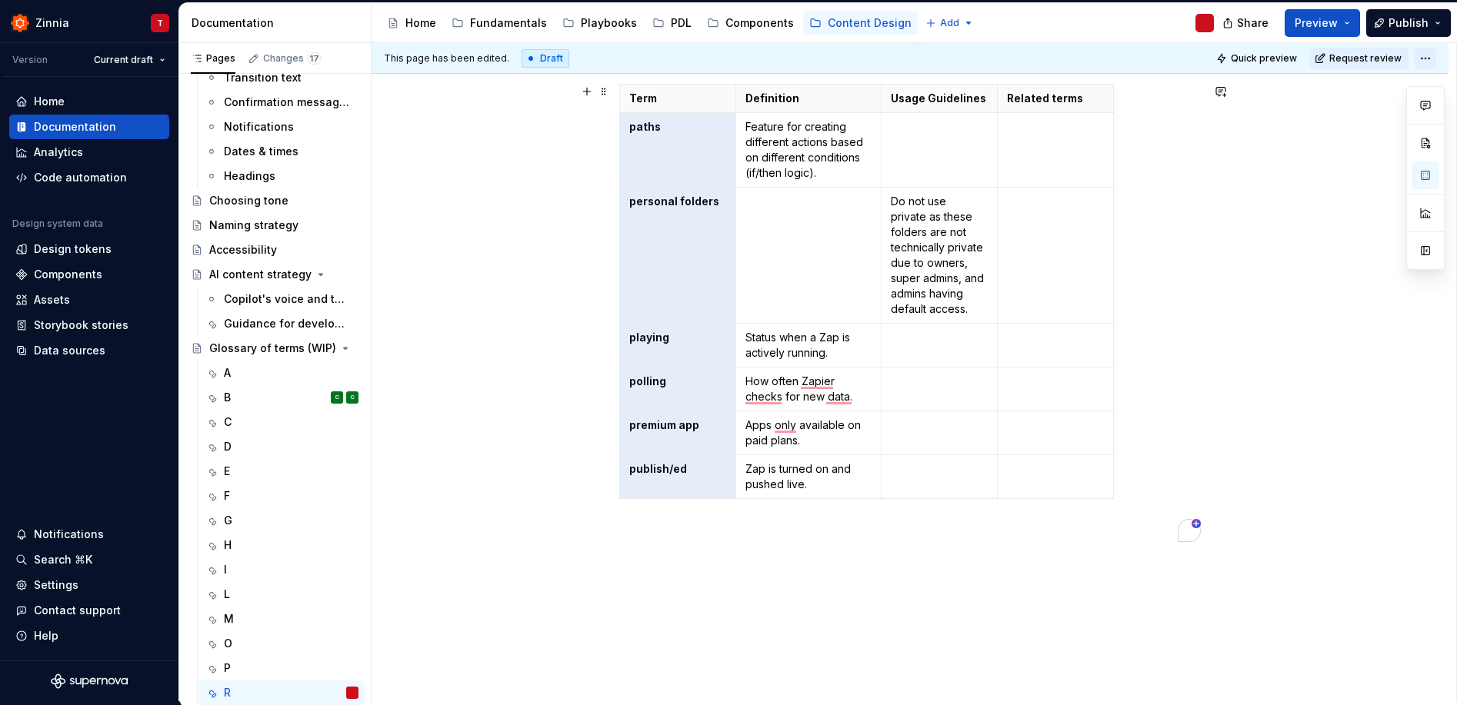
scroll to position [0, 0]
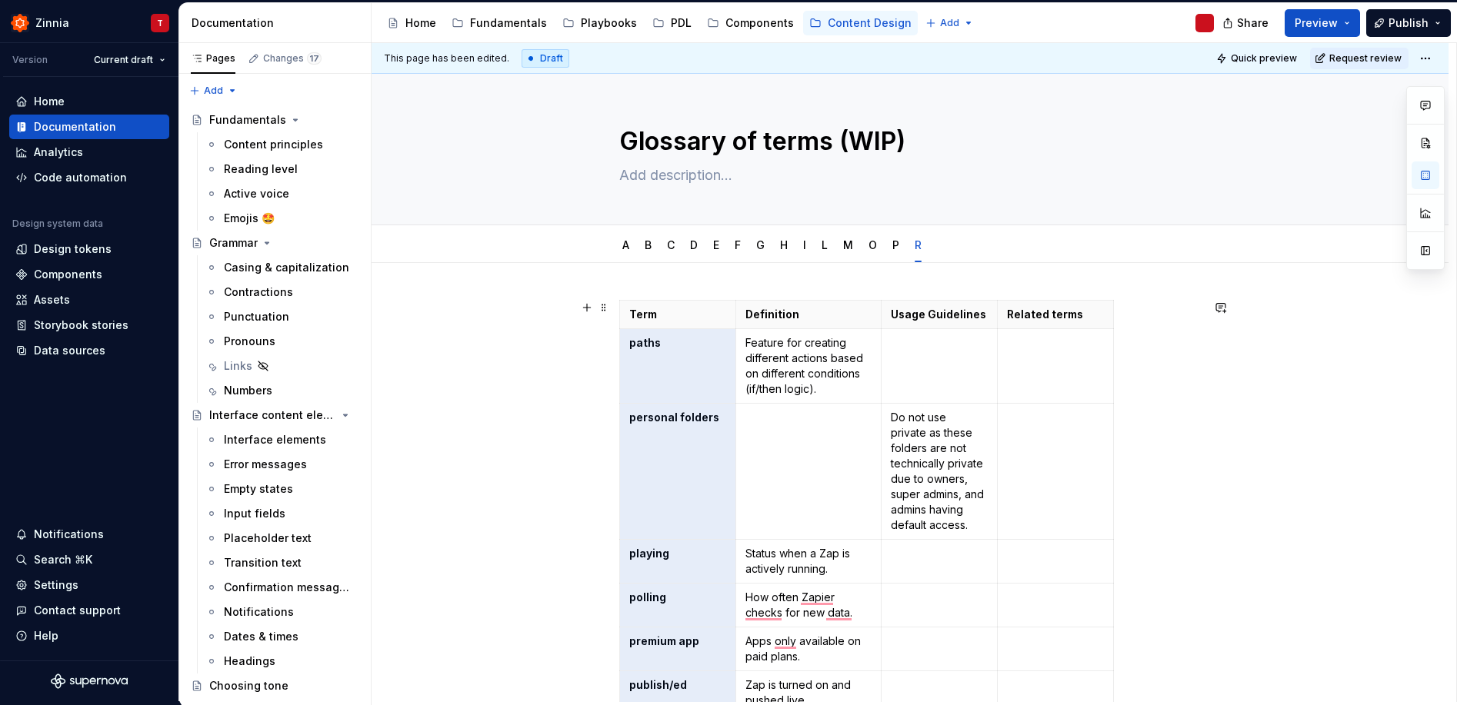
scroll to position [485, 0]
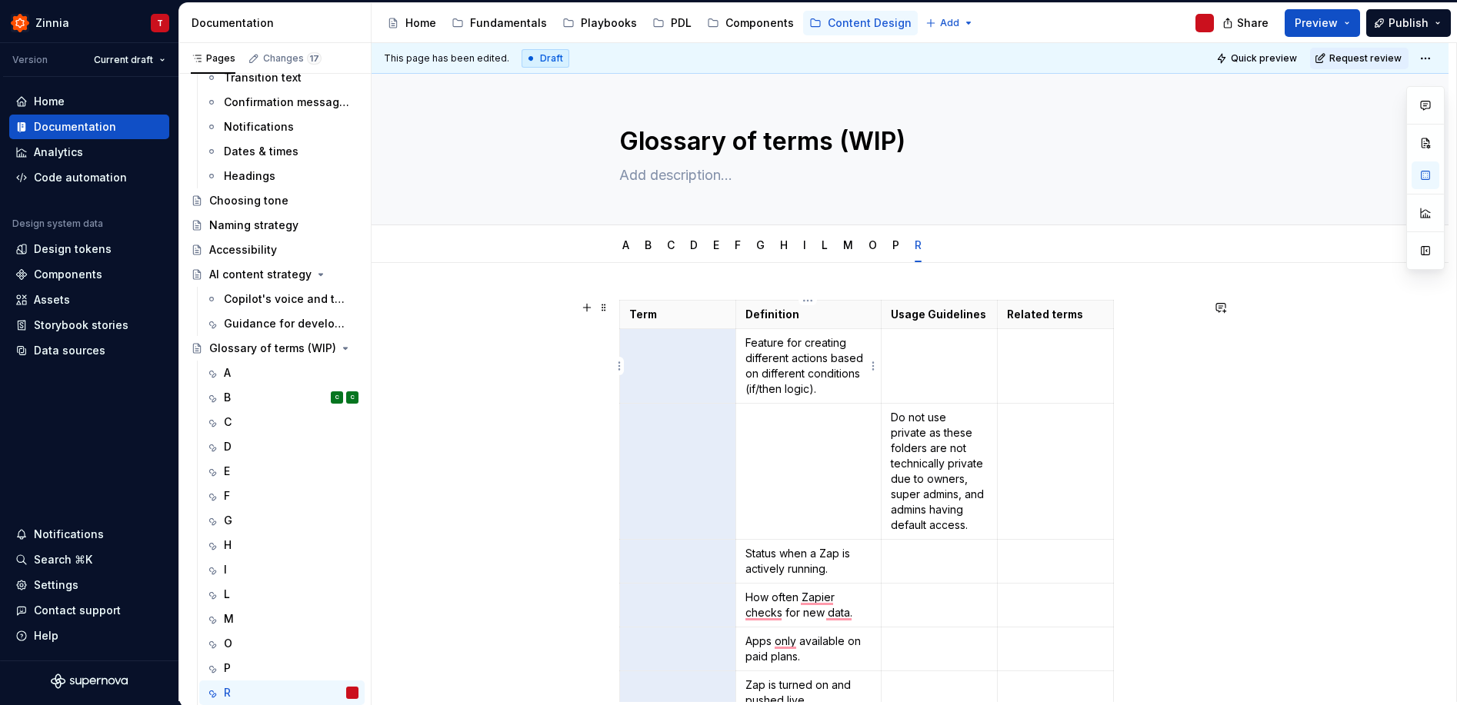
click at [805, 347] on p "Feature for creating different actions based on different conditions (if/then l…" at bounding box center [808, 366] width 126 height 62
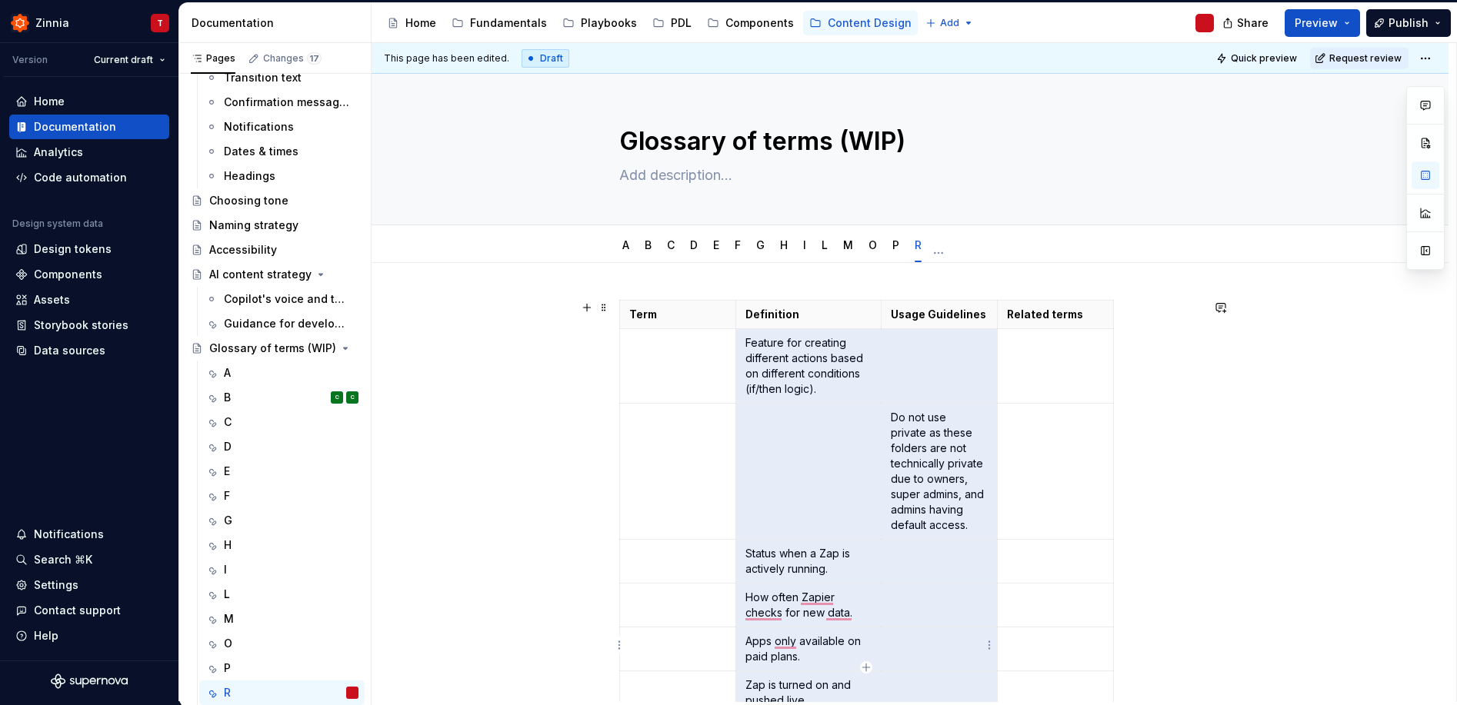
scroll to position [286, 0]
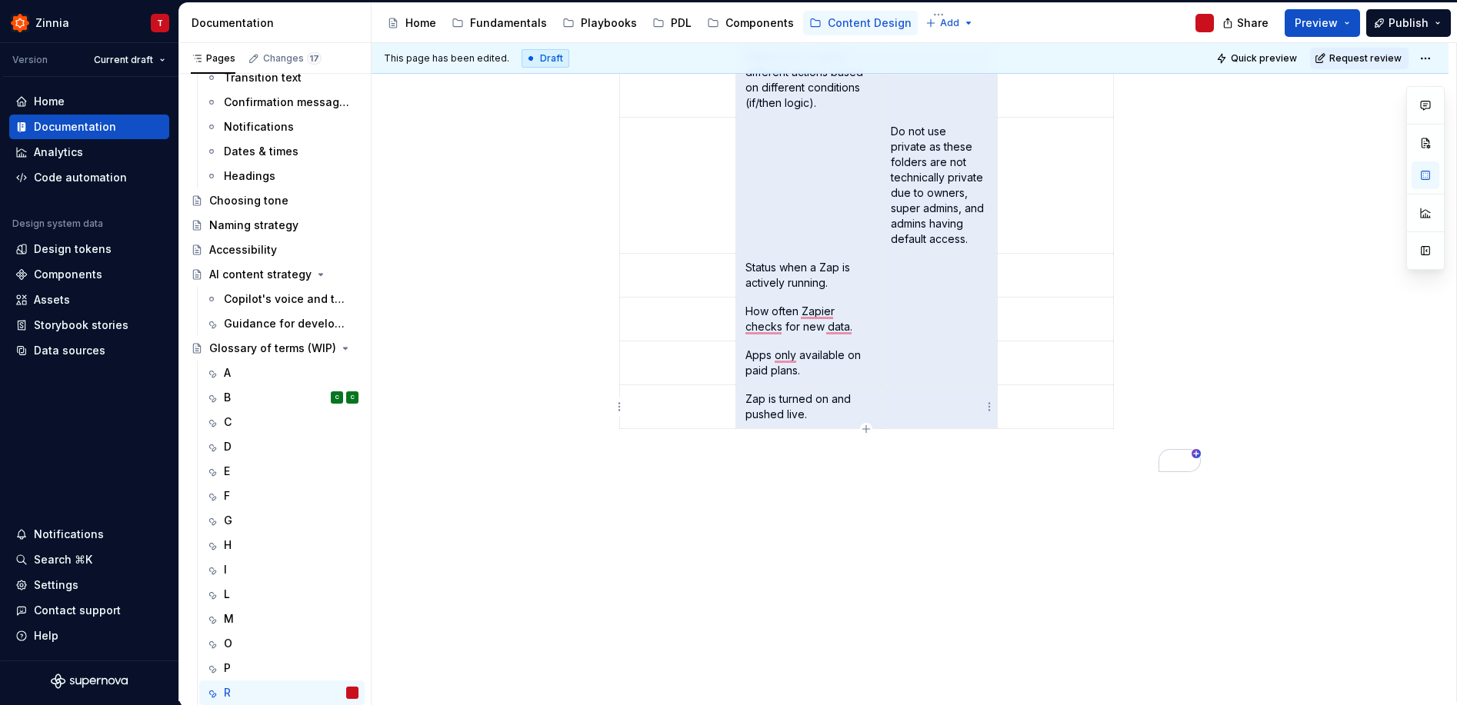
drag, startPoint x: 785, startPoint y: 355, endPoint x: 938, endPoint y: 408, distance: 161.7
click at [938, 408] on tbody "Term Definition Usage Guidelines Related terms Feature for creating different a…" at bounding box center [867, 222] width 494 height 415
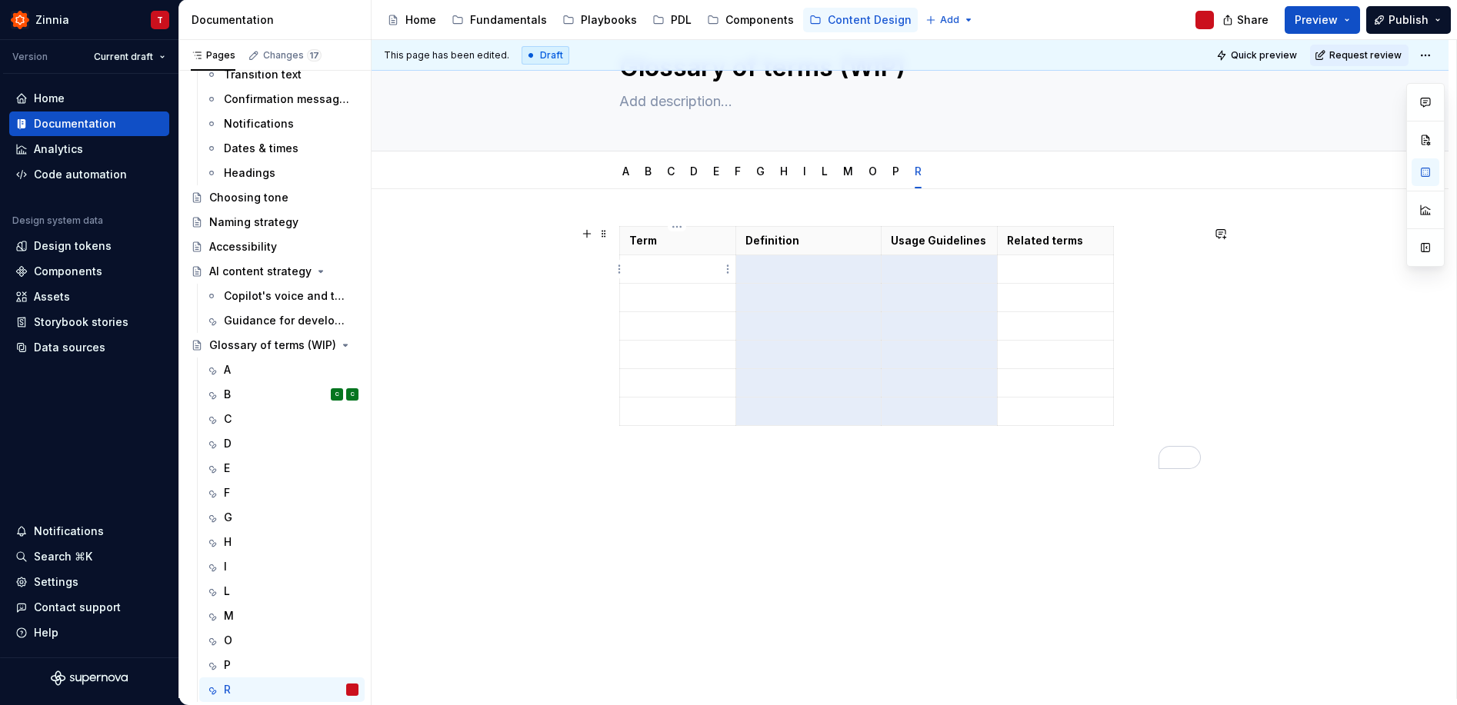
click at [680, 265] on p "To enrich screen reader interactions, please activate Accessibility in Grammarl…" at bounding box center [677, 268] width 97 height 15
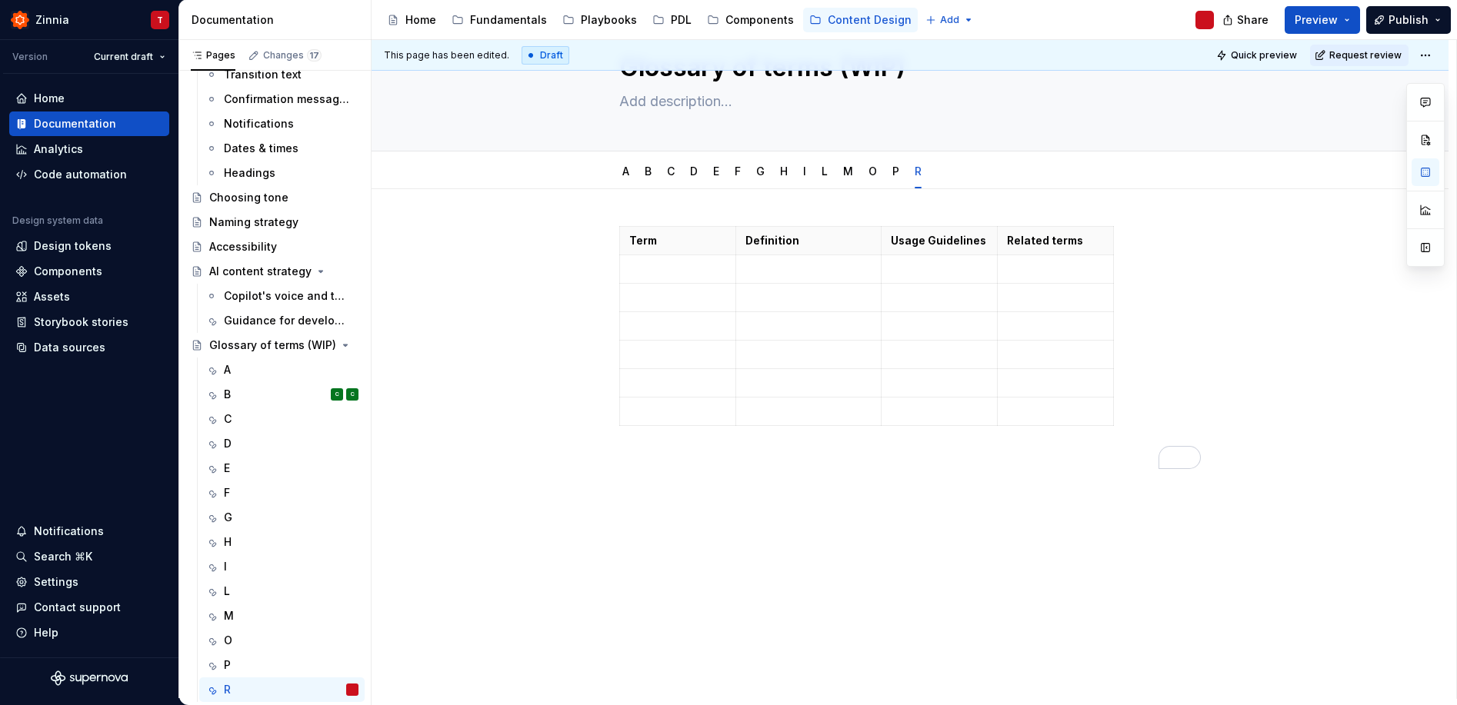
type textarea "*"
